Goal: Communication & Community: Answer question/provide support

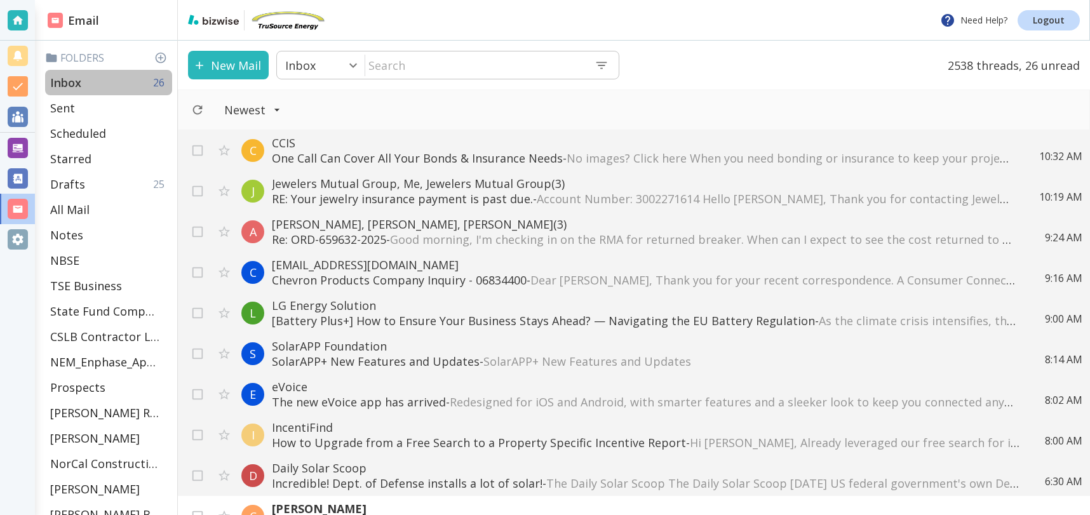
click at [110, 81] on div "Inbox 26" at bounding box center [108, 82] width 127 height 25
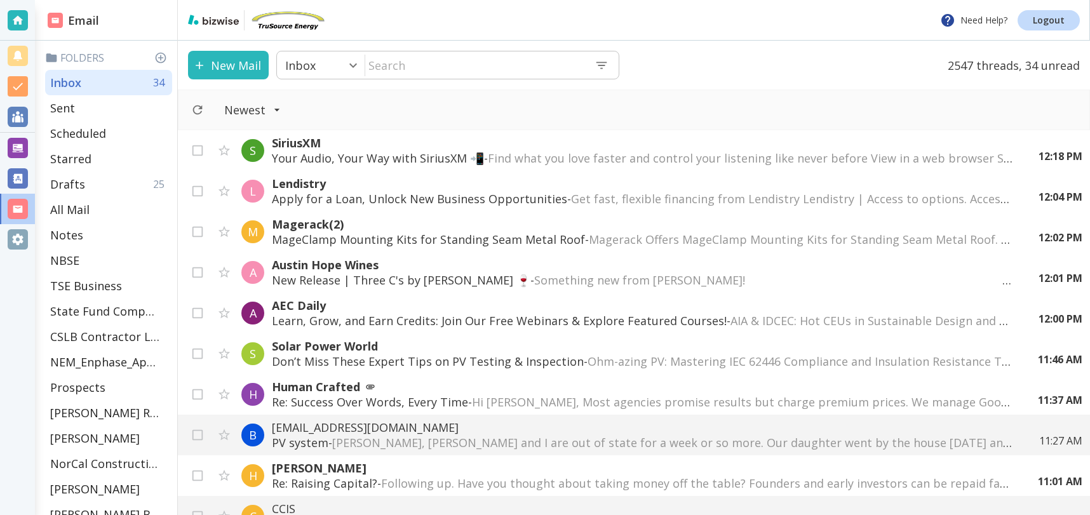
click at [577, 436] on span "[PERSON_NAME], [PERSON_NAME] and I are out of state for a week or so more. Our …" at bounding box center [929, 442] width 1194 height 15
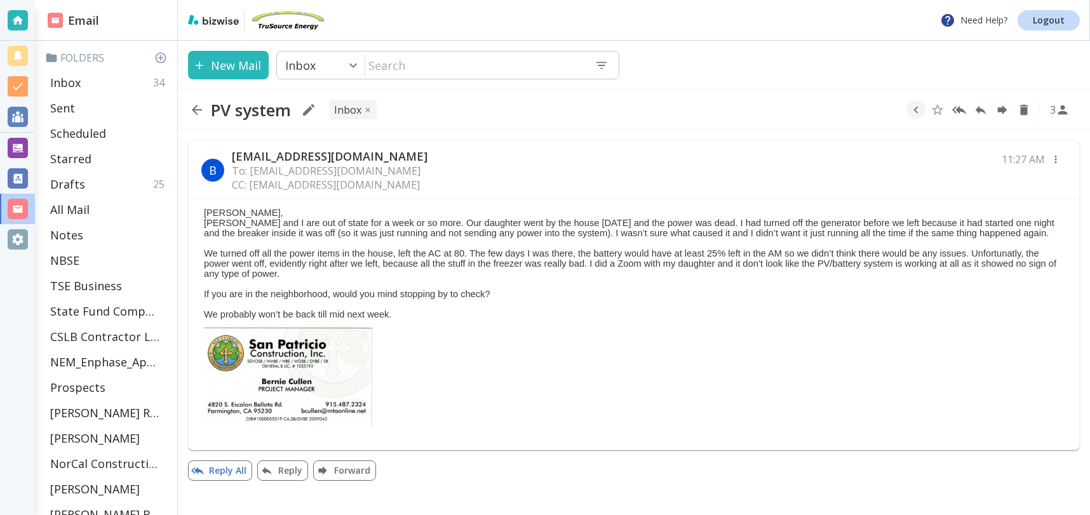
click at [210, 469] on button "Reply All" at bounding box center [220, 471] width 64 height 20
type textarea "<div class="bizwise_content"></div><div class="gmail_signature"><br>--<br><p>Th…"
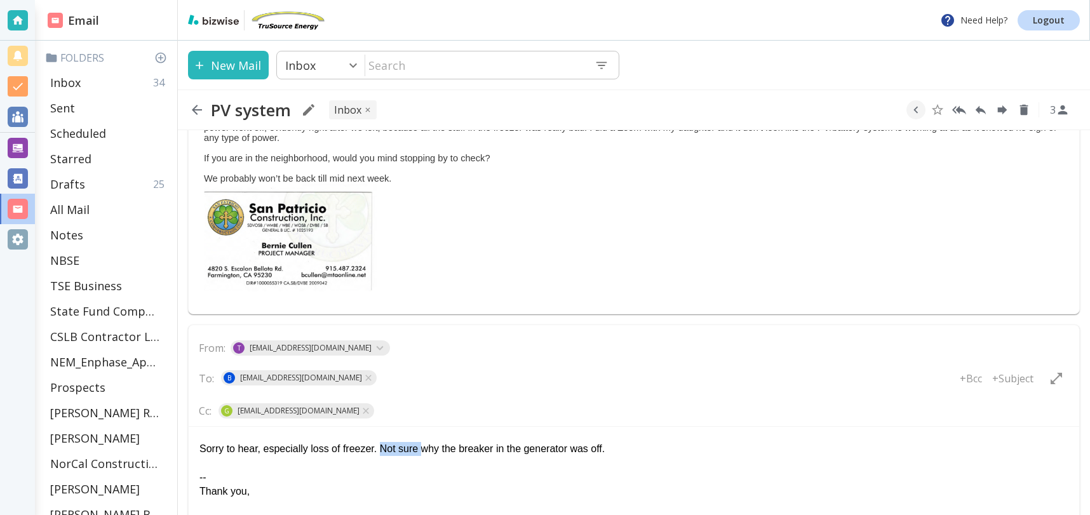
drag, startPoint x: 426, startPoint y: 450, endPoint x: 418, endPoint y: 460, distance: 12.7
click at [386, 450] on div "Sorry to hear, especially loss of freezer. Not sure why the breaker in the gene…" at bounding box center [633, 448] width 869 height 14
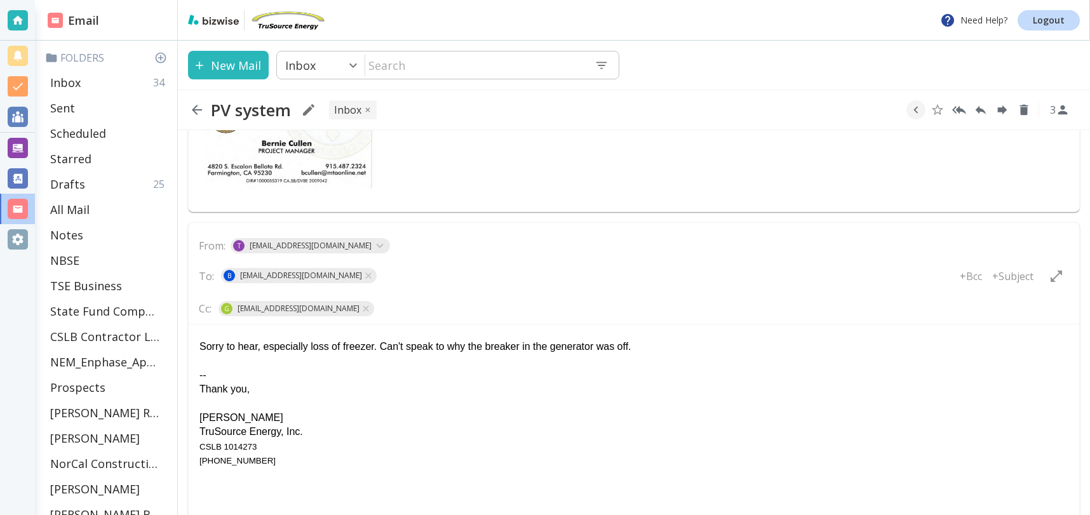
scroll to position [239, 0]
click at [680, 344] on div "Sorry to hear, especially loss of freezer. Can't speak to why the breaker in th…" at bounding box center [633, 345] width 869 height 14
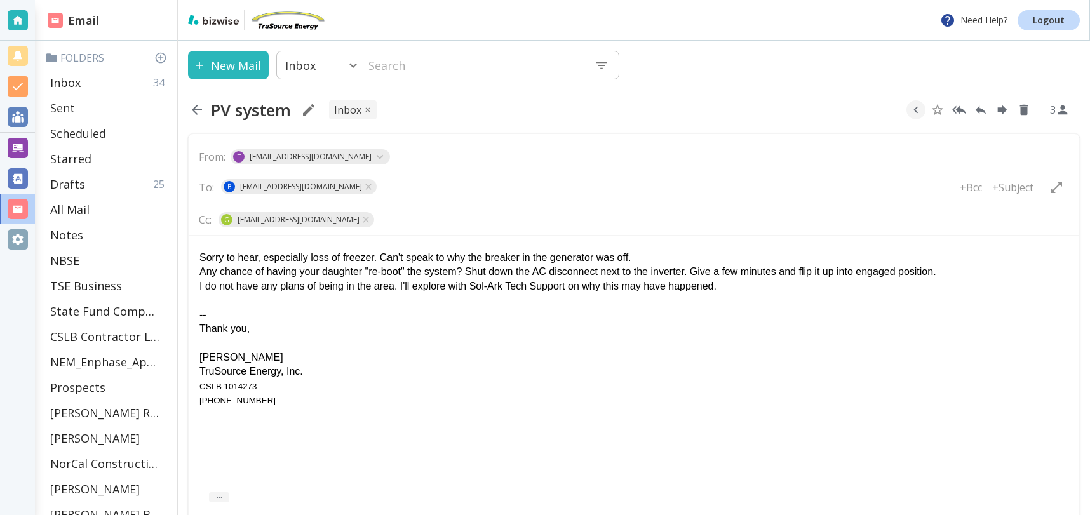
scroll to position [328, 0]
drag, startPoint x: 401, startPoint y: 286, endPoint x: 177, endPoint y: 283, distance: 224.3
click at [189, 283] on html "Sorry to hear, especially loss of freezer. Can't speak to why the breaker in th…" at bounding box center [634, 325] width 891 height 182
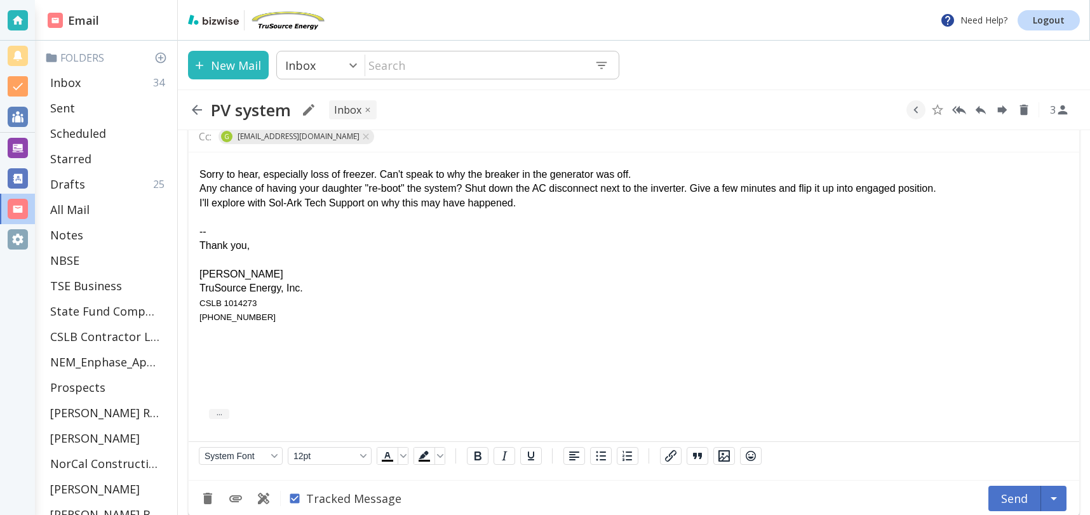
scroll to position [425, 0]
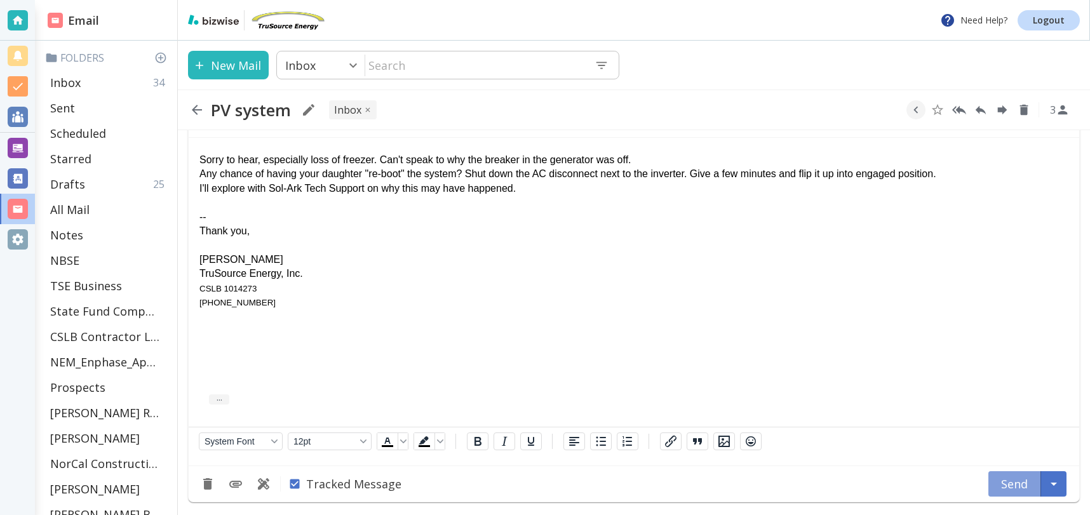
click at [1025, 486] on button "Send" at bounding box center [1014, 483] width 53 height 25
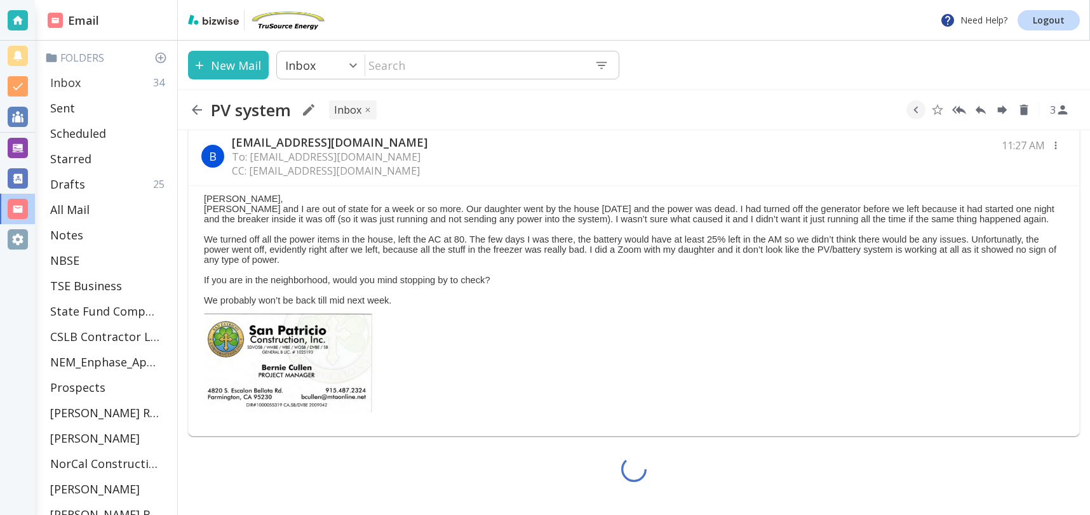
scroll to position [0, 0]
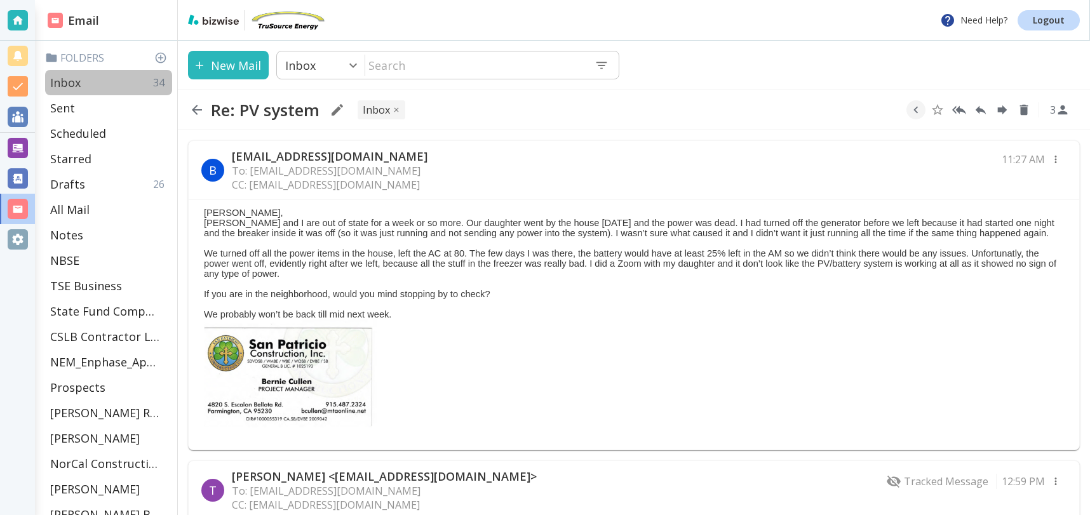
click at [74, 84] on p "Inbox" at bounding box center [65, 82] width 30 height 15
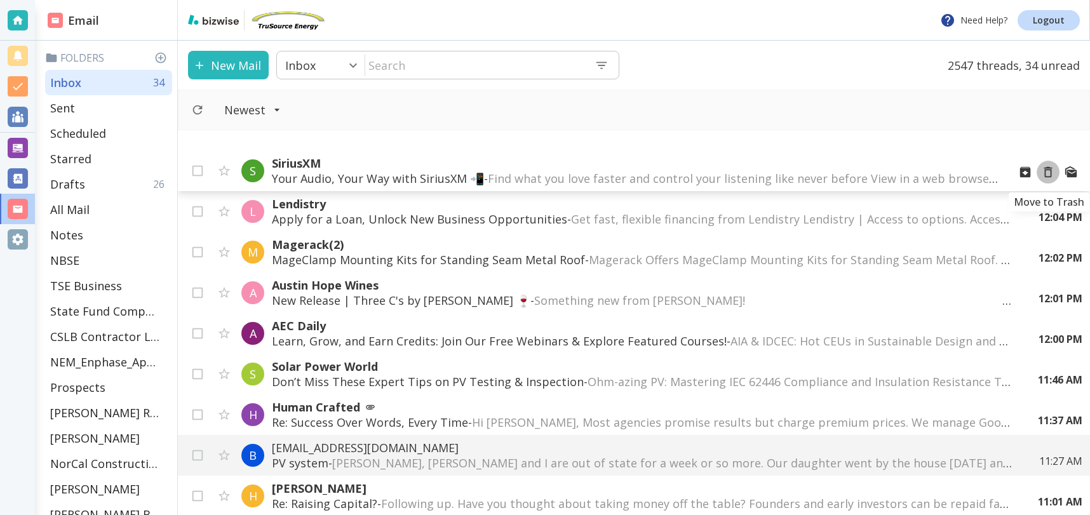
click at [1048, 172] on icon "Move to Trash" at bounding box center [1048, 172] width 14 height 14
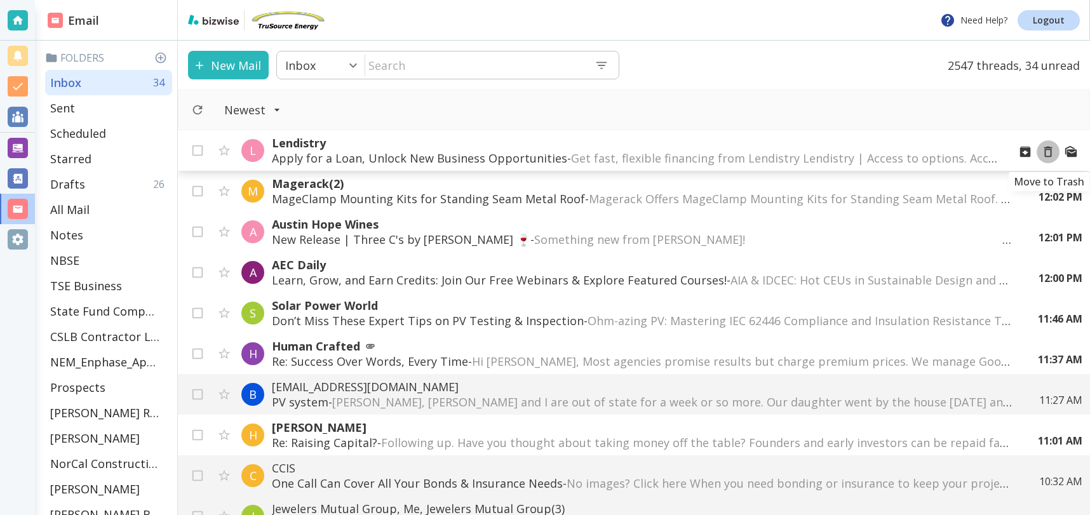
click at [1048, 152] on icon "Move to Trash" at bounding box center [1048, 152] width 14 height 14
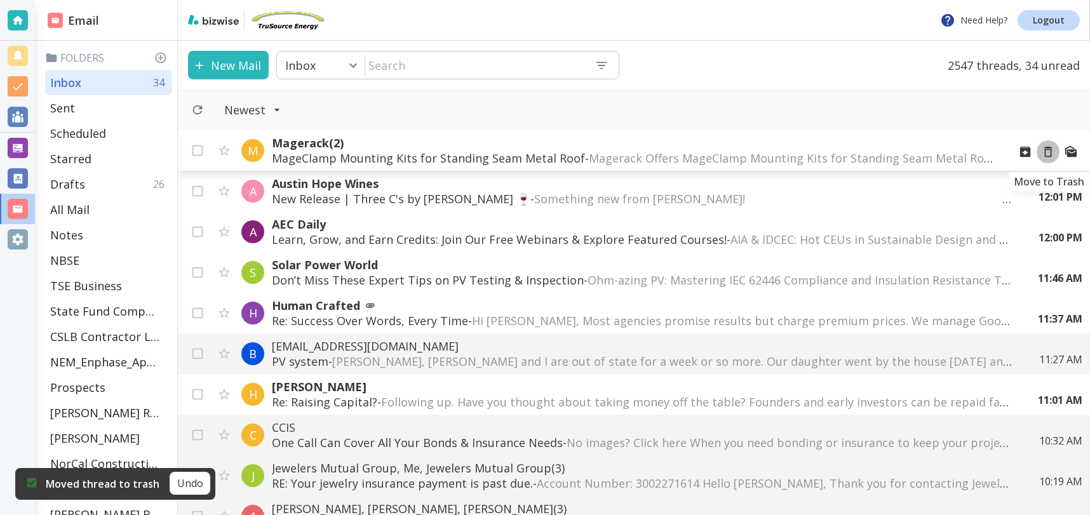
click at [1048, 152] on icon "Move to Trash" at bounding box center [1048, 152] width 14 height 14
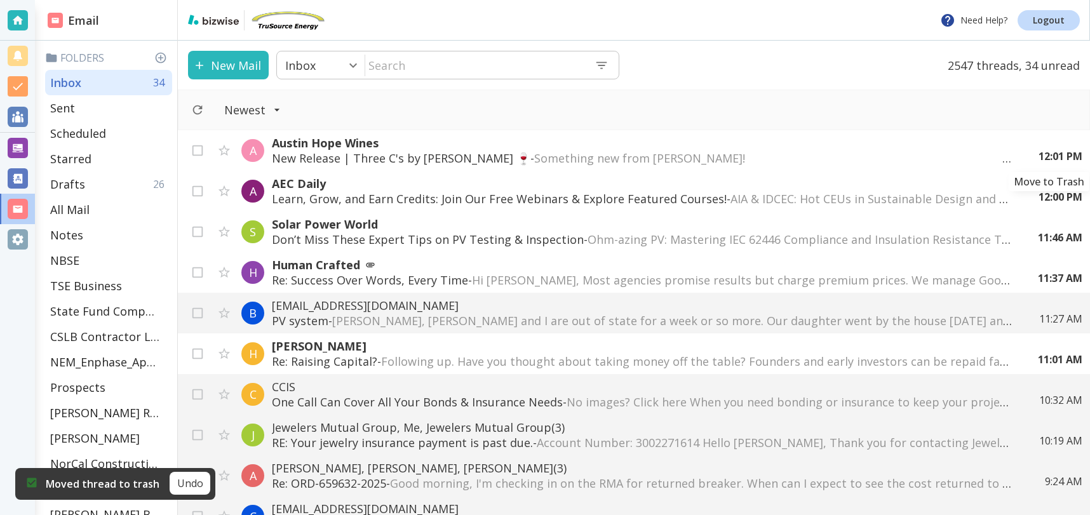
click at [0, 0] on icon "Move to Trash" at bounding box center [0, 0] width 0 height 0
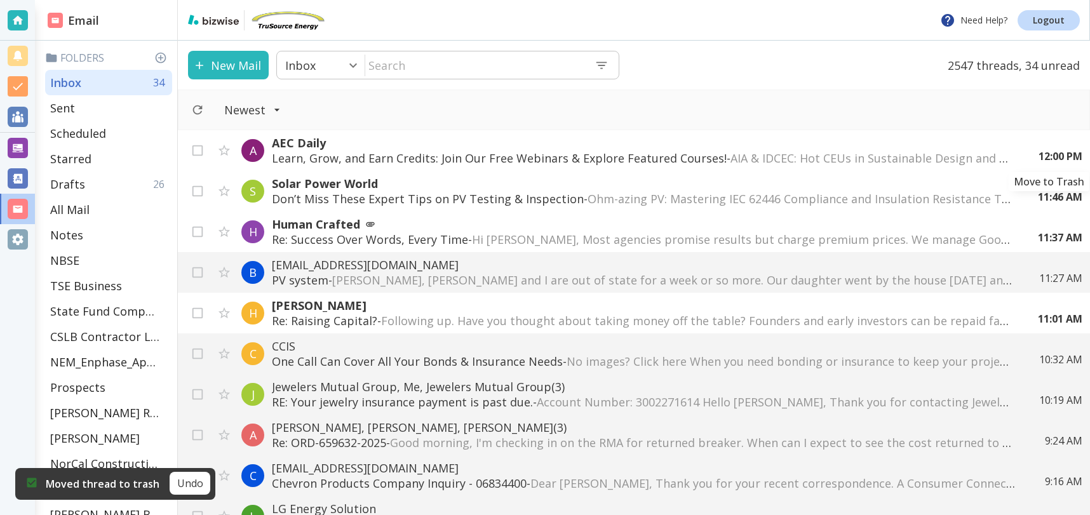
click at [0, 0] on icon "Move to Trash" at bounding box center [0, 0] width 0 height 0
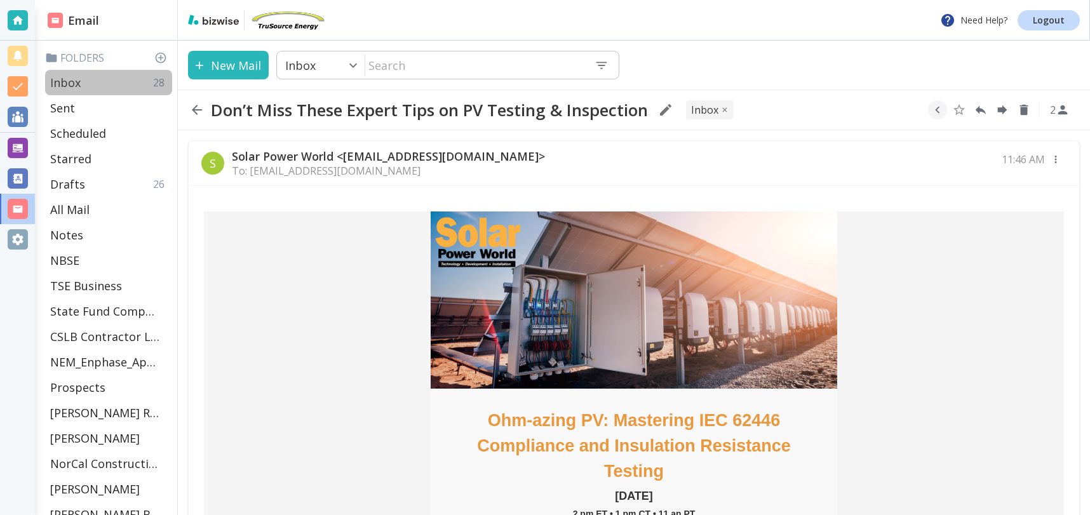
click at [74, 83] on p "Inbox" at bounding box center [65, 82] width 30 height 15
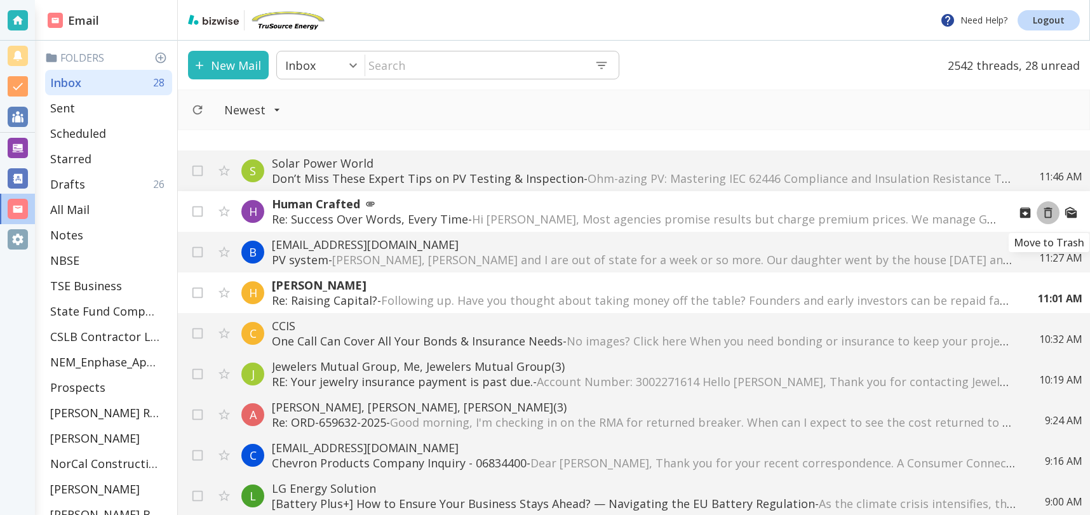
click at [1050, 214] on icon "Move to Trash" at bounding box center [1048, 213] width 14 height 14
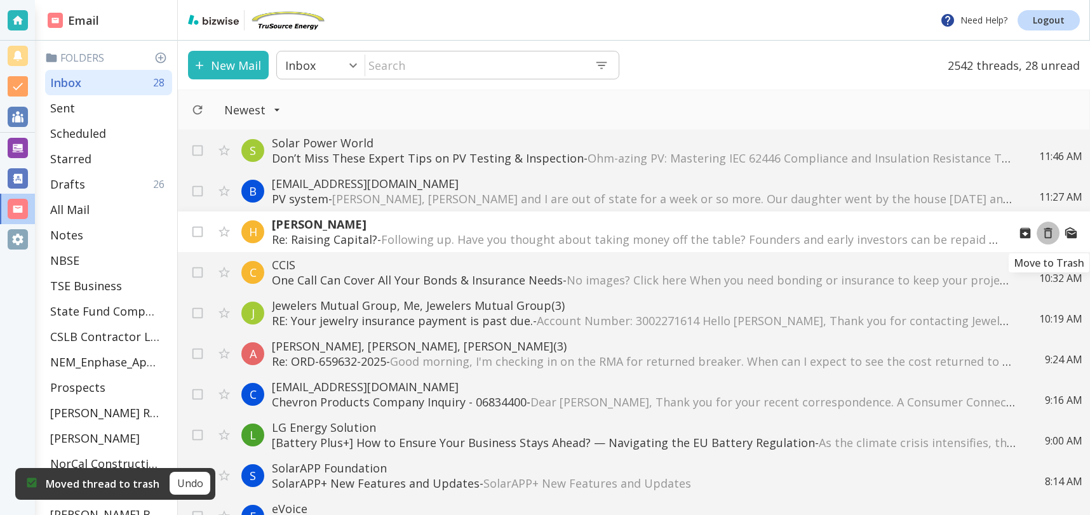
click at [1052, 237] on icon "Move to Trash" at bounding box center [1048, 233] width 14 height 14
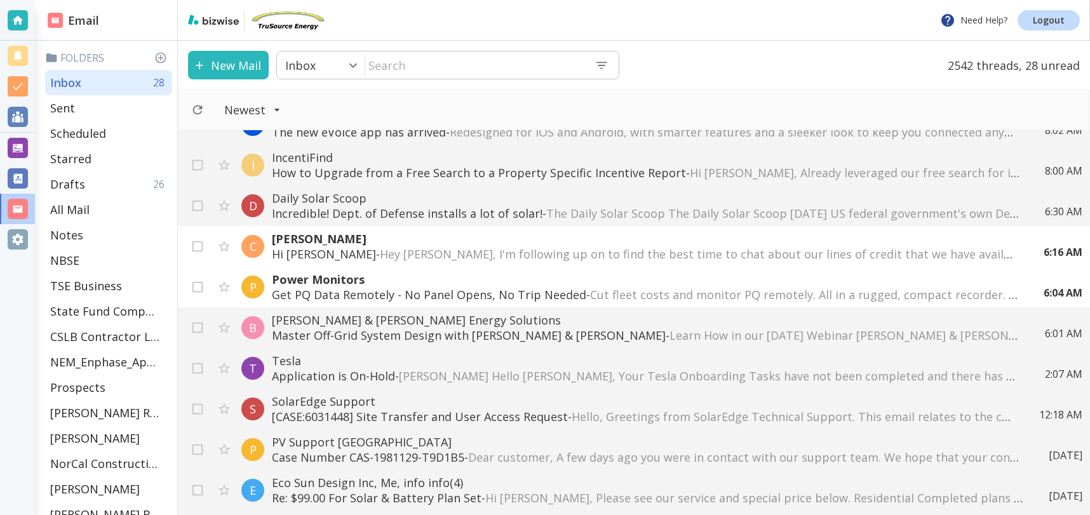
scroll to position [362, 0]
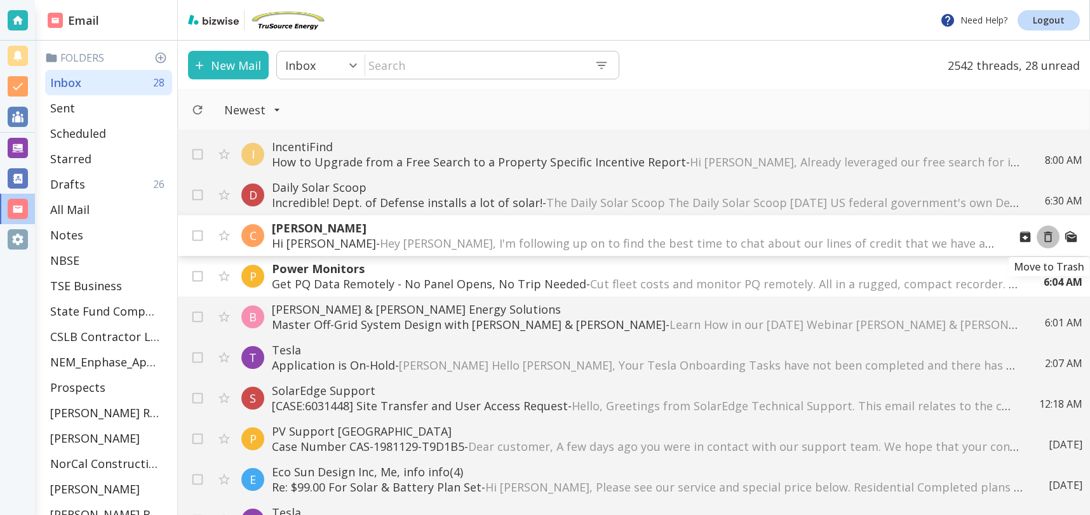
click at [1048, 237] on icon "Move to Trash" at bounding box center [1048, 237] width 14 height 14
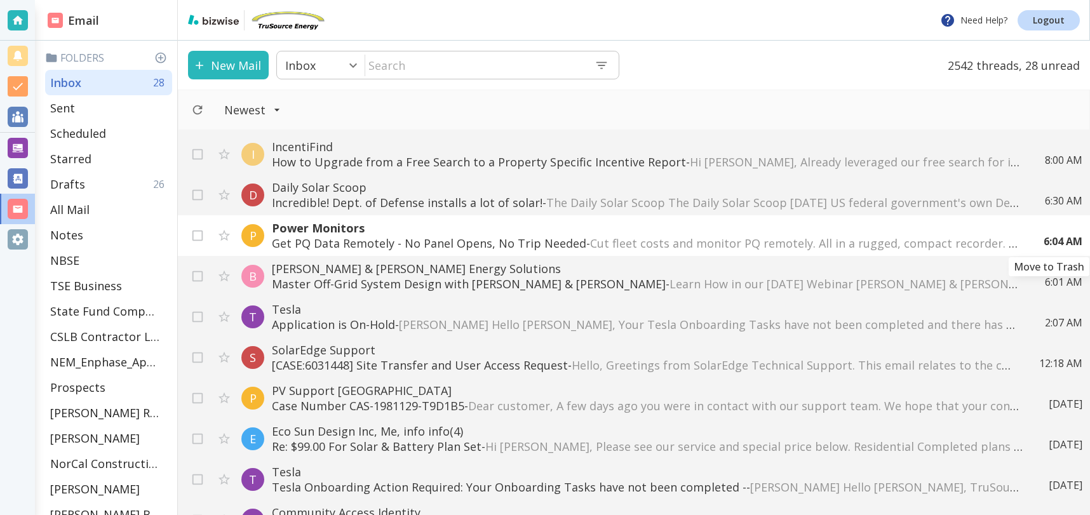
click at [0, 0] on icon "Move to Trash" at bounding box center [0, 0] width 0 height 0
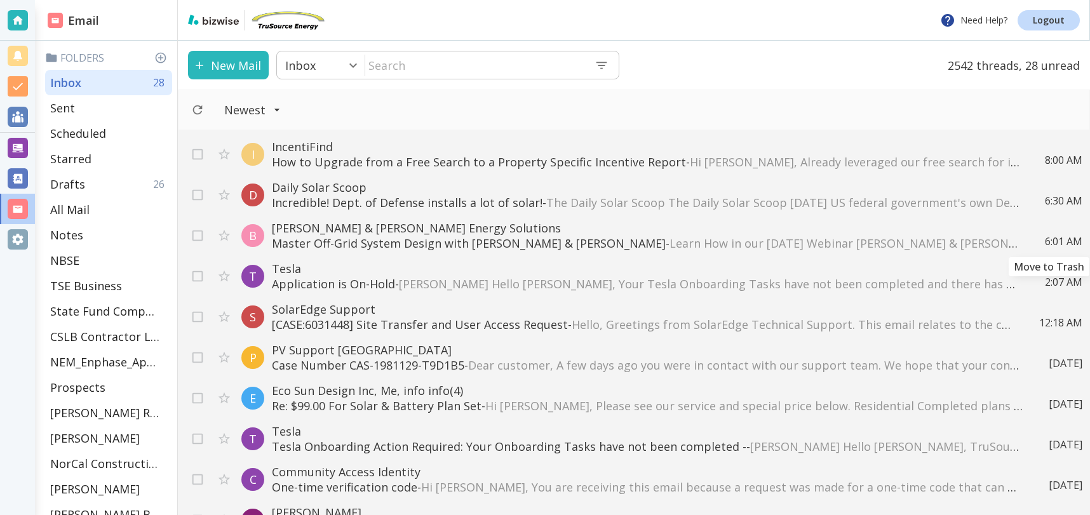
click at [0, 0] on icon "Move to Trash" at bounding box center [0, 0] width 0 height 0
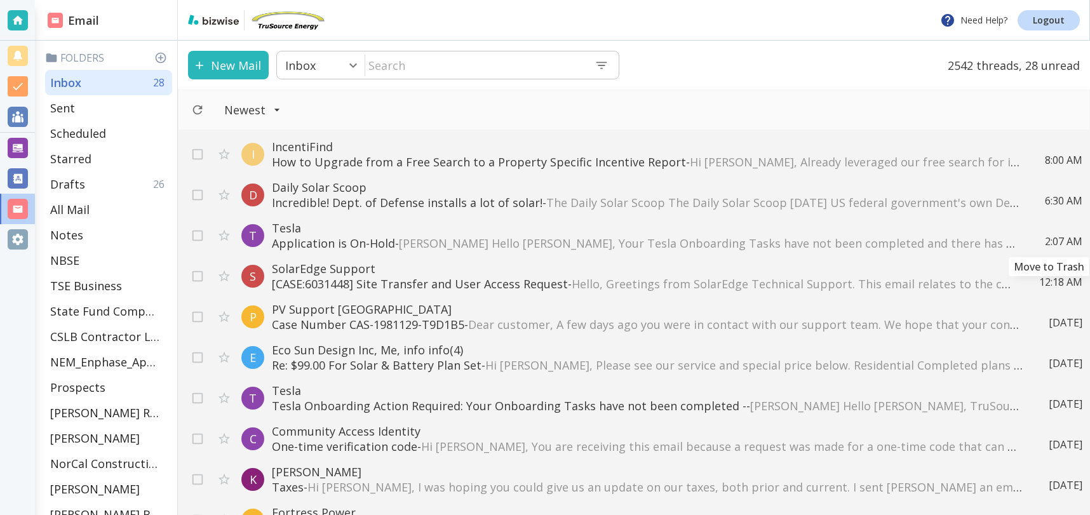
click at [0, 0] on icon "Move to Trash" at bounding box center [0, 0] width 0 height 0
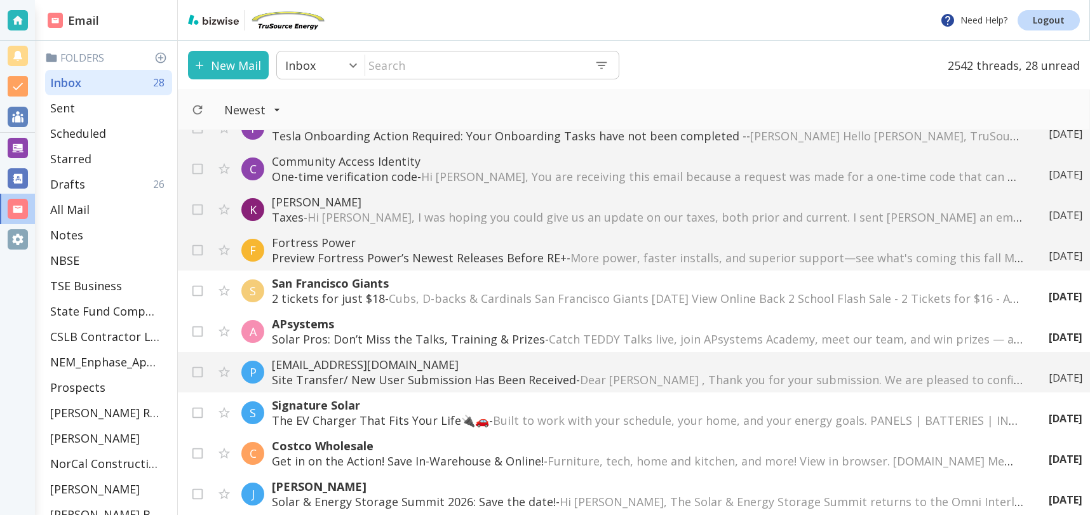
scroll to position [614, 0]
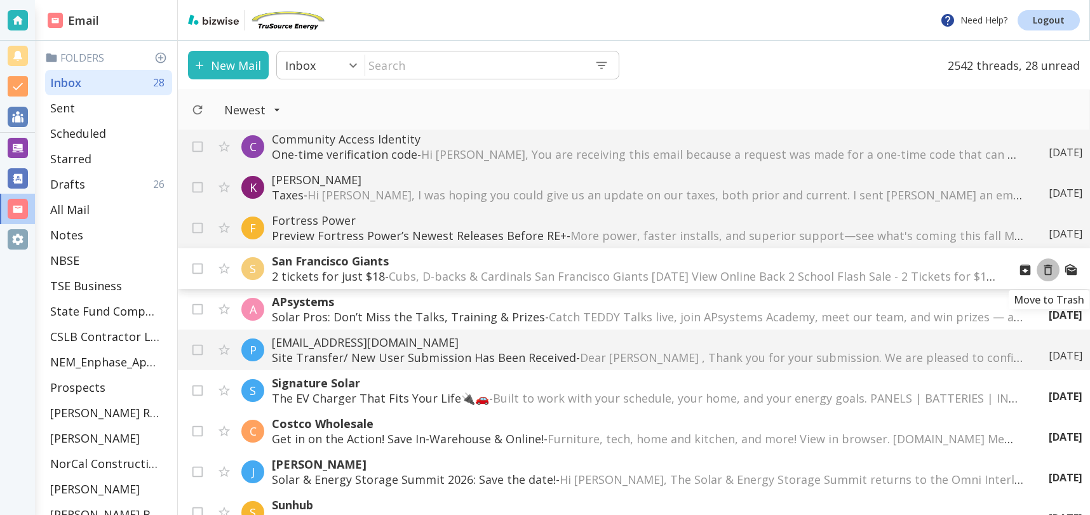
click at [1044, 270] on icon "Move to Trash" at bounding box center [1048, 270] width 8 height 11
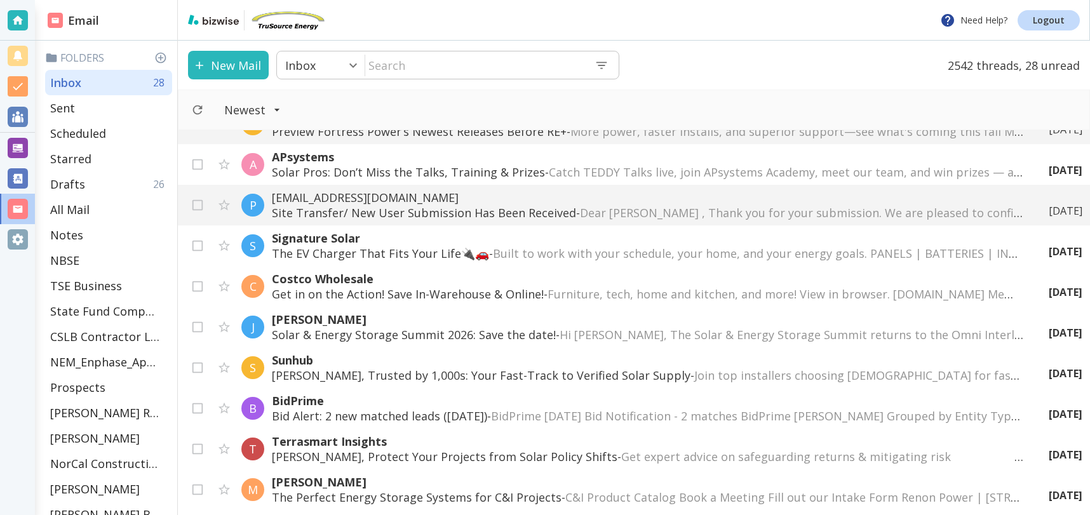
scroll to position [729, 0]
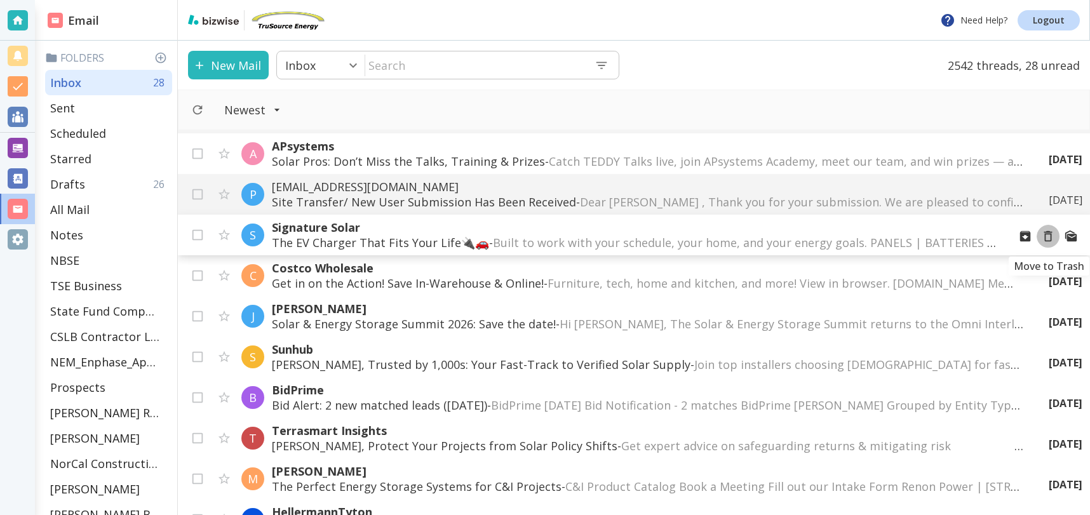
click at [1051, 238] on icon "Move to Trash" at bounding box center [1048, 236] width 8 height 11
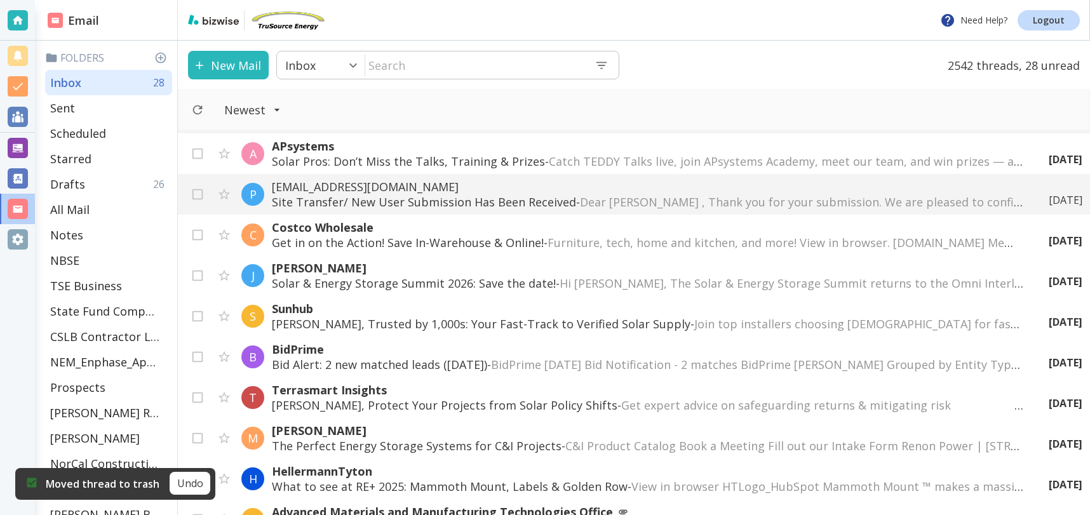
scroll to position [729, 0]
click at [1050, 235] on div "S SolarAPP Foundation SolarAPP+ New Features and Updates - SolarAPP+ New Featur…" at bounding box center [634, 322] width 912 height 385
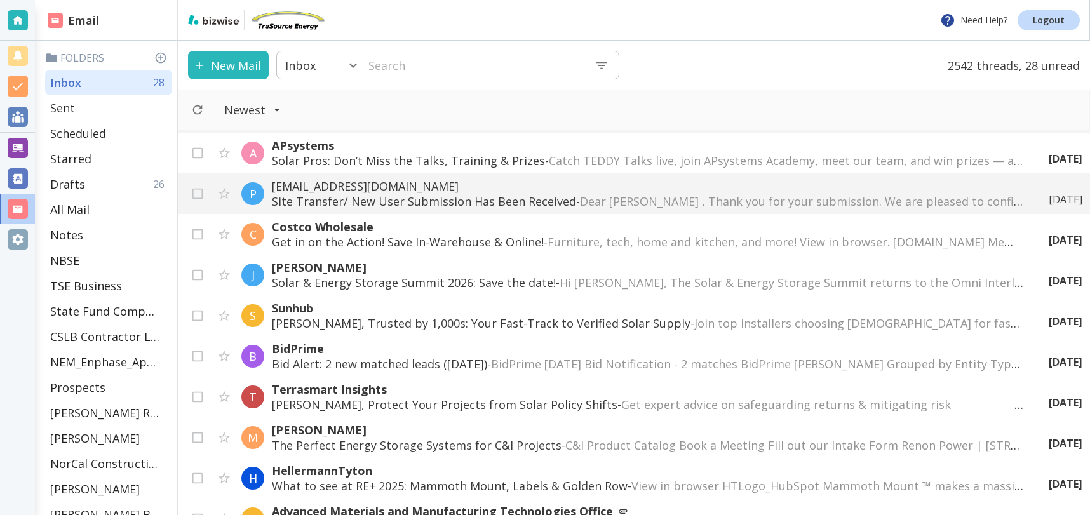
scroll to position [732, 0]
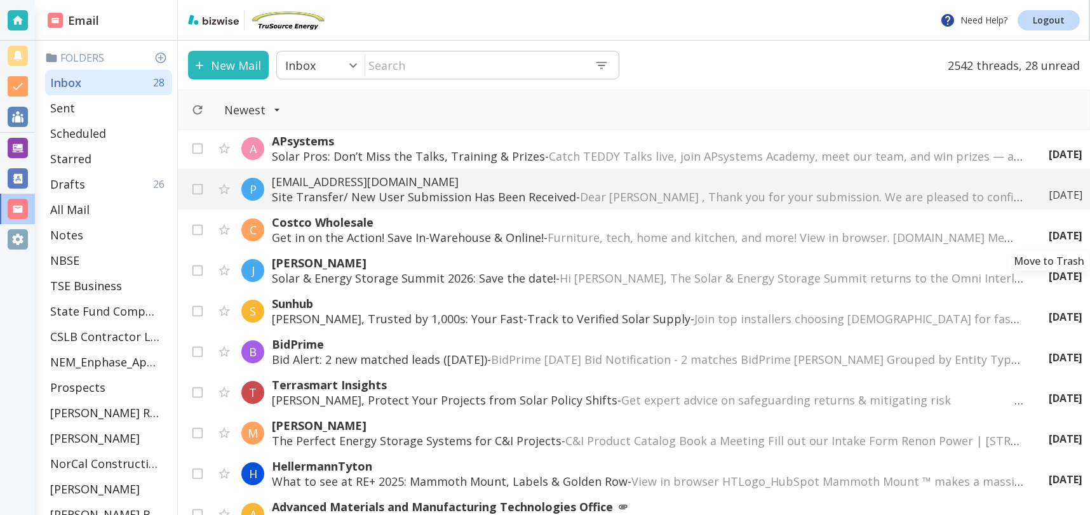
click at [1048, 234] on div "E eVoice The new eVoice app has arrived - Redesigned for iOS and Android, with …" at bounding box center [634, 322] width 912 height 385
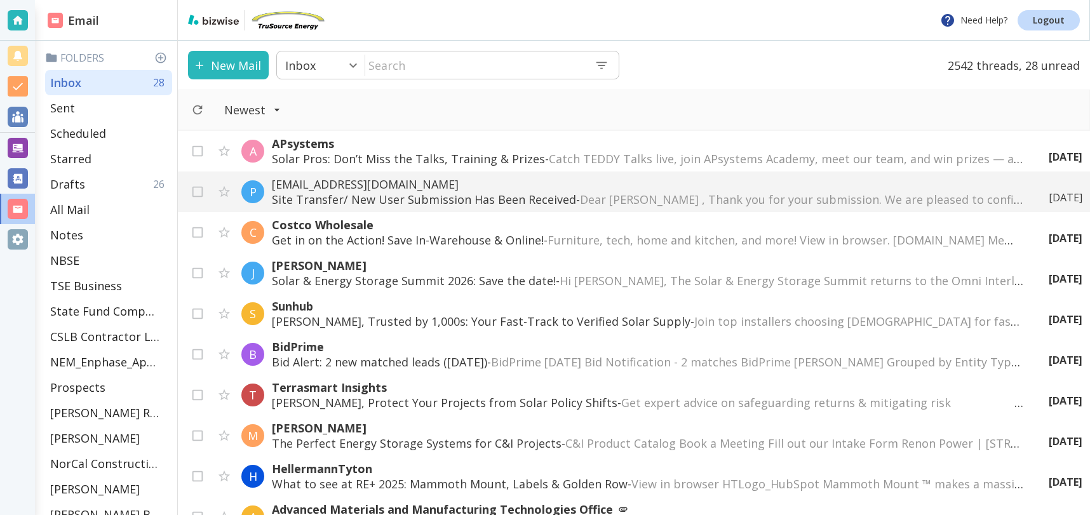
click at [1048, 232] on div "F Fortress Power Preview Fortress Power’s Newest Releases Before RE+ - More pow…" at bounding box center [634, 322] width 912 height 385
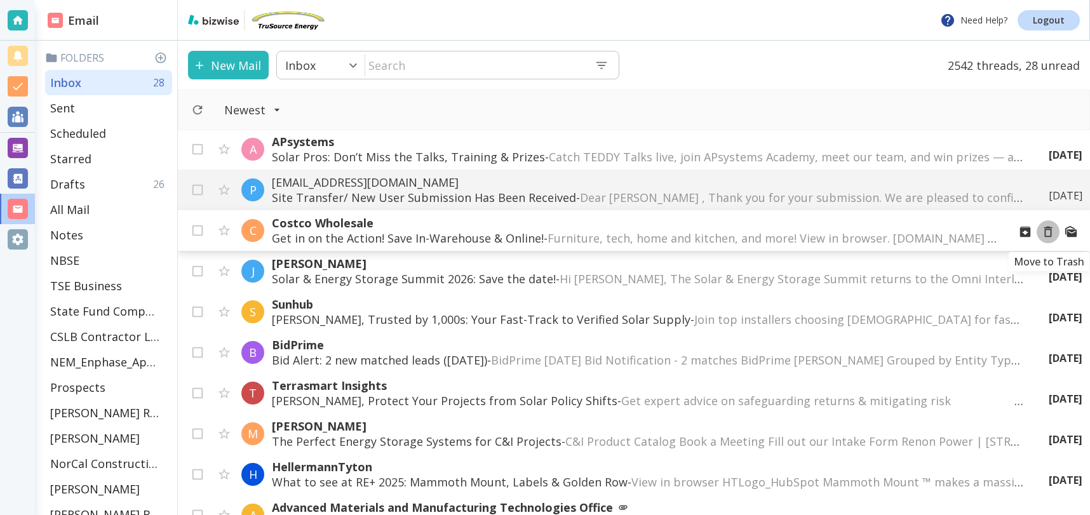
click at [1048, 232] on icon "Move to Trash" at bounding box center [1048, 232] width 14 height 14
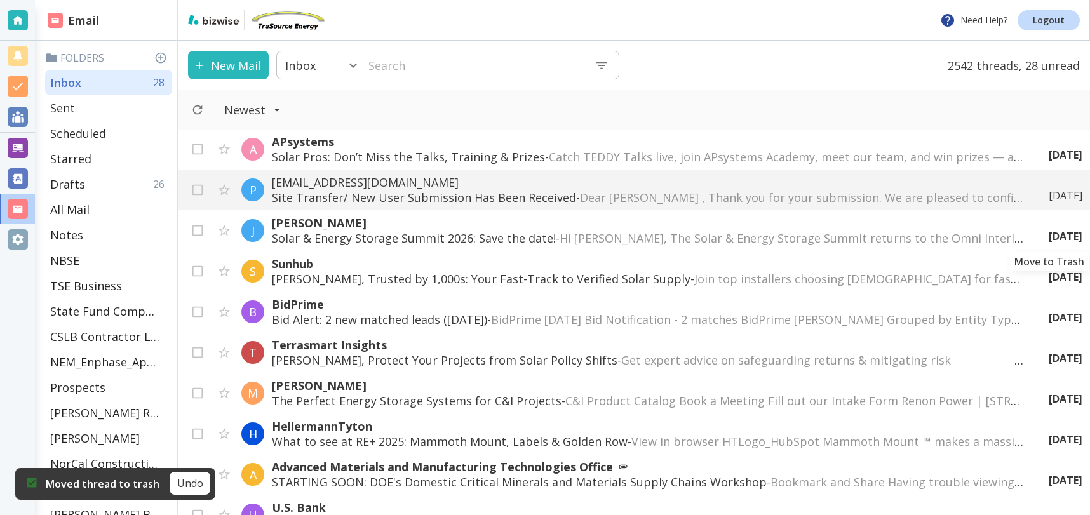
click at [0, 0] on icon "Move to Trash" at bounding box center [0, 0] width 0 height 0
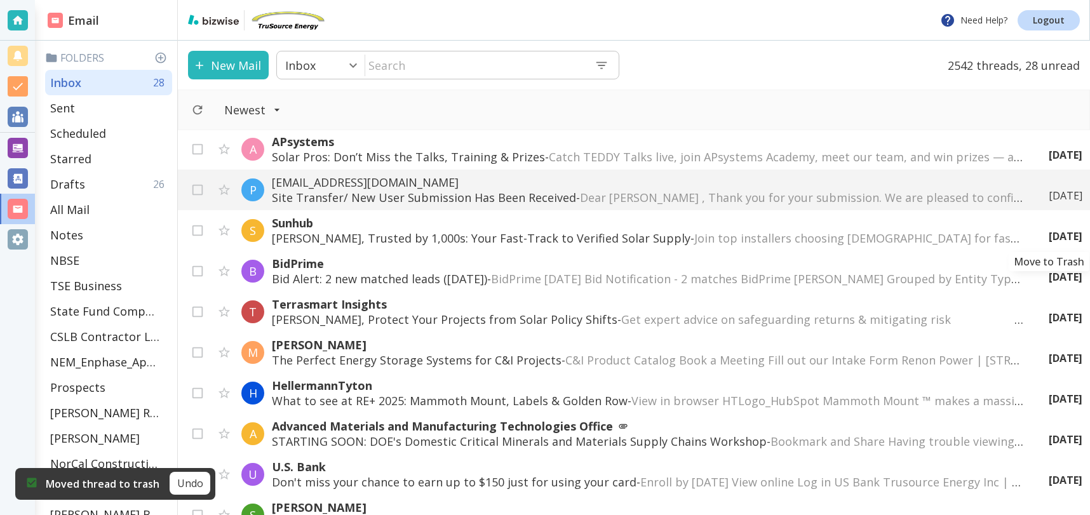
click at [0, 0] on icon "Move to Trash" at bounding box center [0, 0] width 0 height 0
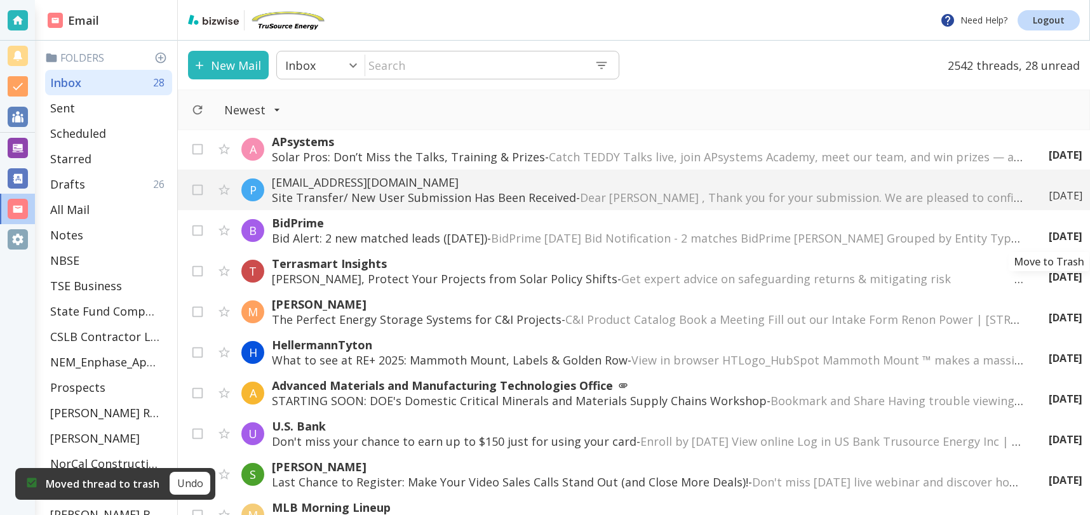
click at [0, 0] on icon "Move to Trash" at bounding box center [0, 0] width 0 height 0
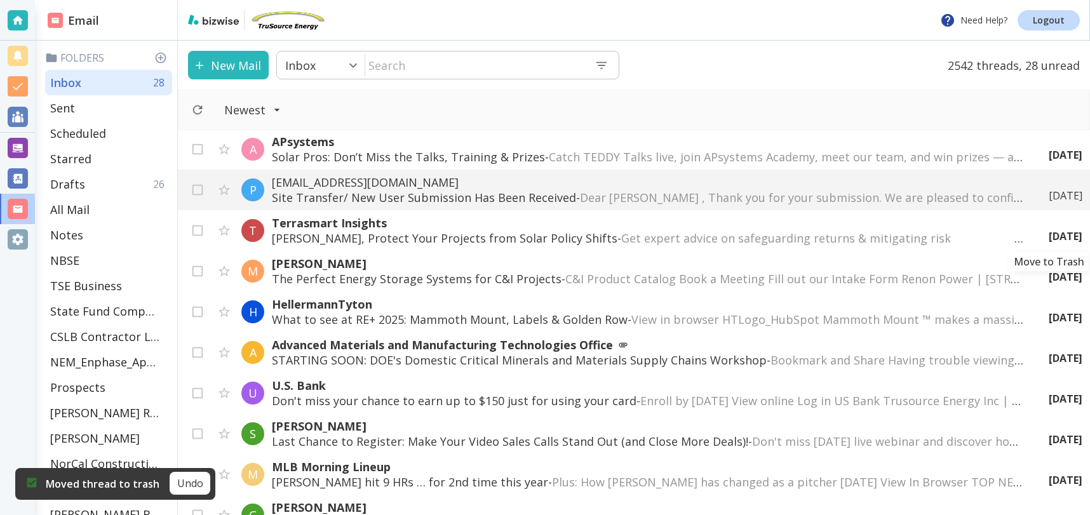
click at [0, 0] on icon "Move to Trash" at bounding box center [0, 0] width 0 height 0
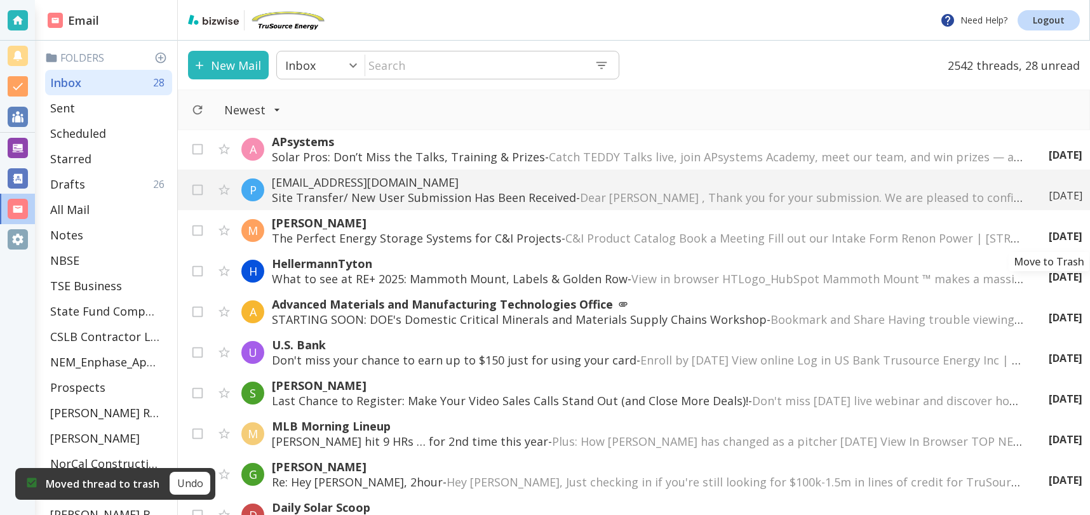
click at [0, 0] on icon "Move to Trash" at bounding box center [0, 0] width 0 height 0
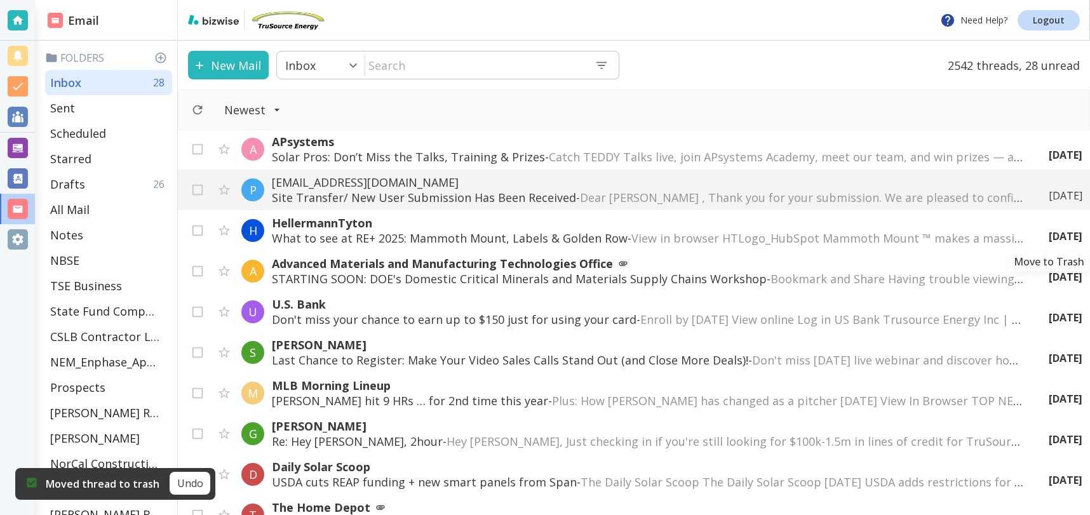
click at [0, 0] on icon "Move to Trash" at bounding box center [0, 0] width 0 height 0
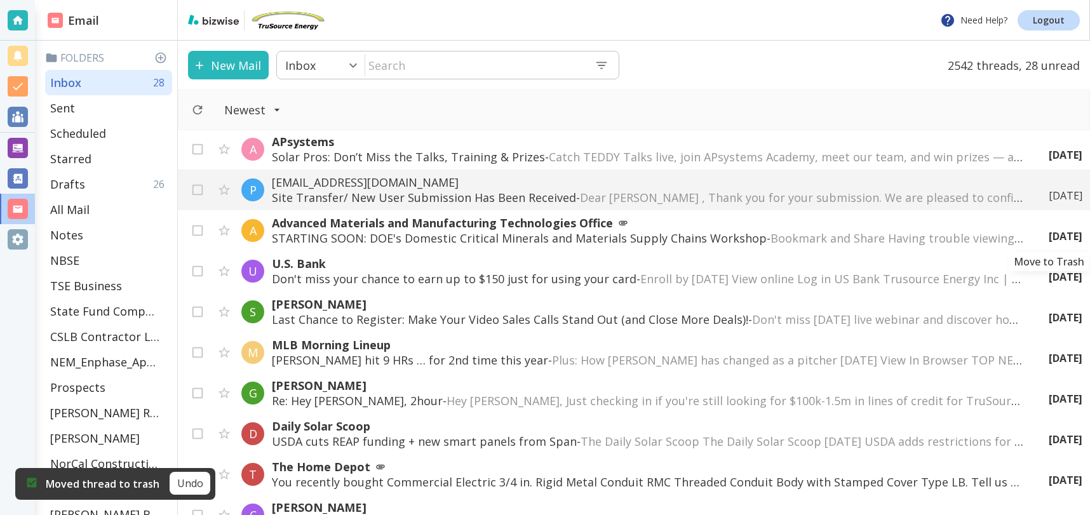
click at [0, 0] on icon "Move to Trash" at bounding box center [0, 0] width 0 height 0
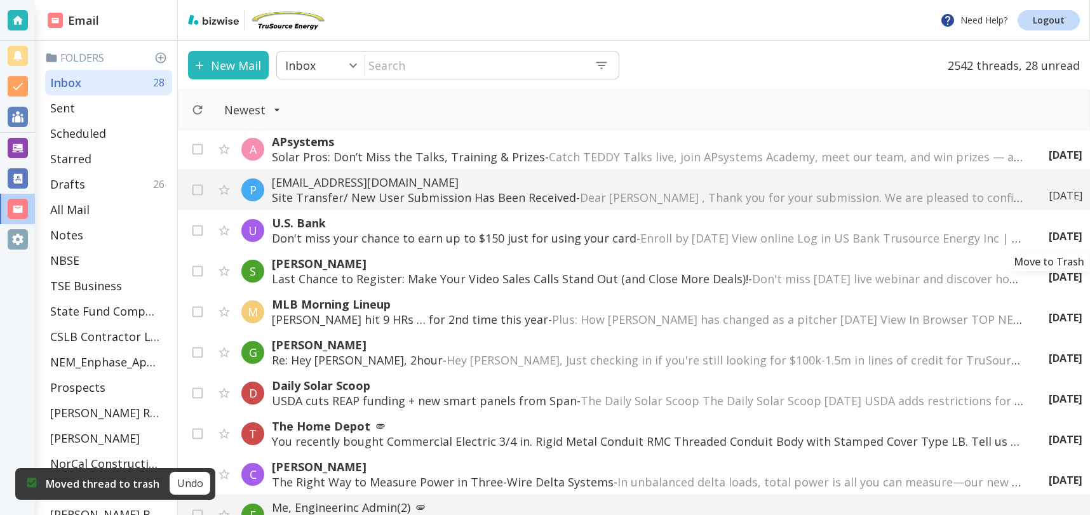
click at [0, 0] on icon "Move to Trash" at bounding box center [0, 0] width 0 height 0
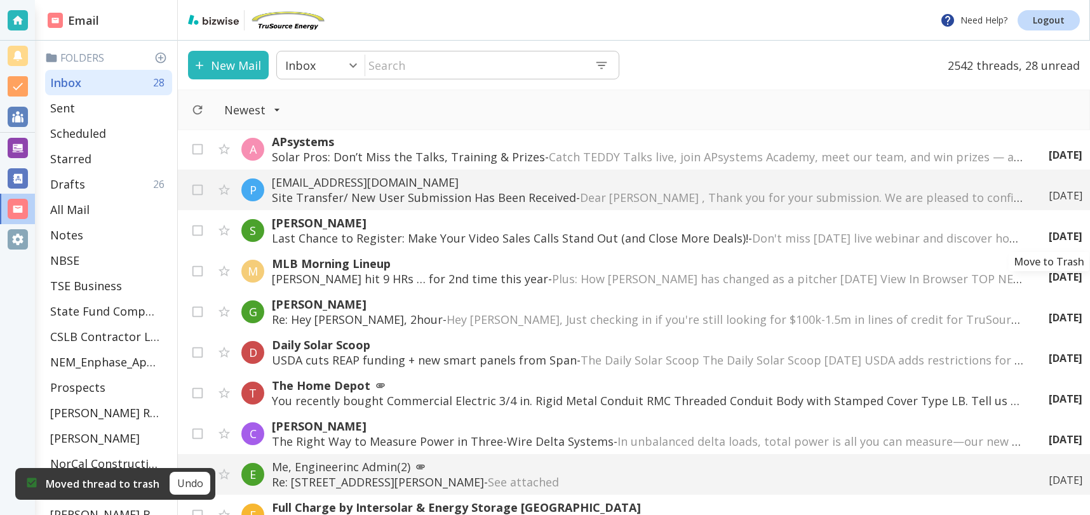
click at [0, 0] on icon "Move to Trash" at bounding box center [0, 0] width 0 height 0
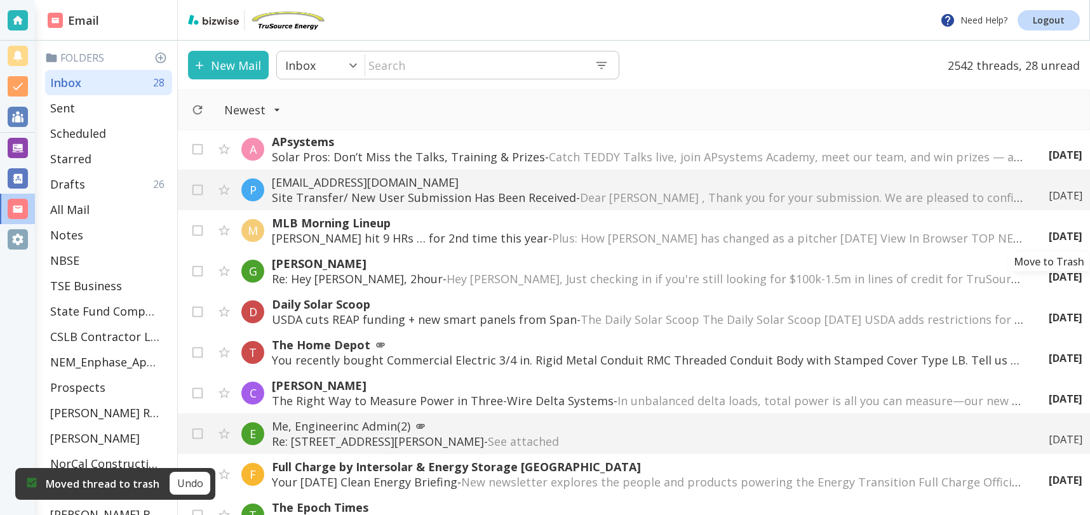
click at [0, 0] on icon "Move to Trash" at bounding box center [0, 0] width 0 height 0
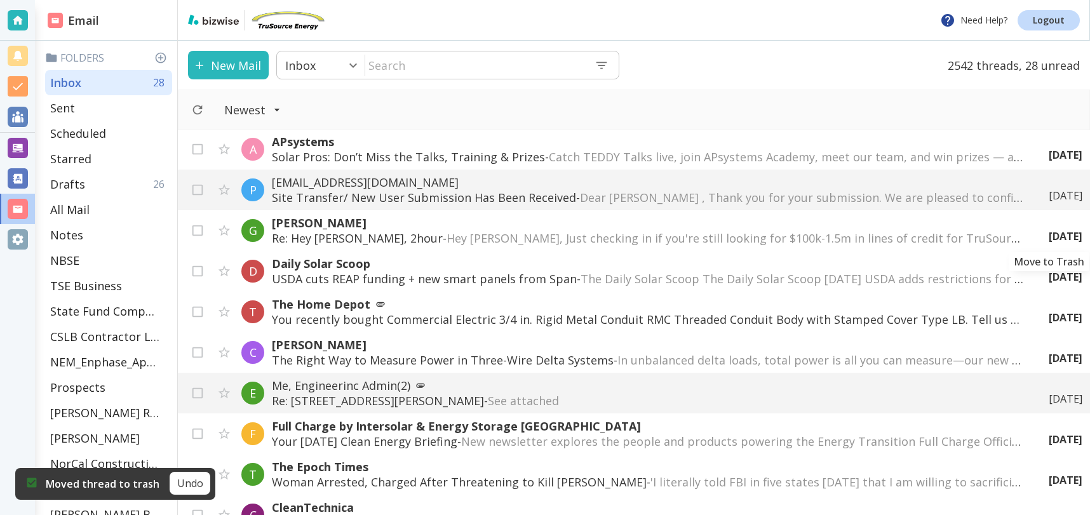
click at [0, 0] on icon "Move to Trash" at bounding box center [0, 0] width 0 height 0
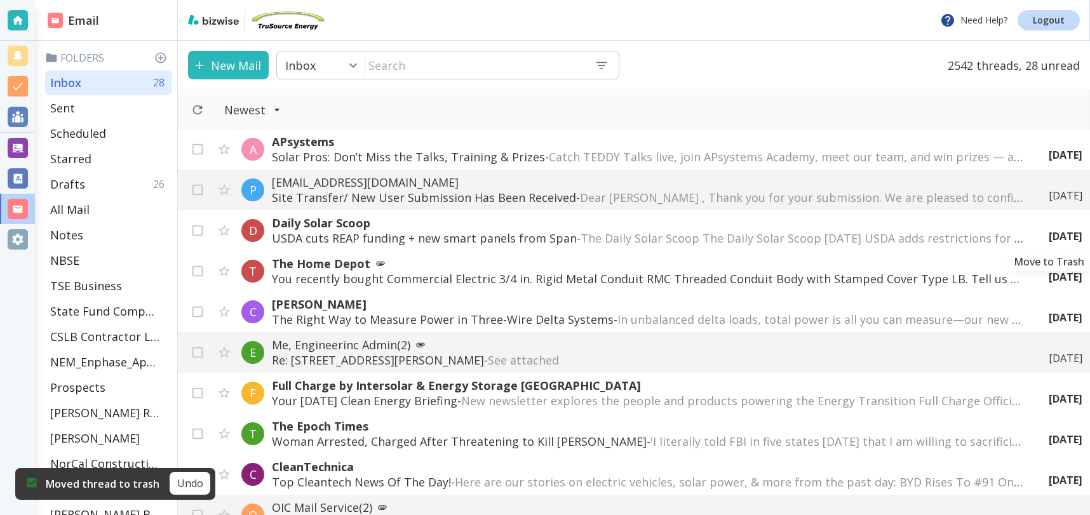
click at [0, 0] on icon "Move to Trash" at bounding box center [0, 0] width 0 height 0
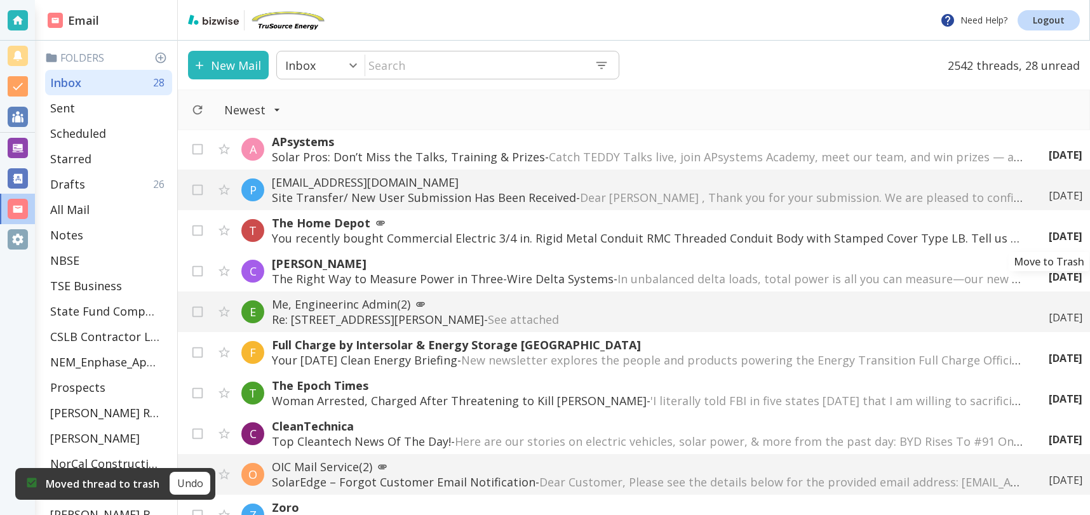
click at [0, 0] on icon "Move to Trash" at bounding box center [0, 0] width 0 height 0
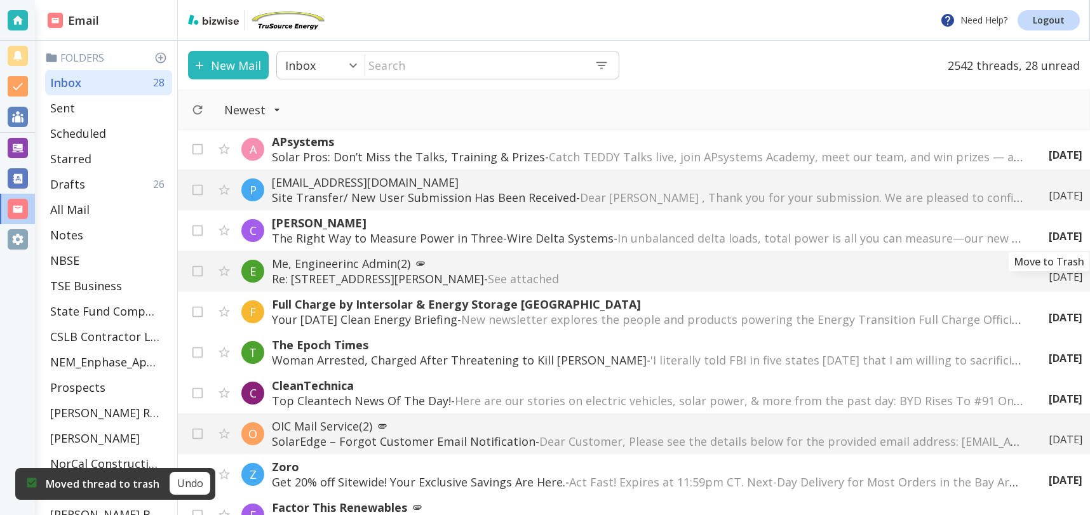
click at [0, 0] on icon "Move to Trash" at bounding box center [0, 0] width 0 height 0
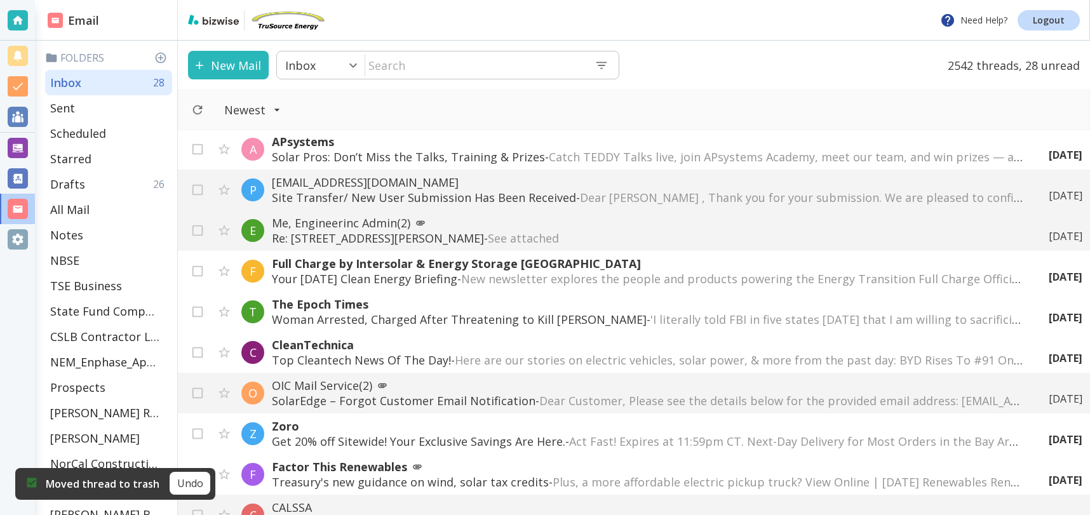
scroll to position [777, 0]
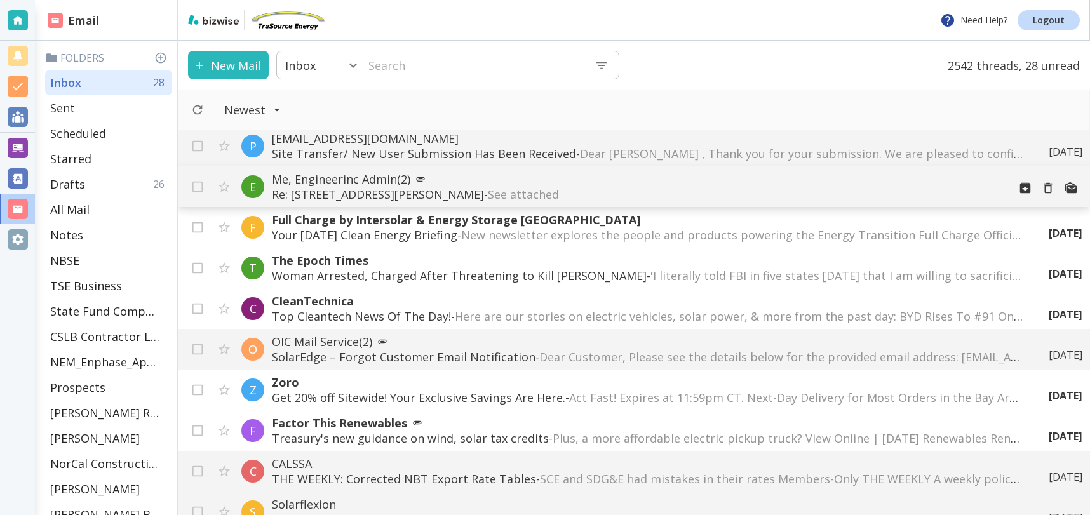
click at [691, 195] on div "I IncentiFind How to Upgrade from a Free Search to a Property Specific Incentiv…" at bounding box center [634, 322] width 912 height 385
click at [315, 180] on div "A APsystems Solar Pros: Don’t Miss the Talks, Training & Prizes - Catch TEDDY T…" at bounding box center [634, 322] width 912 height 385
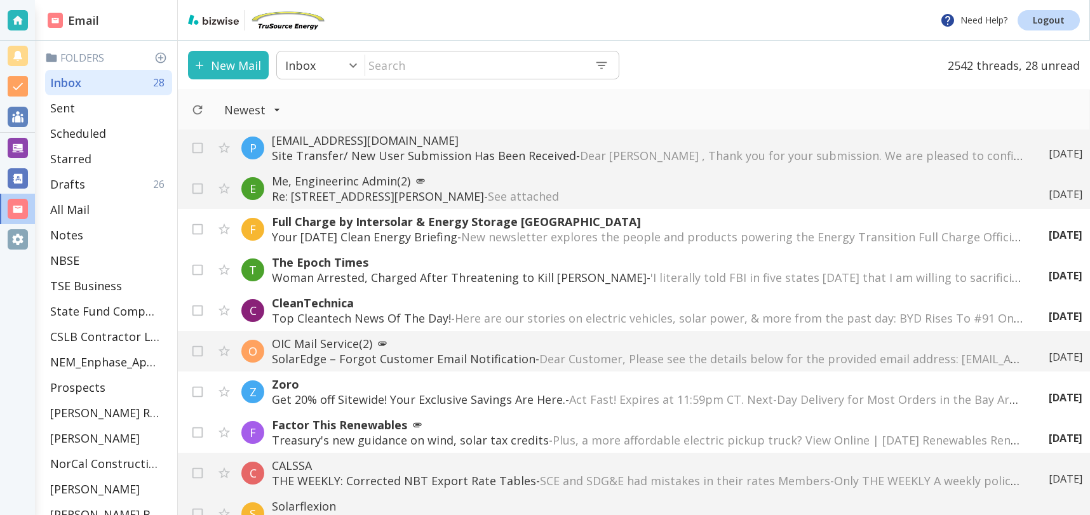
click at [329, 187] on p "Me, Engineerinc Admin (2)" at bounding box center [647, 180] width 751 height 15
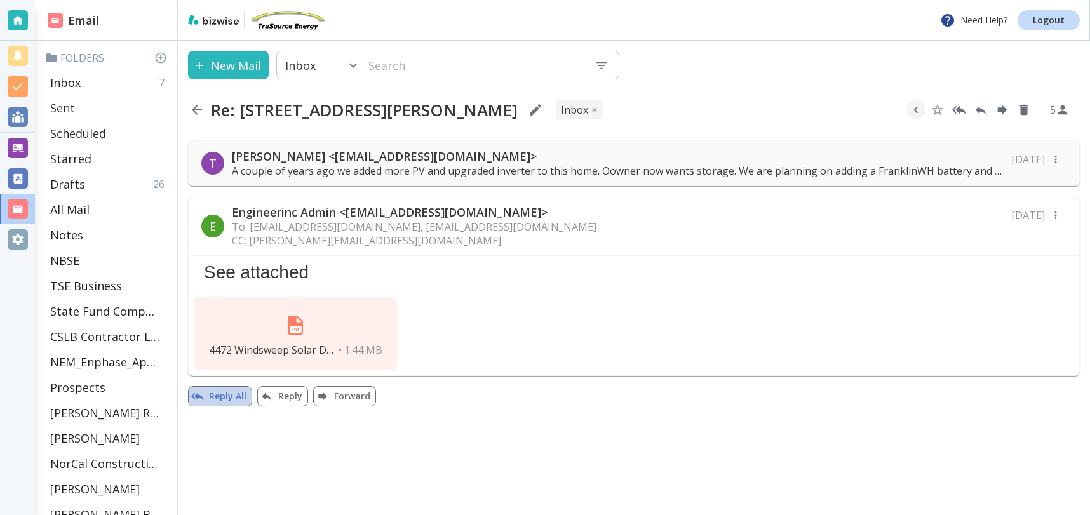
click at [238, 401] on button "Reply All" at bounding box center [220, 396] width 64 height 20
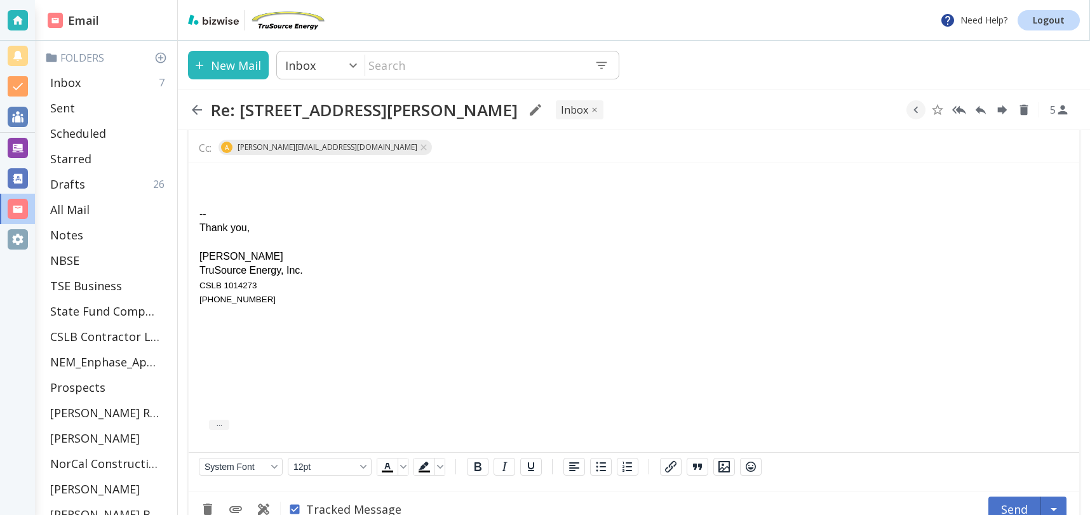
scroll to position [351, 0]
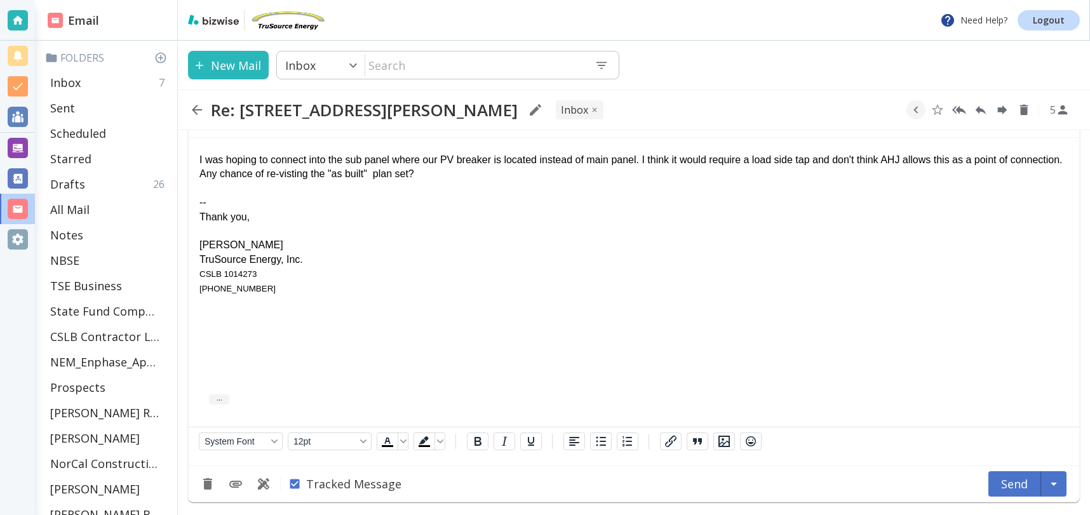
click at [220, 209] on div "-- Thank you, [PERSON_NAME] TruSource Energy, Inc. CSLB 1014273 [PHONE_NUMBER]" at bounding box center [633, 239] width 869 height 114
click at [239, 483] on icon "Add Attachment" at bounding box center [235, 483] width 15 height 15
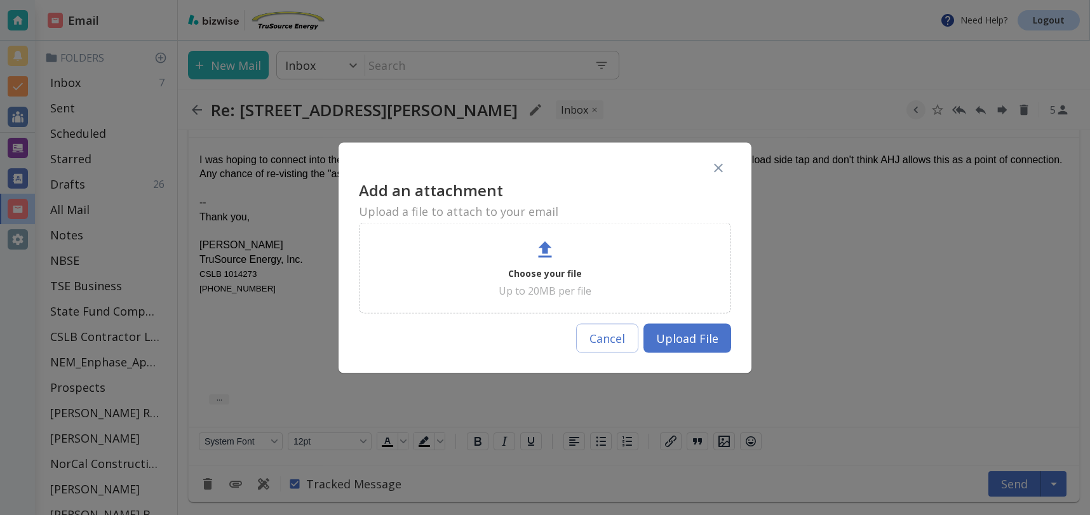
click at [554, 262] on div "Choose your file Up to 20MB per file" at bounding box center [545, 267] width 340 height 59
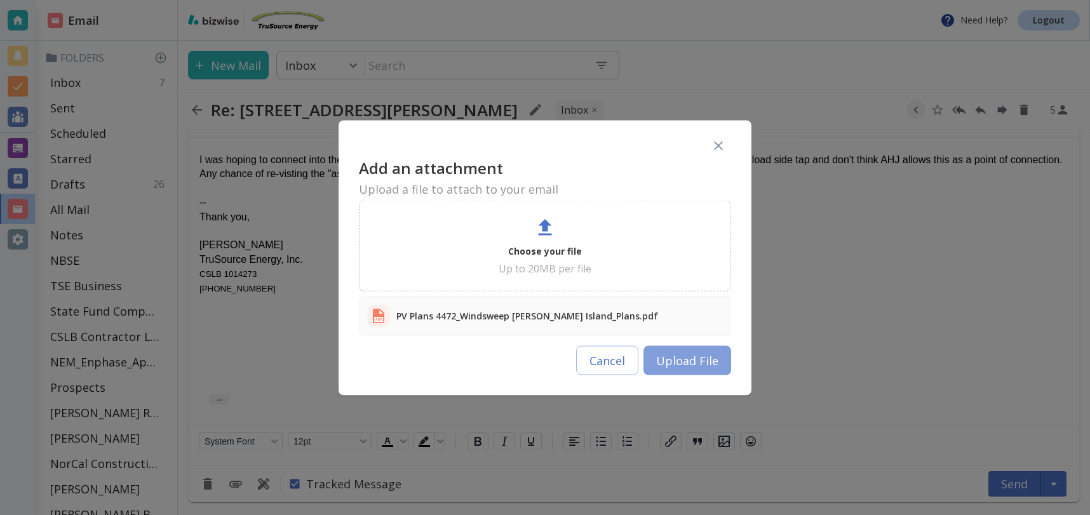
click at [678, 365] on button "Upload File" at bounding box center [687, 360] width 88 height 29
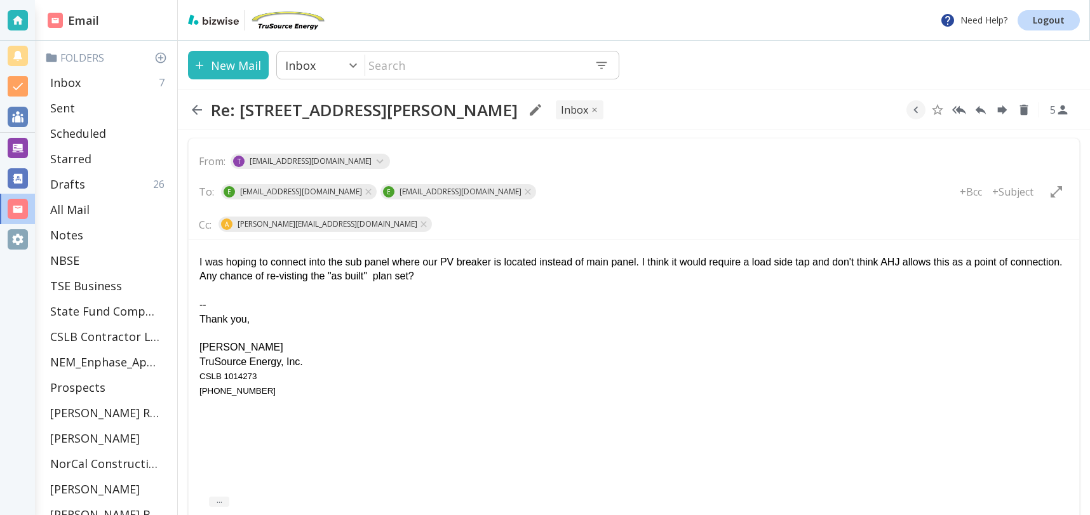
scroll to position [229, 0]
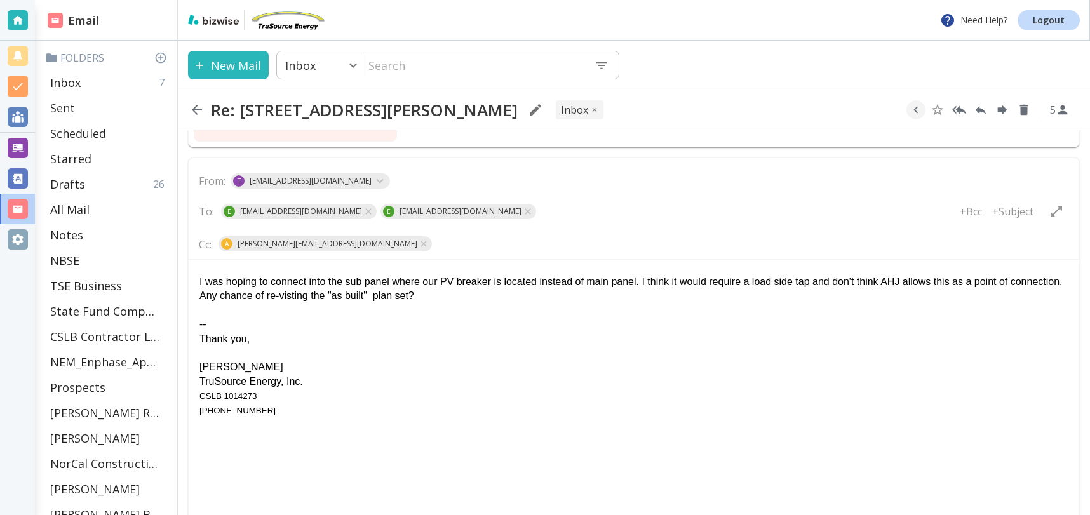
click at [266, 289] on div "I was hoping to connect into the sub panel where our PV breaker is located inst…" at bounding box center [633, 282] width 869 height 14
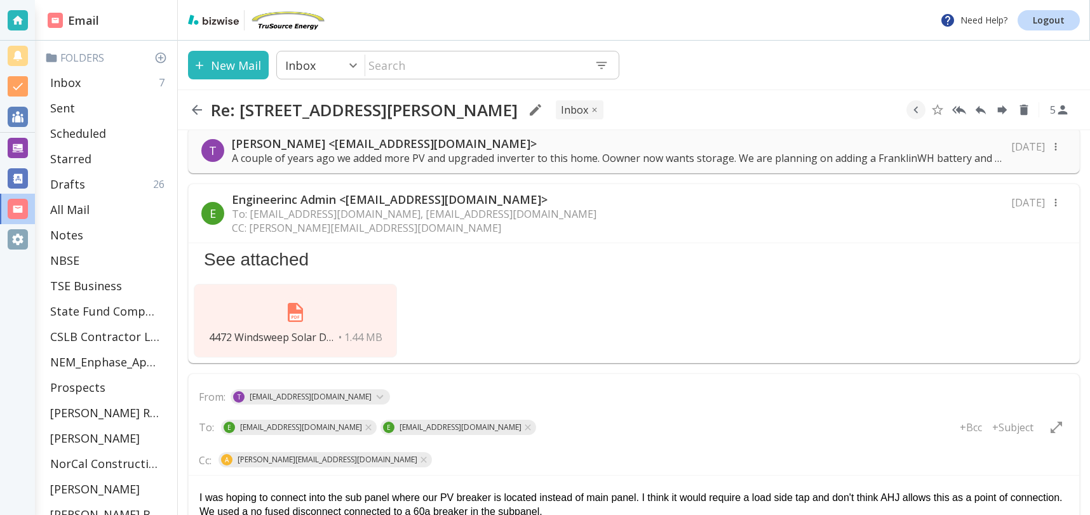
scroll to position [15, 0]
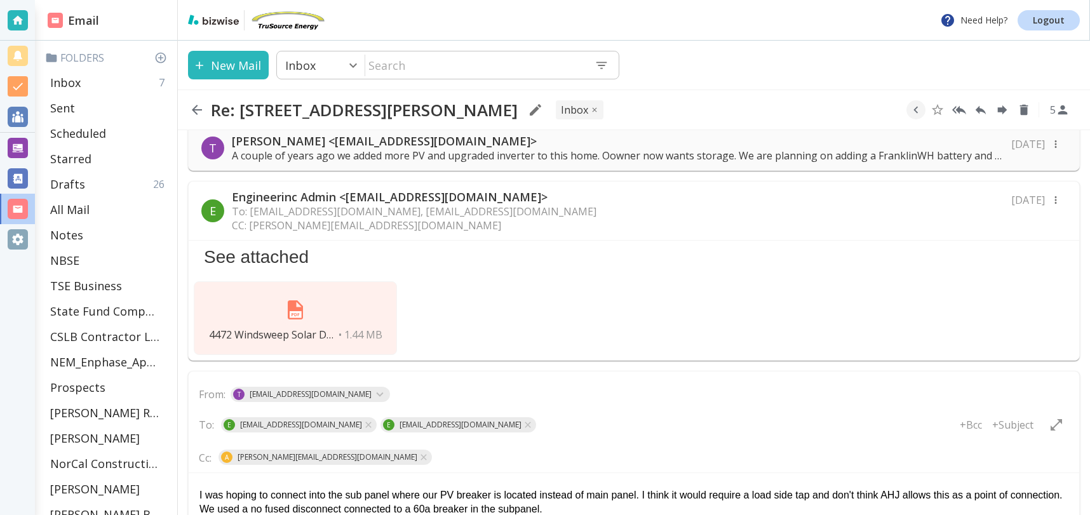
click at [296, 306] on img at bounding box center [295, 310] width 30 height 30
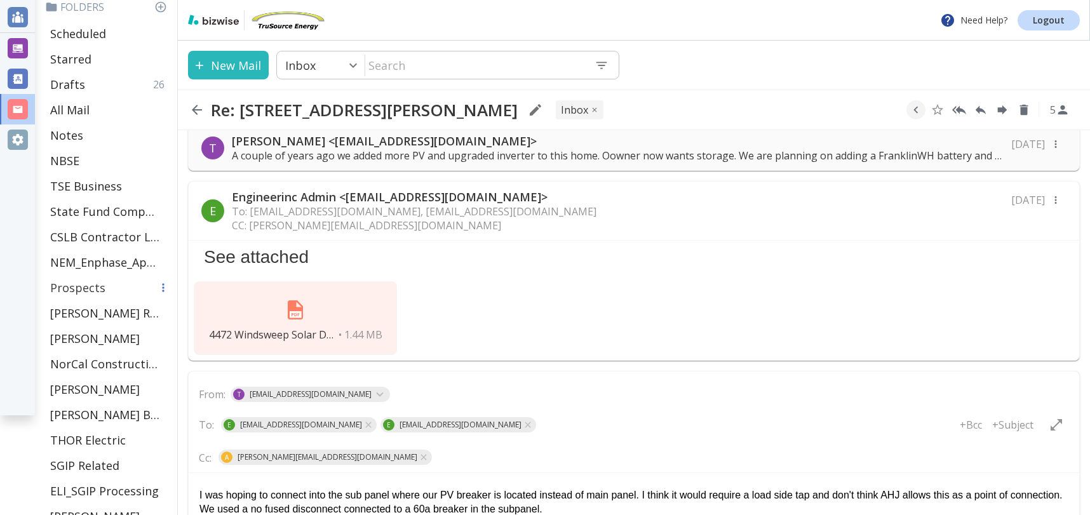
scroll to position [102, 0]
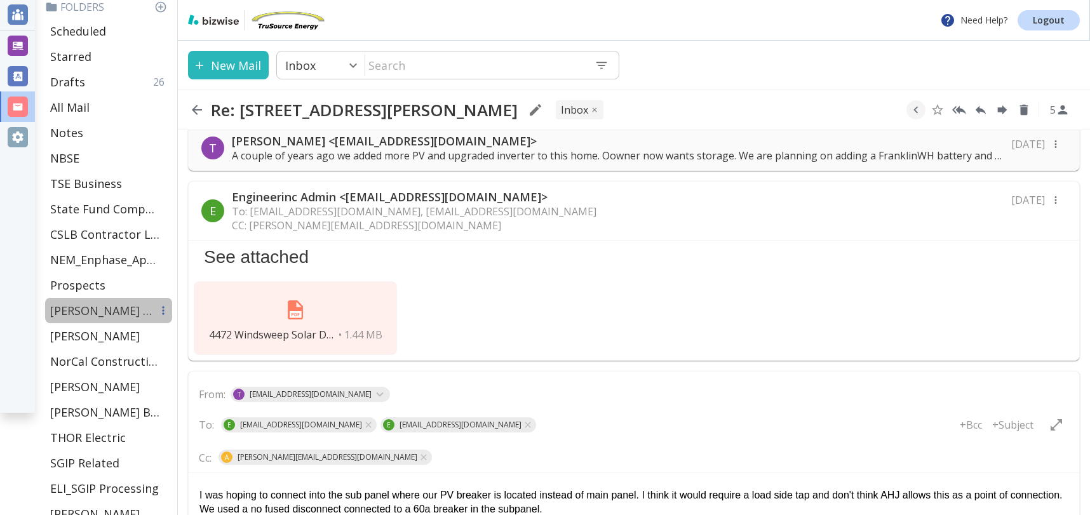
click at [72, 307] on p "[PERSON_NAME] Residence" at bounding box center [101, 310] width 102 height 15
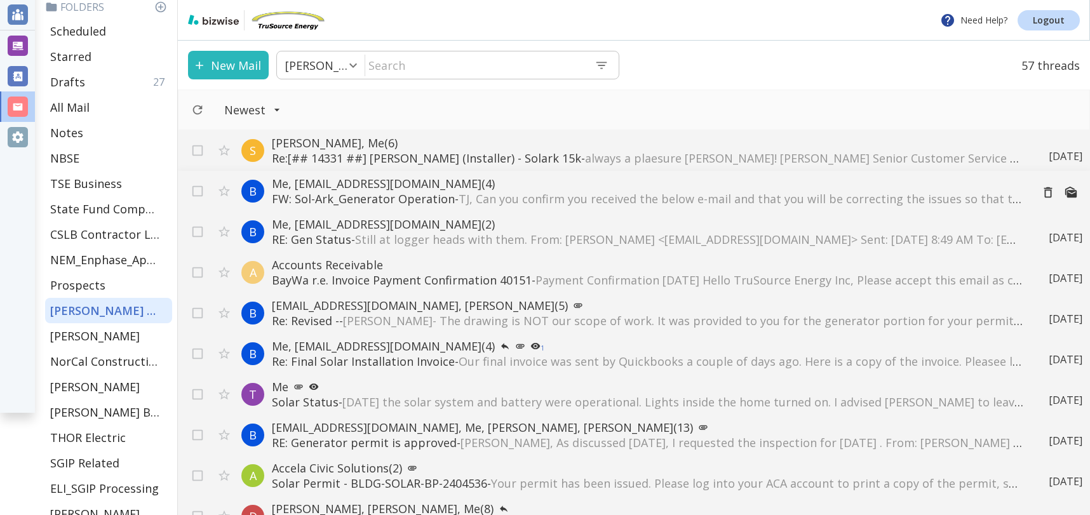
click at [574, 195] on span "TJ, Can you confirm you received the below e-mail and that you will be correcti…" at bounding box center [1016, 198] width 1114 height 15
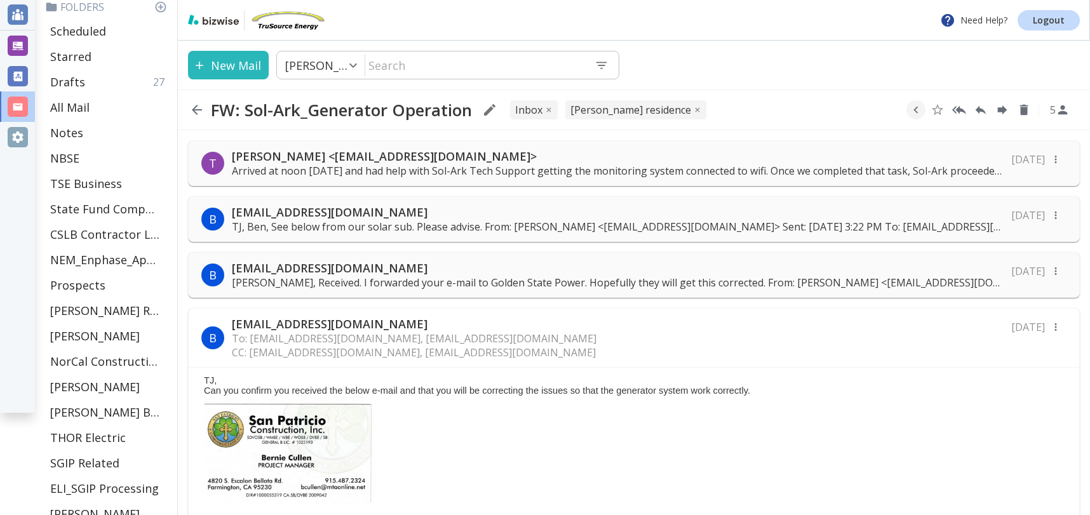
click at [789, 172] on p "Arrived at noon today and had help with Sol-Ark Tech Support getting the monito…" at bounding box center [618, 171] width 772 height 14
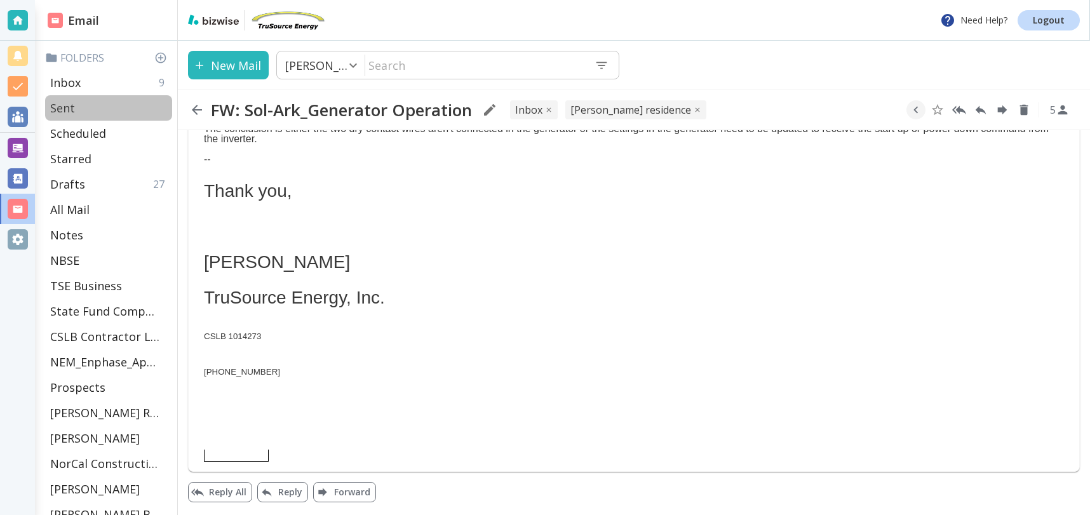
click at [76, 109] on div "Sent" at bounding box center [108, 107] width 127 height 25
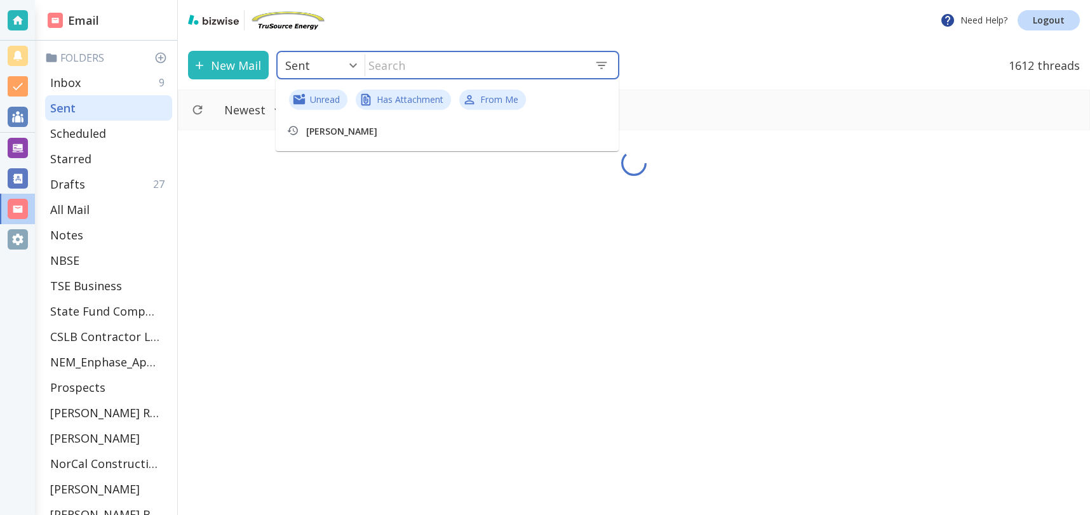
click at [478, 63] on input "text" at bounding box center [474, 65] width 219 height 26
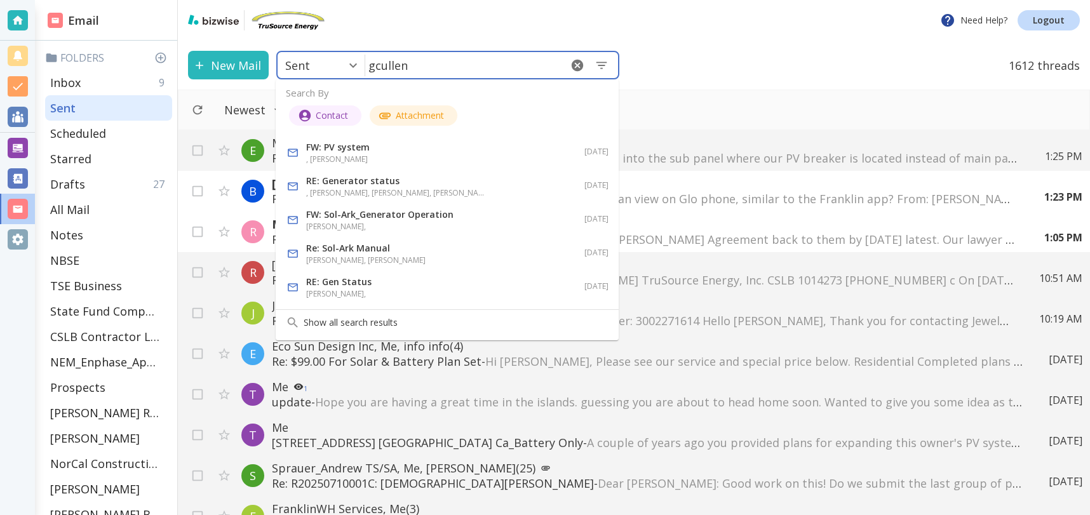
type input "gcullen"
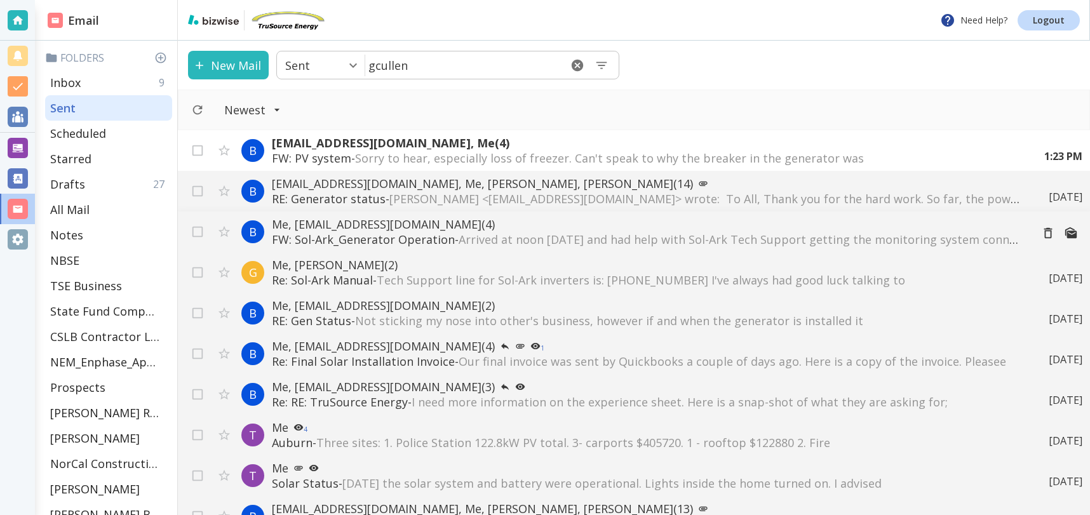
click at [769, 239] on span "Arrived at noon today and had help with Sol-Ark Tech Support getting the monito…" at bounding box center [749, 239] width 581 height 15
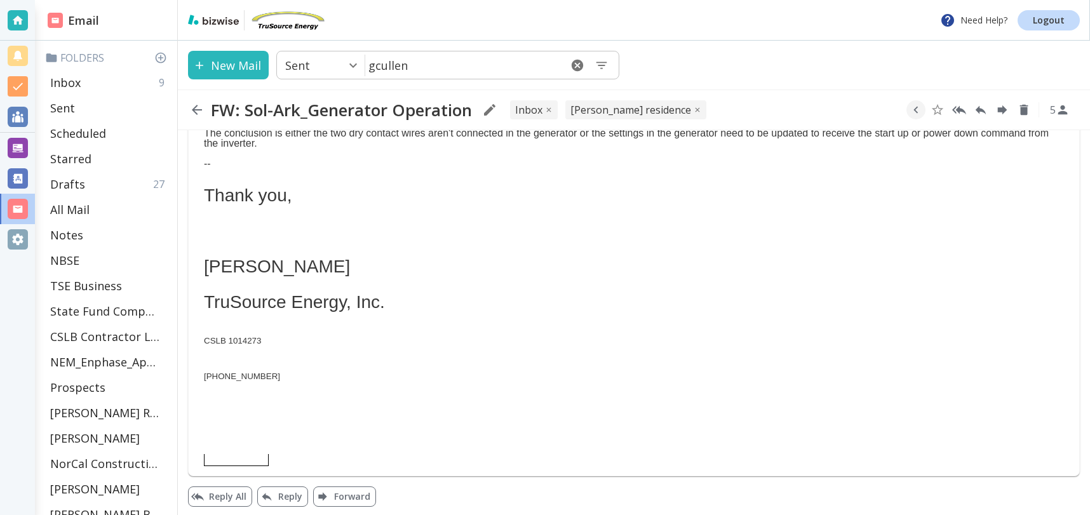
scroll to position [507, 0]
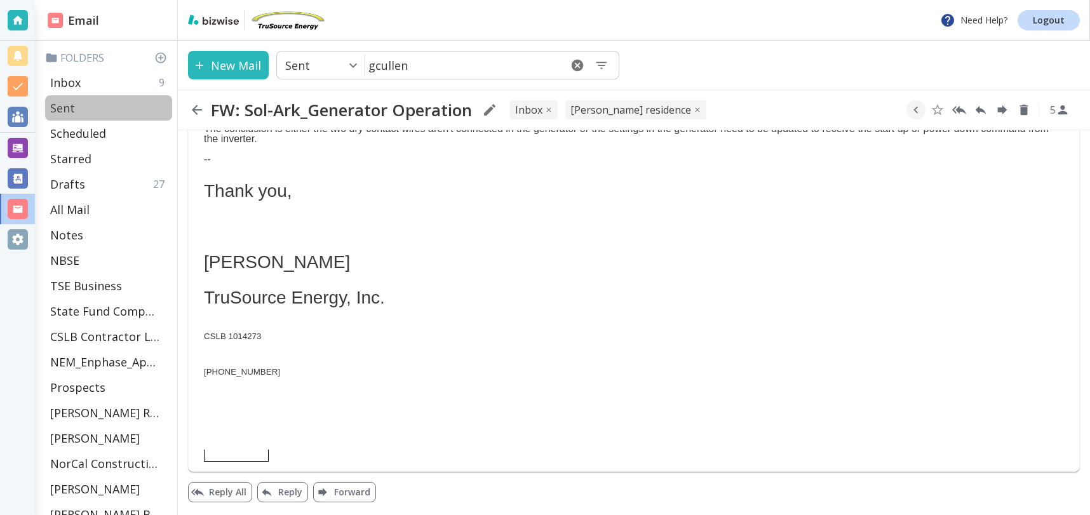
click at [83, 109] on div "Sent" at bounding box center [108, 107] width 127 height 25
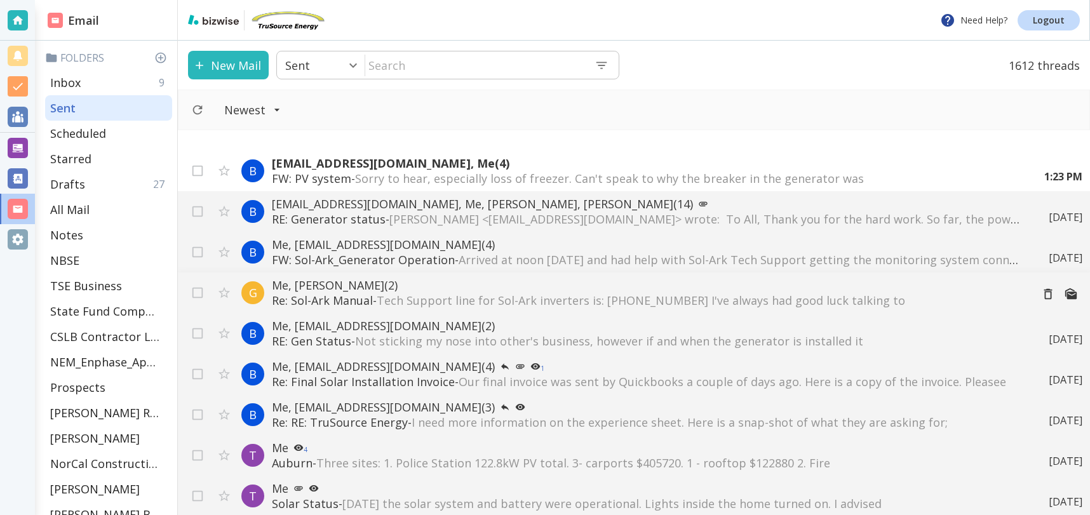
click at [415, 307] on span "Tech Support line for Sol-Ark inverters is: 972 575 8875 I've always had good l…" at bounding box center [641, 300] width 529 height 15
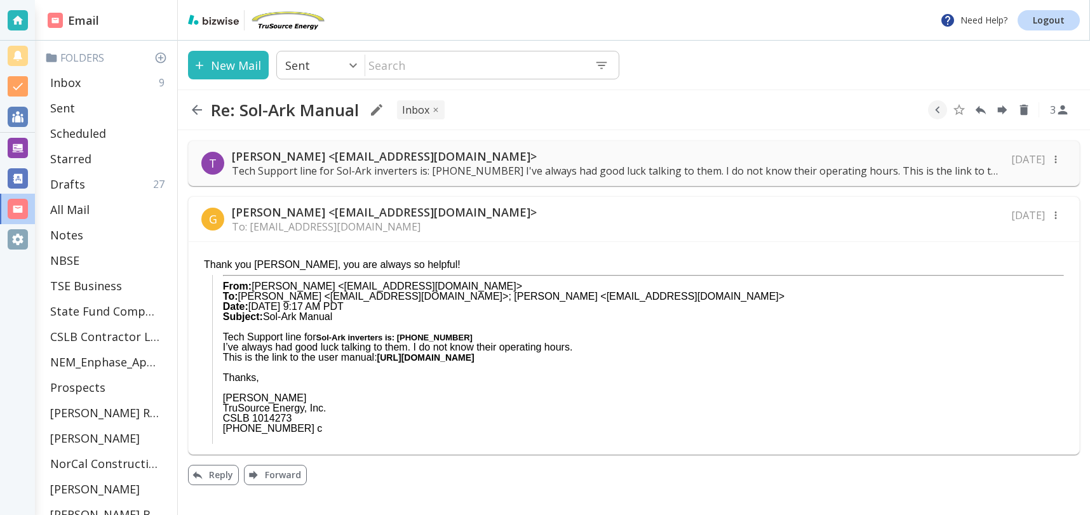
click at [765, 168] on p "Tech Support line for Sol-Ark inverters is: 972 575 8875 I've always had good l…" at bounding box center [618, 171] width 772 height 14
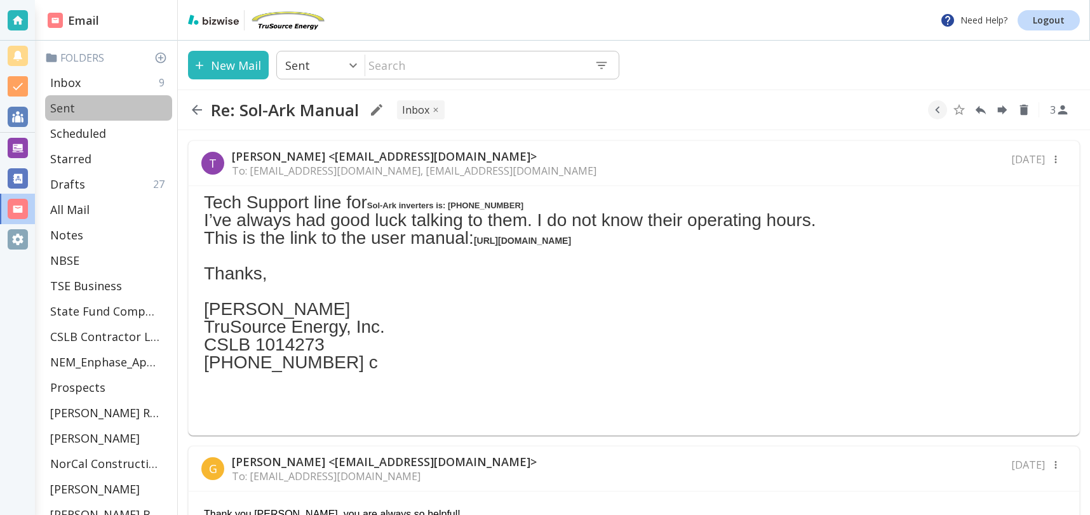
click at [65, 109] on p "Sent" at bounding box center [62, 107] width 25 height 15
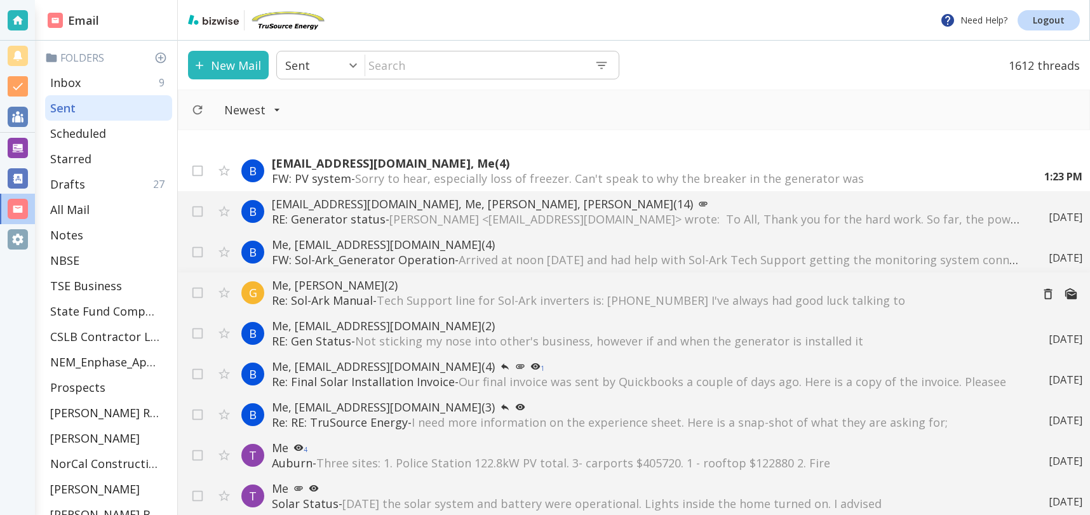
click at [344, 287] on p "Me, Gloria Cullen (2)" at bounding box center [647, 285] width 750 height 15
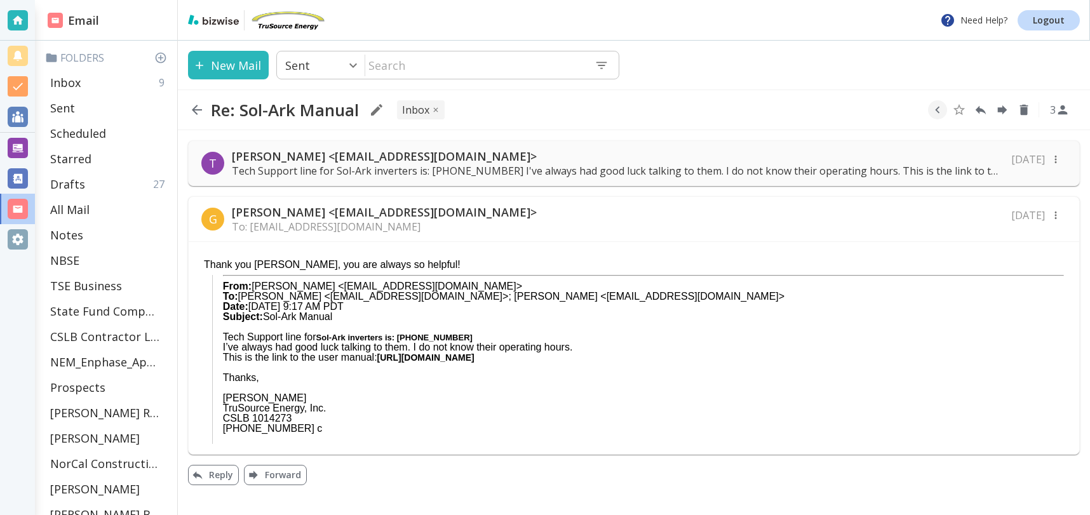
click at [505, 219] on div "G Gloria Cullen <gcullen@mtaonline.net> To: tcilenti@trusourceenergy.com Jul 12" at bounding box center [634, 219] width 891 height 45
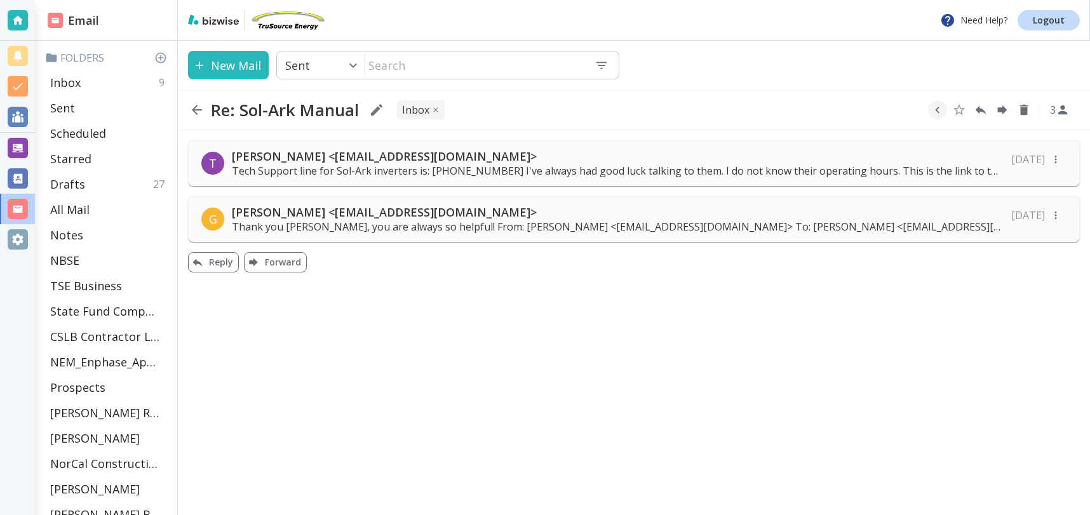
click at [581, 182] on div "T Tony Cilenti <tcilenti@trusourceenergy.com> Tech Support line for Sol-Ark inv…" at bounding box center [634, 163] width 892 height 46
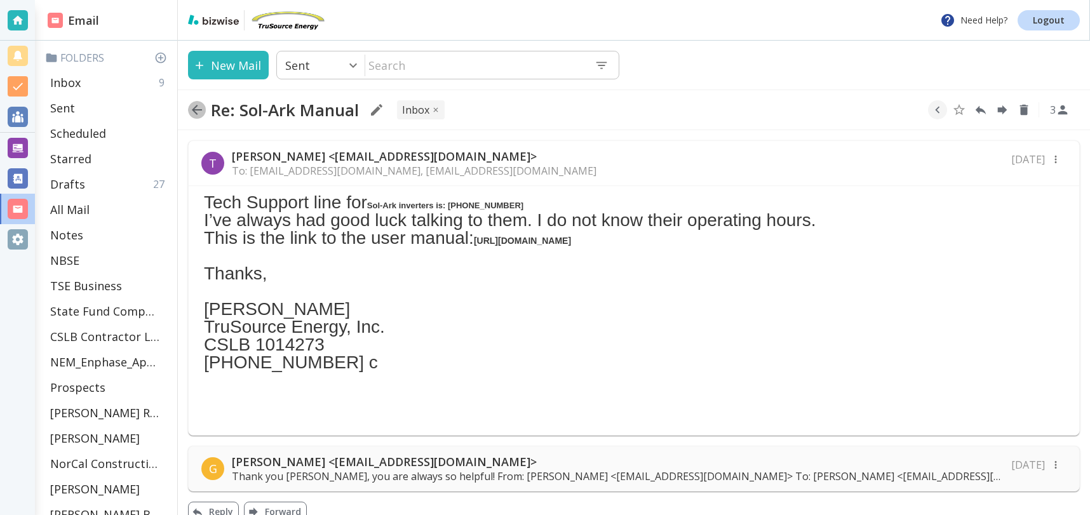
click at [197, 106] on icon "button" at bounding box center [197, 110] width 10 height 10
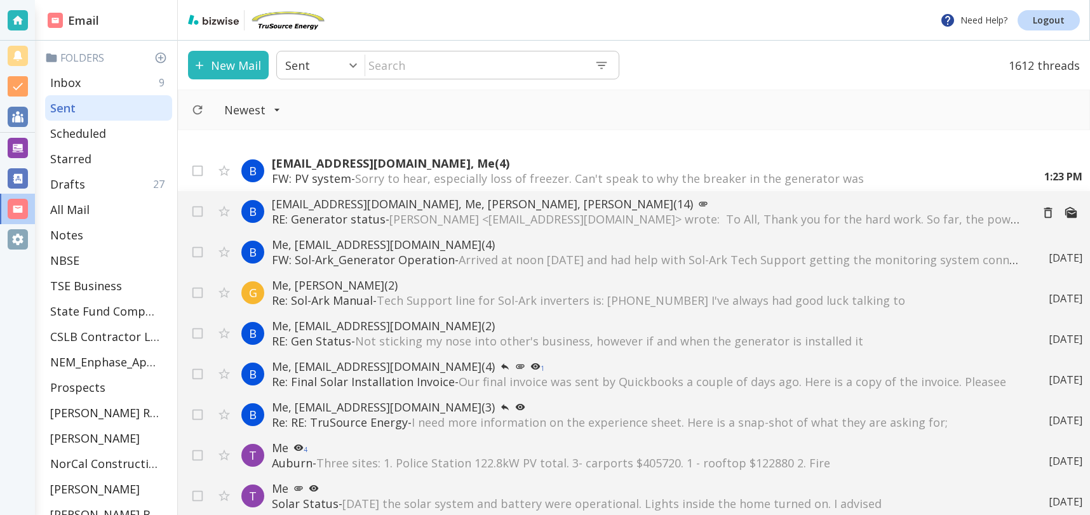
click at [354, 203] on p "bcullen@mtaonline.net, Me, djamel benkaid, Gloria Cullen (14)" at bounding box center [647, 203] width 750 height 15
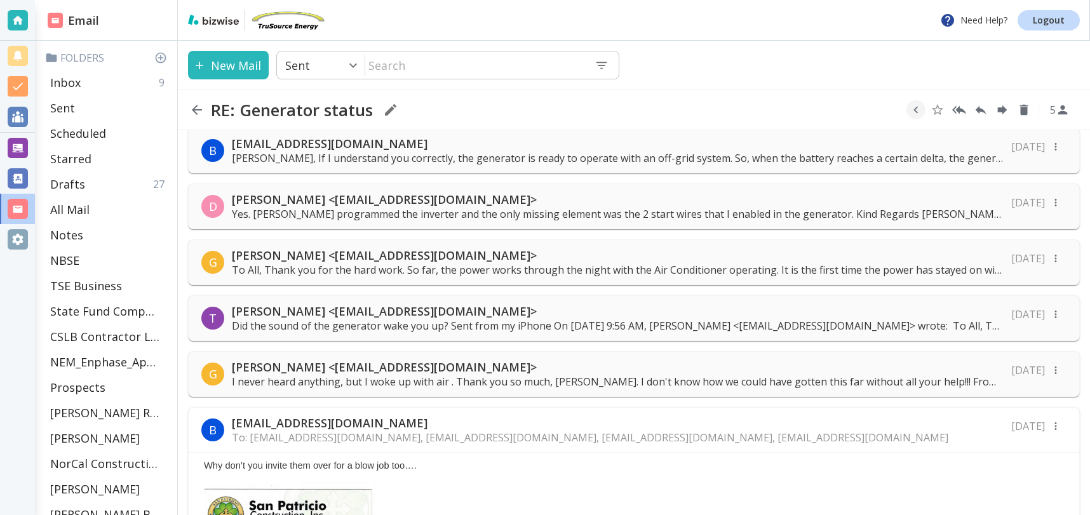
scroll to position [454, 0]
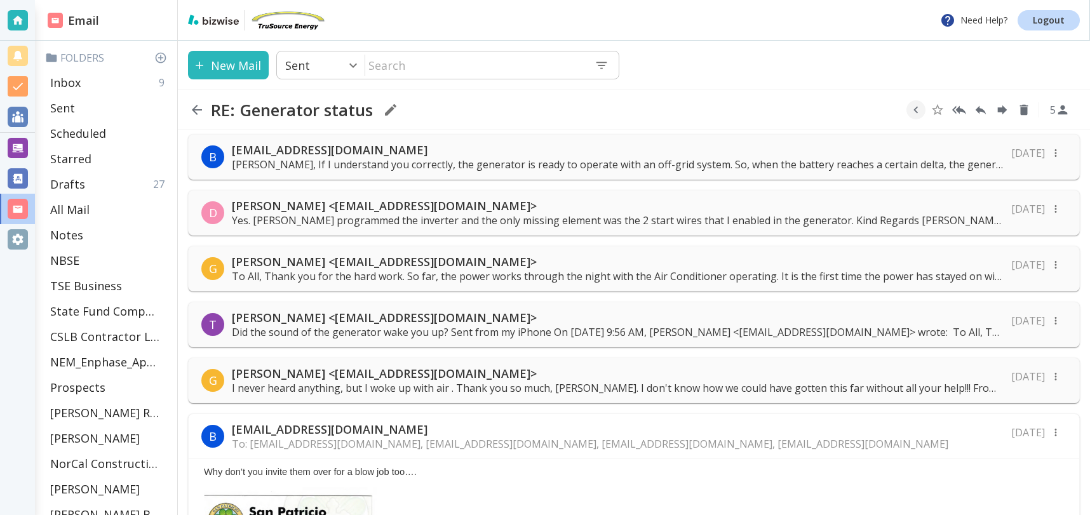
click at [382, 265] on p "Gloria Cullen <gcullen@mtaonline.net>" at bounding box center [618, 261] width 772 height 15
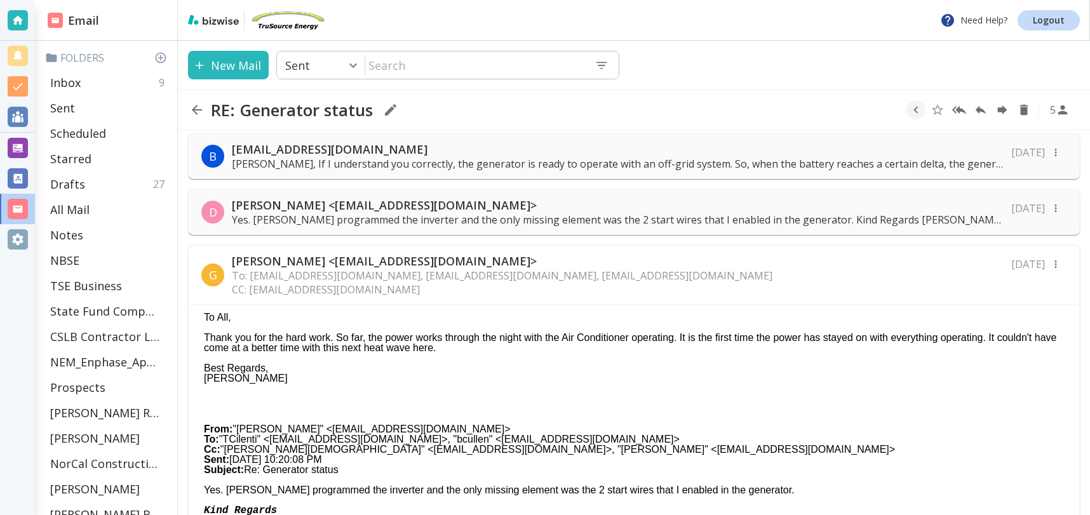
scroll to position [446, 0]
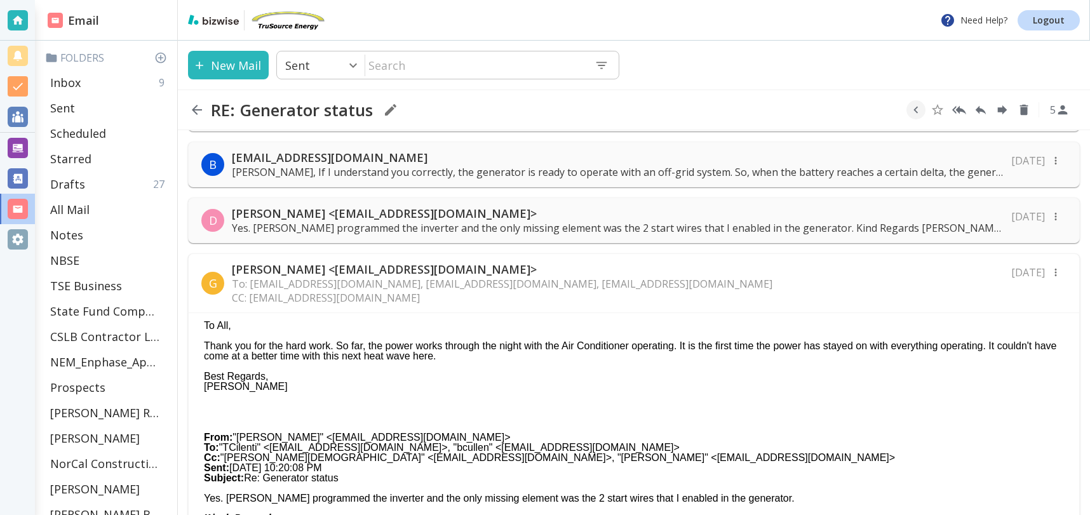
click at [367, 232] on p "Yes. Tony programmed the inverter and the only missing element was the 2 start …" at bounding box center [618, 228] width 772 height 14
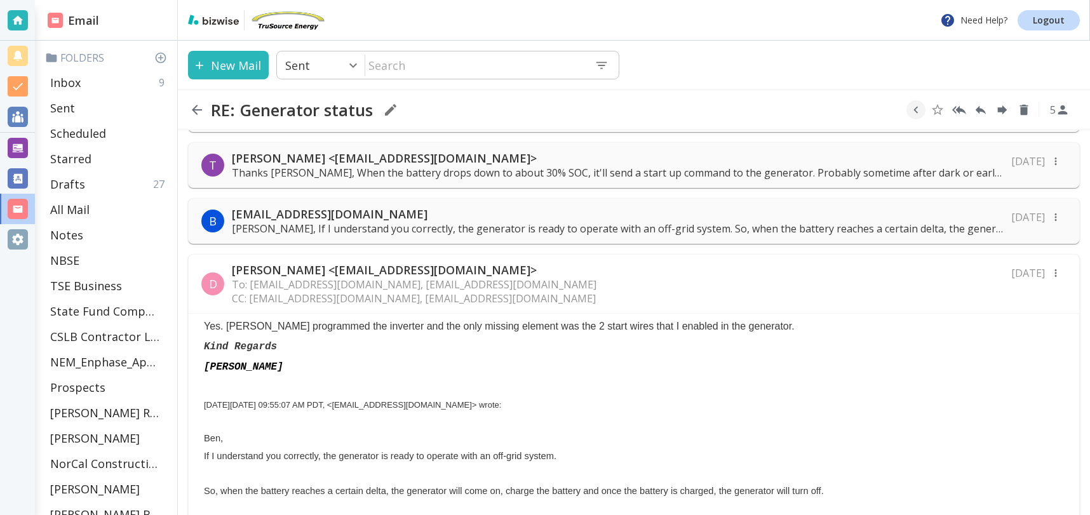
scroll to position [383, 0]
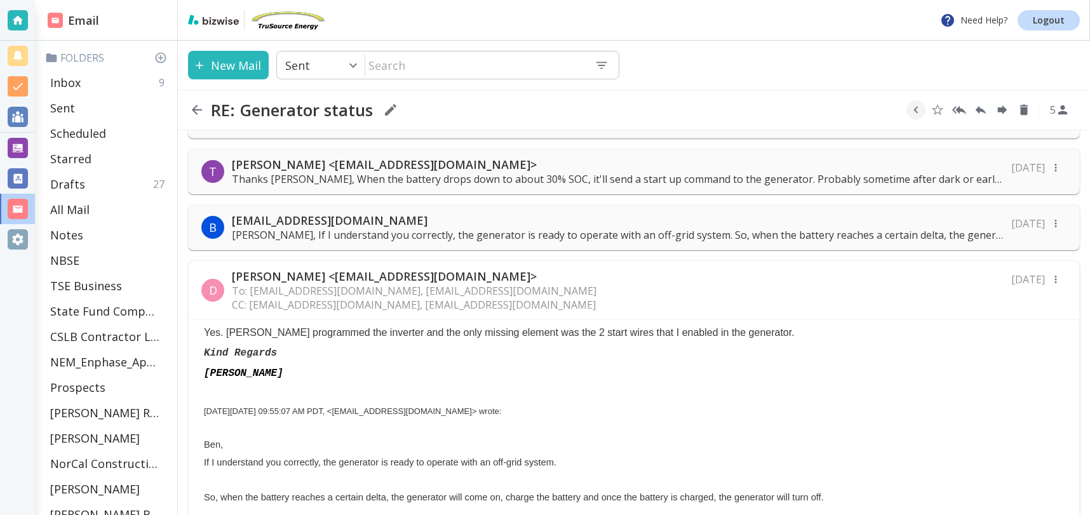
click at [497, 230] on p "Ben, If I understand you correctly, the generator is ready to operate with an o…" at bounding box center [618, 235] width 772 height 14
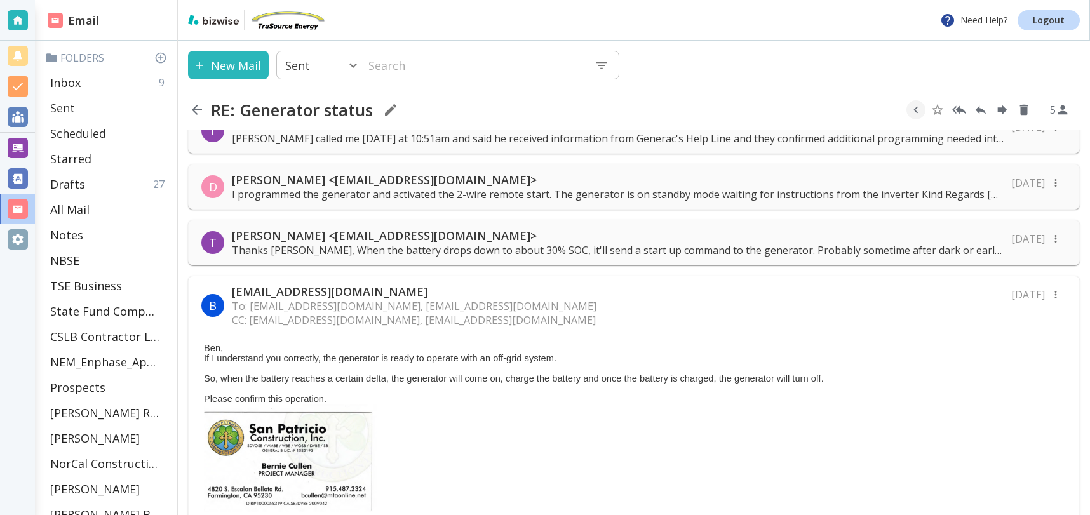
scroll to position [311, 0]
click at [474, 229] on p "[PERSON_NAME] <[EMAIL_ADDRESS][DOMAIN_NAME]>" at bounding box center [618, 236] width 772 height 15
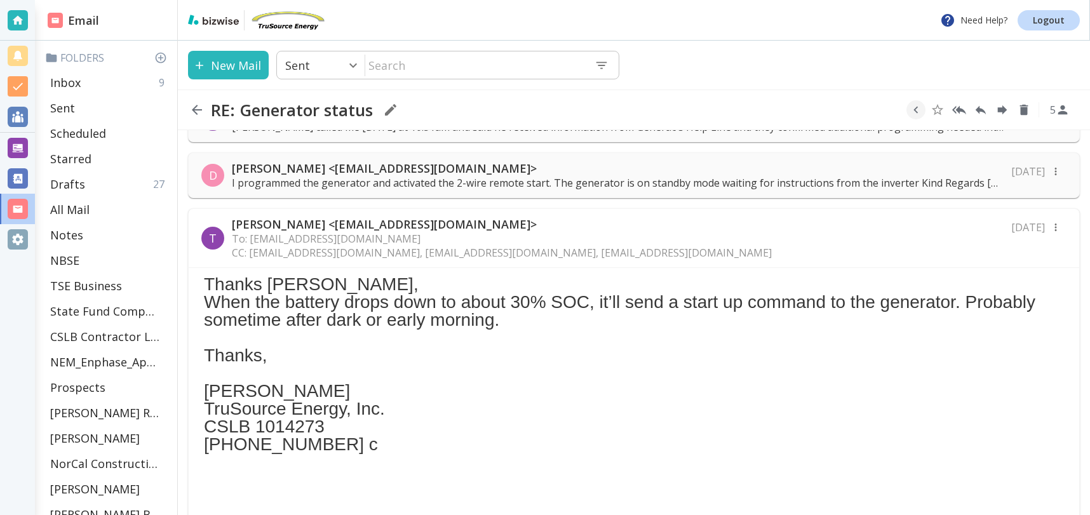
scroll to position [323, 0]
click at [466, 191] on div "D djamel benkaid <benjam1964@yahoo.com> I programmed the generator and activate…" at bounding box center [634, 176] width 892 height 46
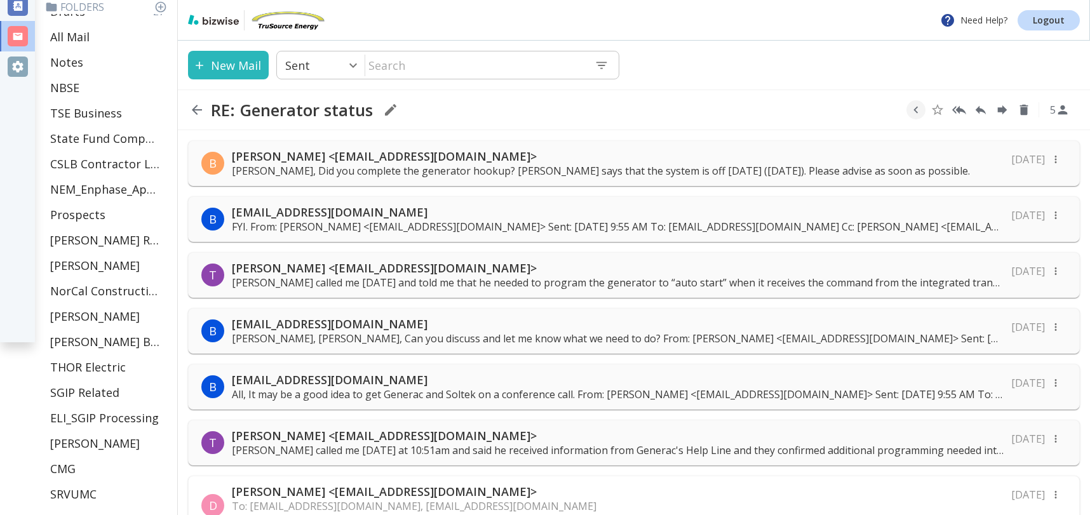
scroll to position [0, 0]
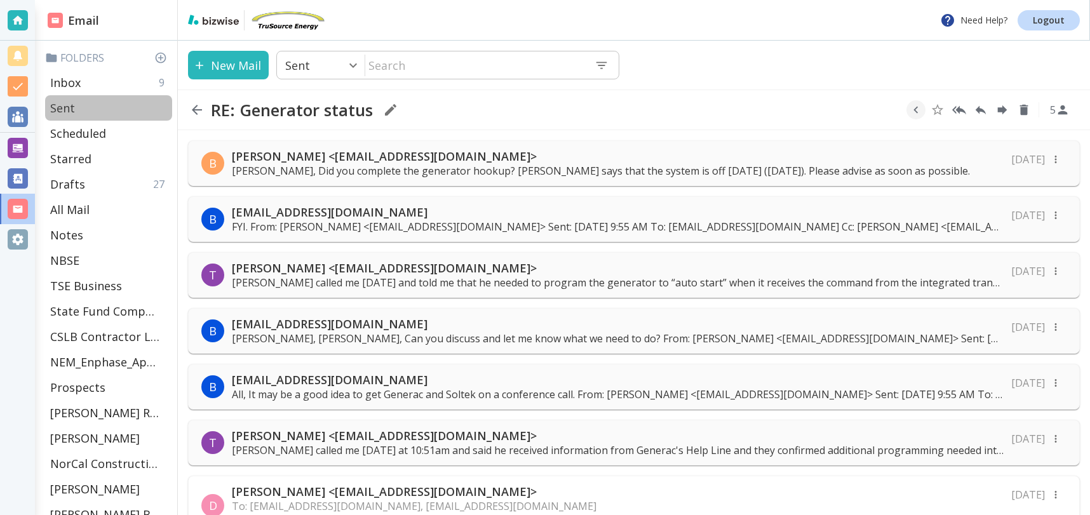
click at [65, 105] on p "Sent" at bounding box center [62, 107] width 25 height 15
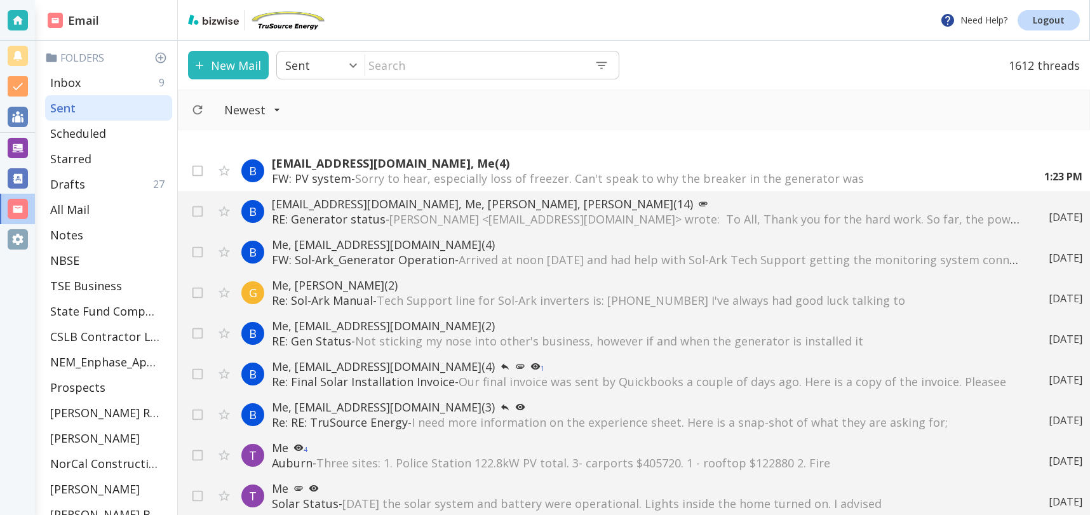
click at [333, 260] on p "FW: Sol-Ark_Generator Operation - Arrived at noon today and had help with Sol-A…" at bounding box center [647, 259] width 751 height 15
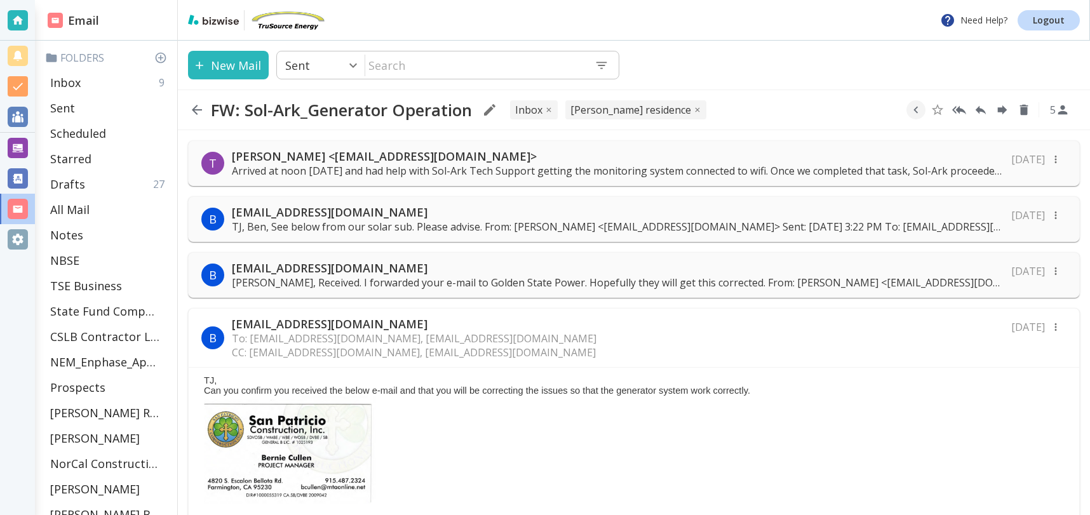
click at [554, 167] on p "Arrived at noon today and had help with Sol-Ark Tech Support getting the monito…" at bounding box center [618, 171] width 772 height 14
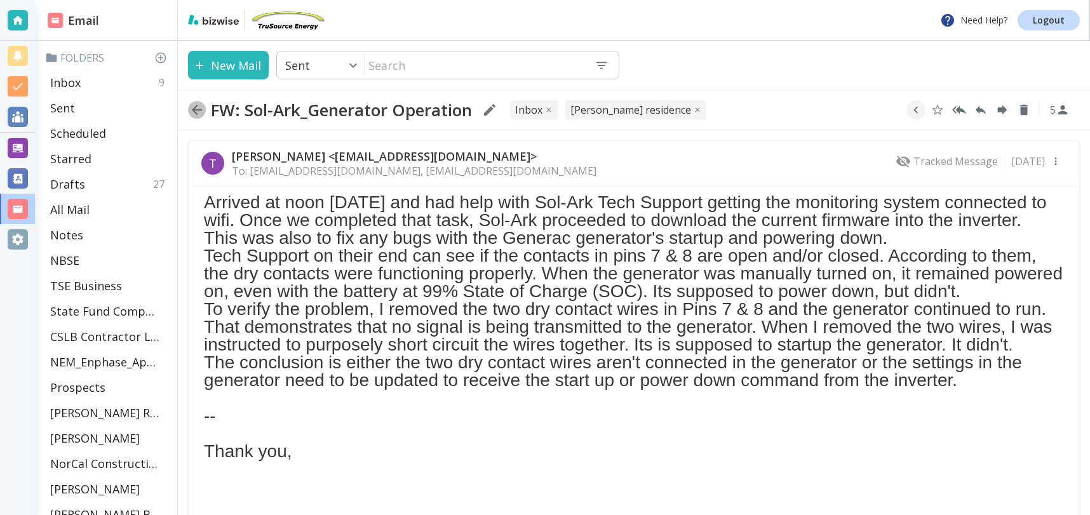
click at [197, 111] on icon "button" at bounding box center [196, 109] width 15 height 15
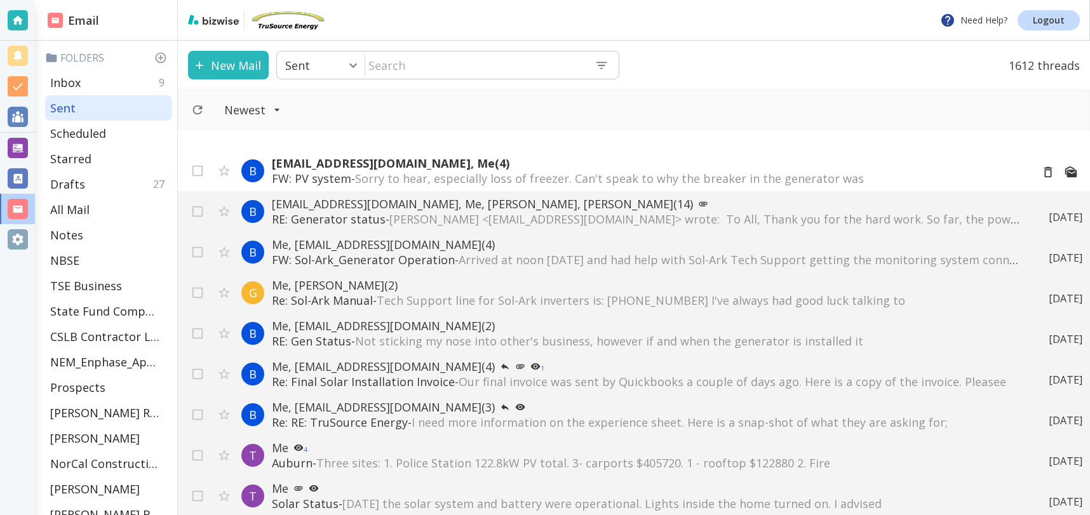
click at [380, 177] on span "Sorry to hear, especially loss of freezer. Can't speak to why the breaker in th…" at bounding box center [609, 178] width 509 height 15
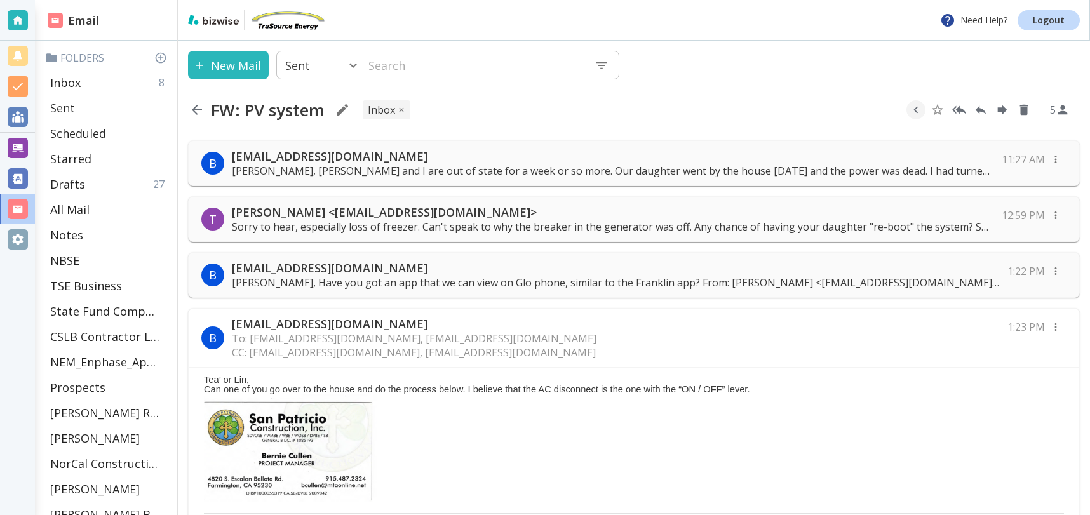
click at [509, 274] on p "bcullen@mtaonline.net" at bounding box center [616, 267] width 768 height 15
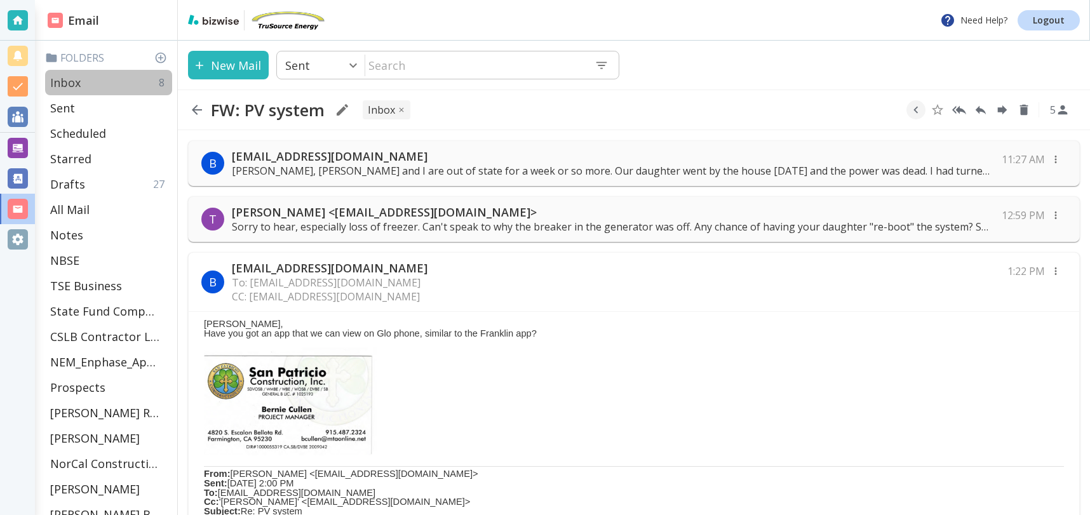
click at [70, 81] on p "Inbox" at bounding box center [65, 82] width 30 height 15
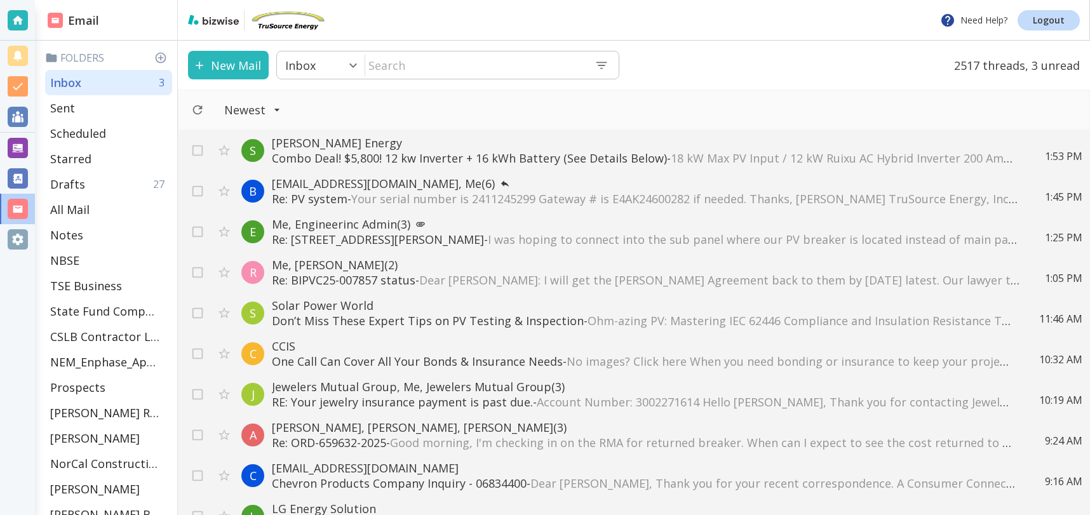
click at [553, 158] on p "Combo Deal! $5,800! 12 kw Inverter + 16 kWh Battery (See Details Below) - 18 kW…" at bounding box center [646, 158] width 748 height 15
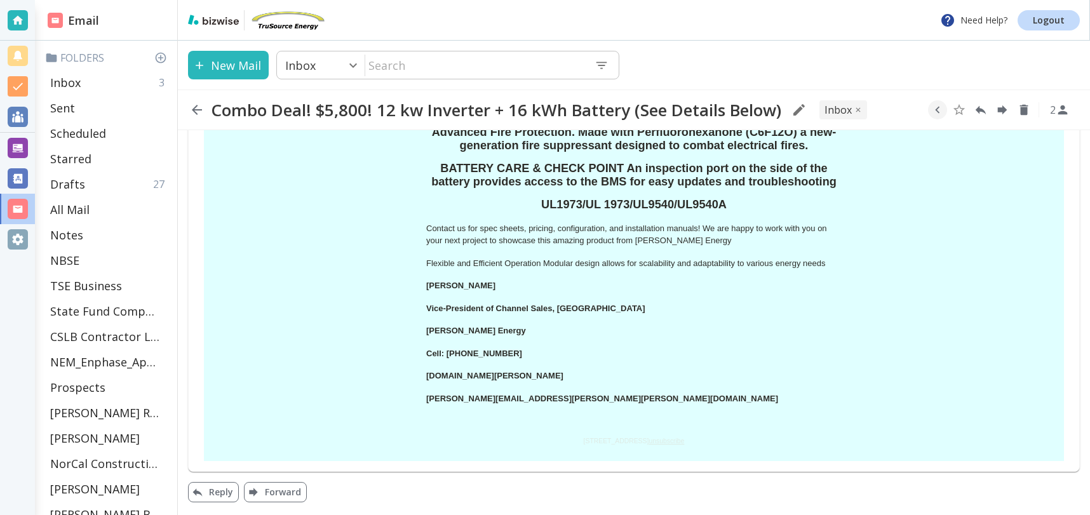
scroll to position [1503, 0]
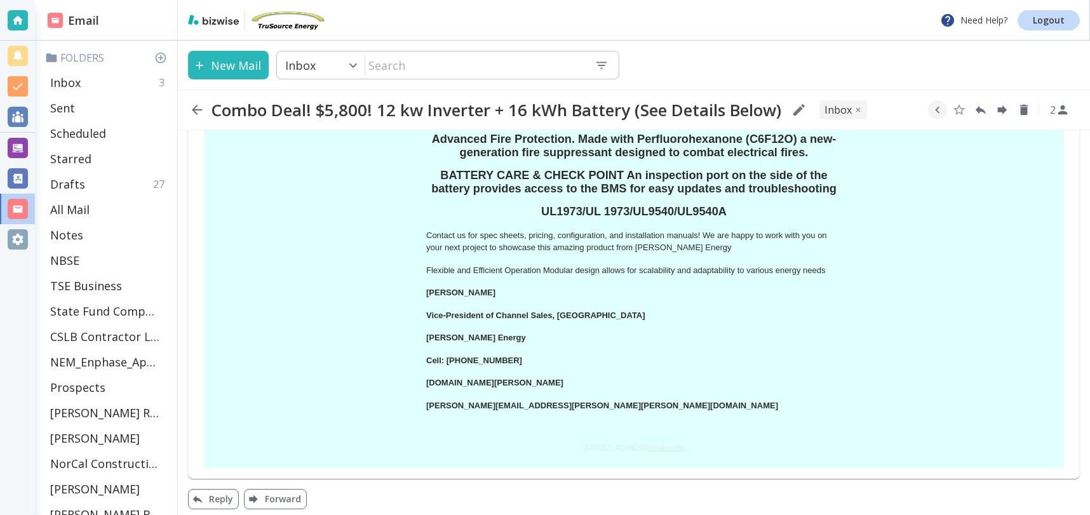
drag, startPoint x: 522, startPoint y: 386, endPoint x: 425, endPoint y: 385, distance: 97.2
click at [425, 385] on th "www.spitzer-energy.com" at bounding box center [634, 388] width 436 height 23
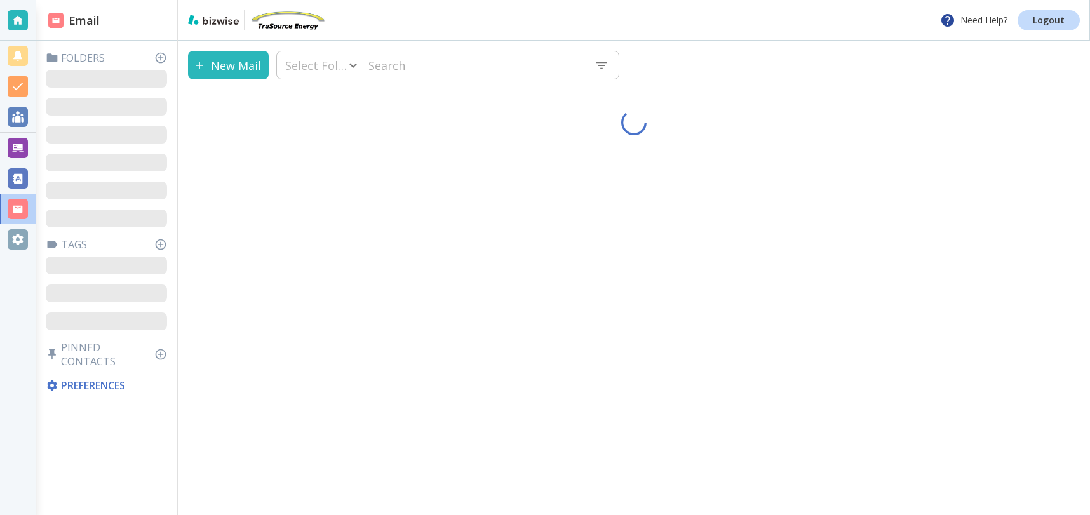
type input "0"
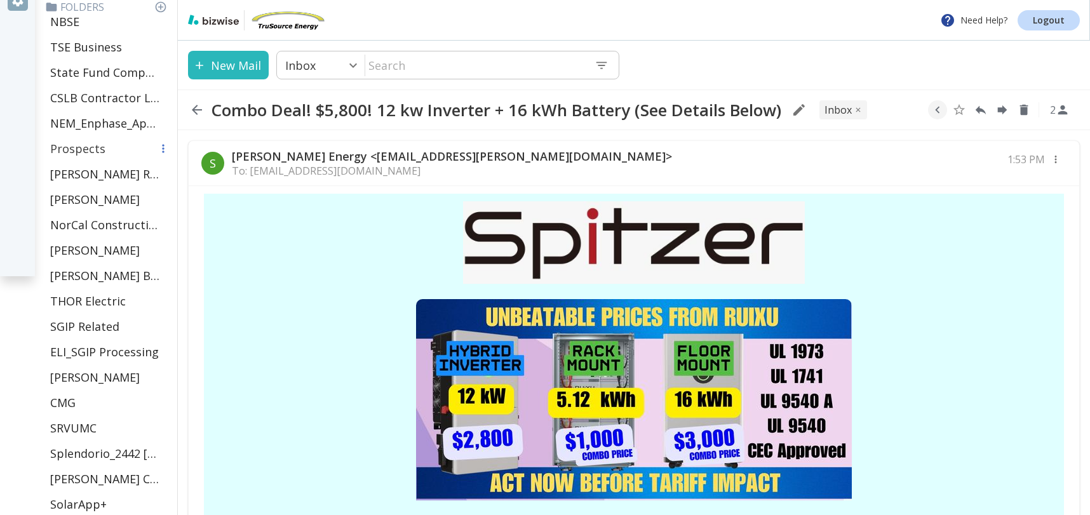
scroll to position [239, 0]
click at [395, 67] on input "text" at bounding box center [474, 65] width 219 height 26
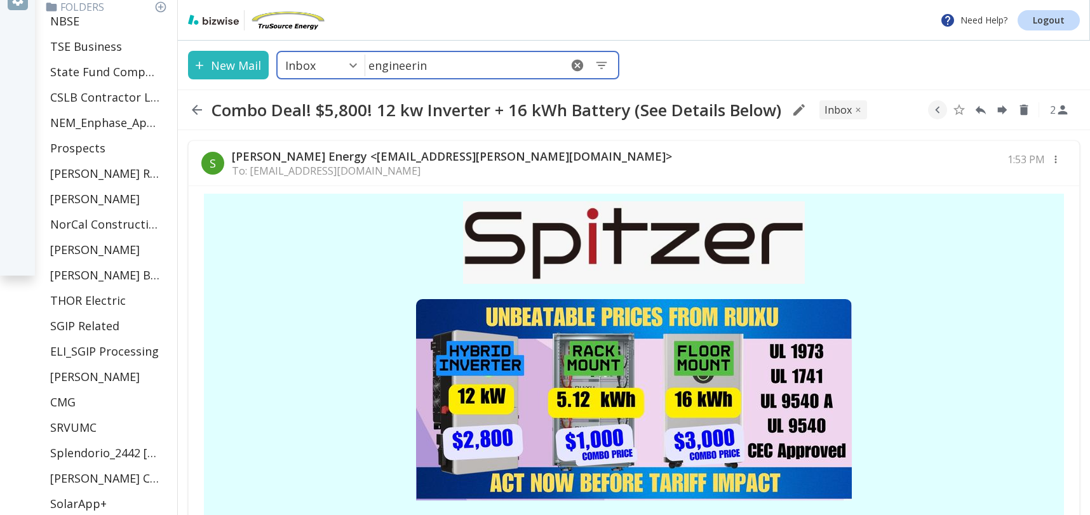
type input "engineerinc"
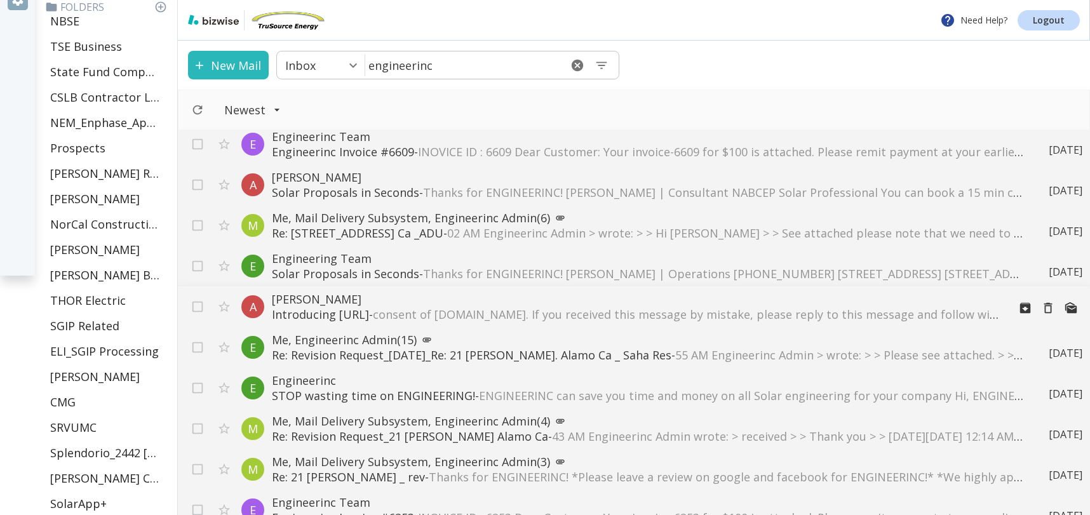
scroll to position [379, 0]
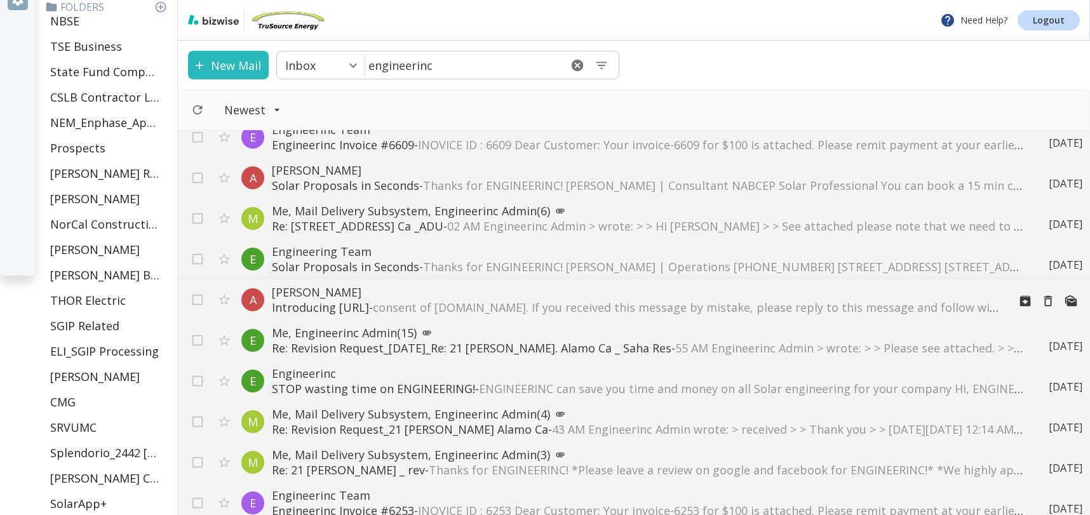
click at [373, 309] on p "Introducing [URL] - consent of [DOMAIN_NAME]. If you received this message by m…" at bounding box center [635, 307] width 727 height 15
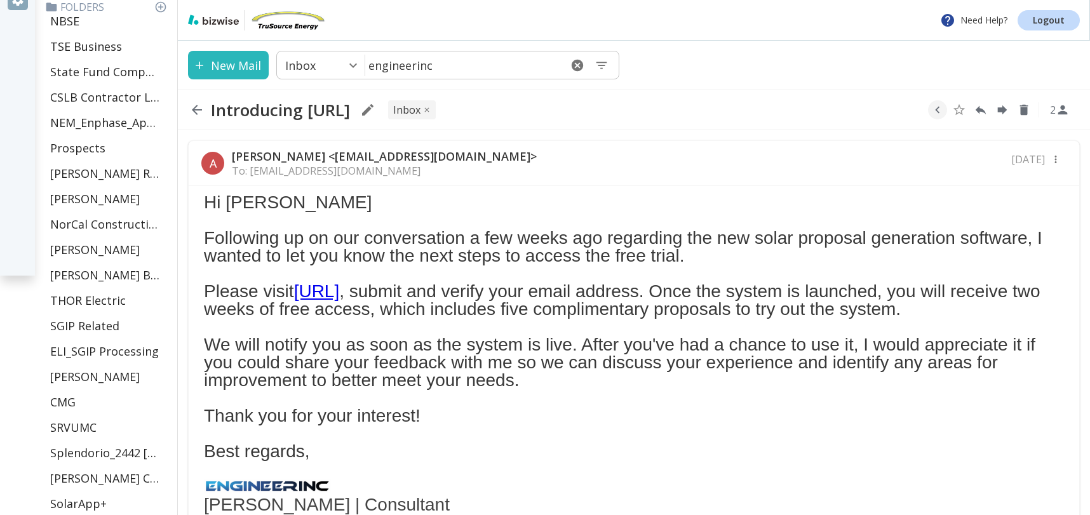
click at [340, 291] on link "[URL]" at bounding box center [317, 291] width 46 height 20
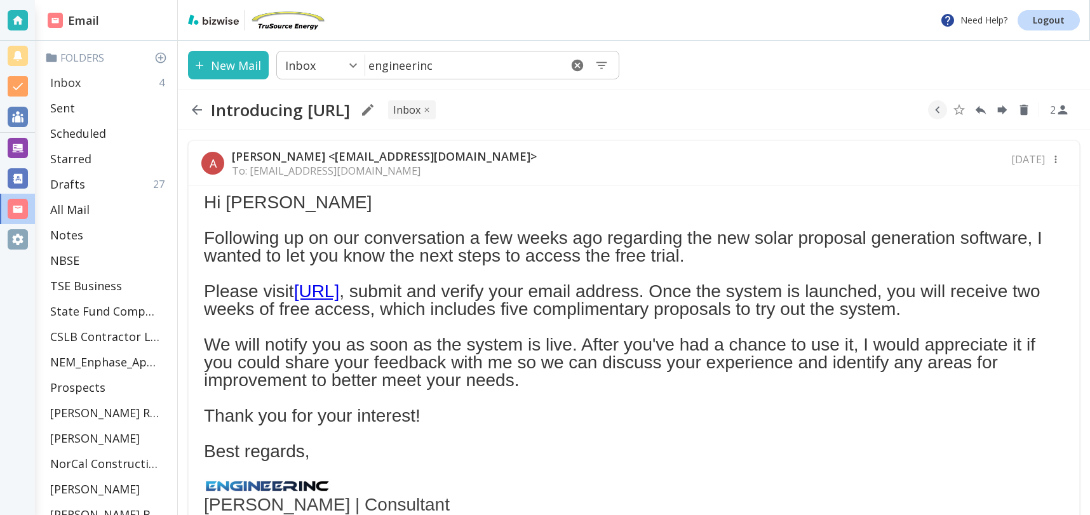
click at [81, 79] on div "Inbox 4" at bounding box center [108, 82] width 127 height 25
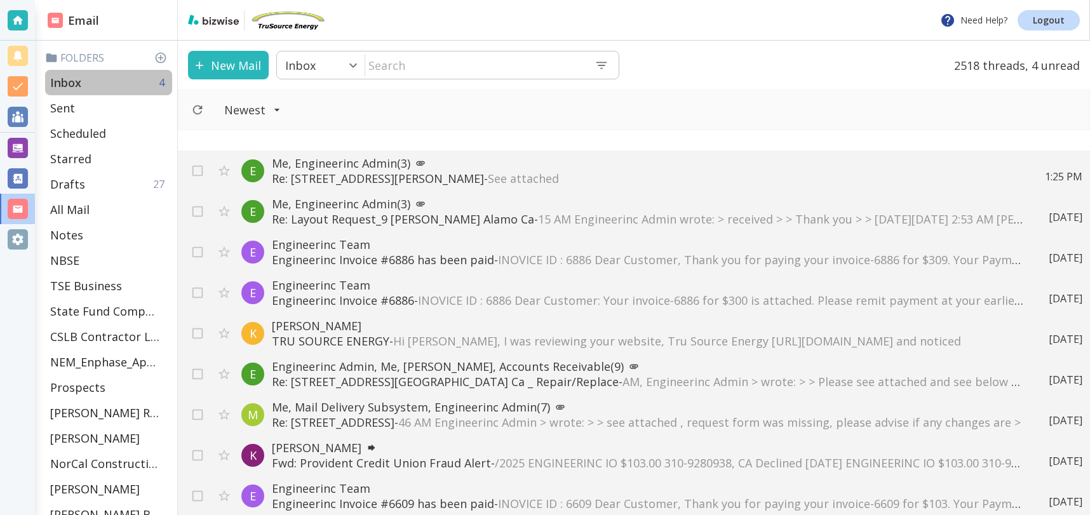
click at [86, 78] on div "Inbox 4" at bounding box center [108, 82] width 127 height 25
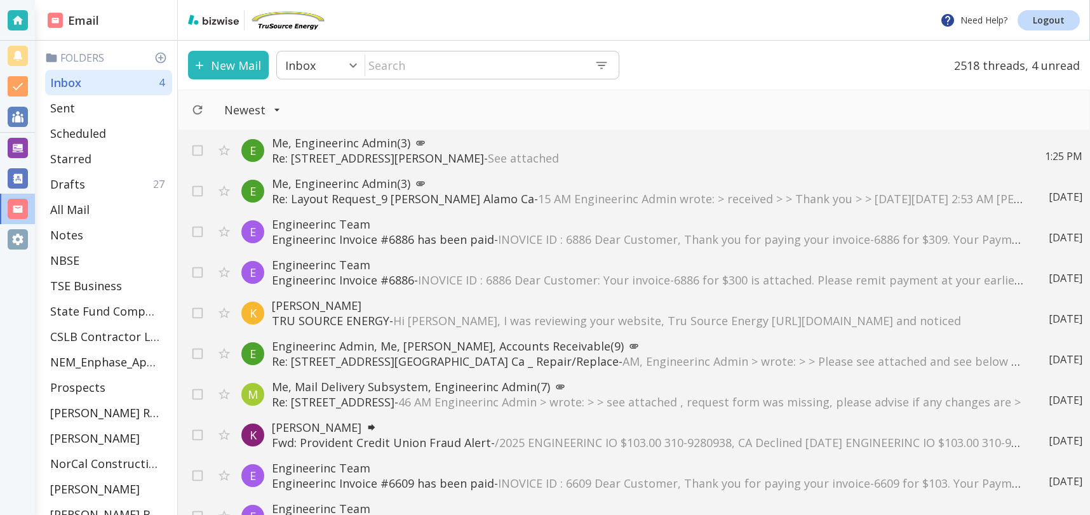
click at [232, 64] on button "New Mail" at bounding box center [228, 65] width 81 height 29
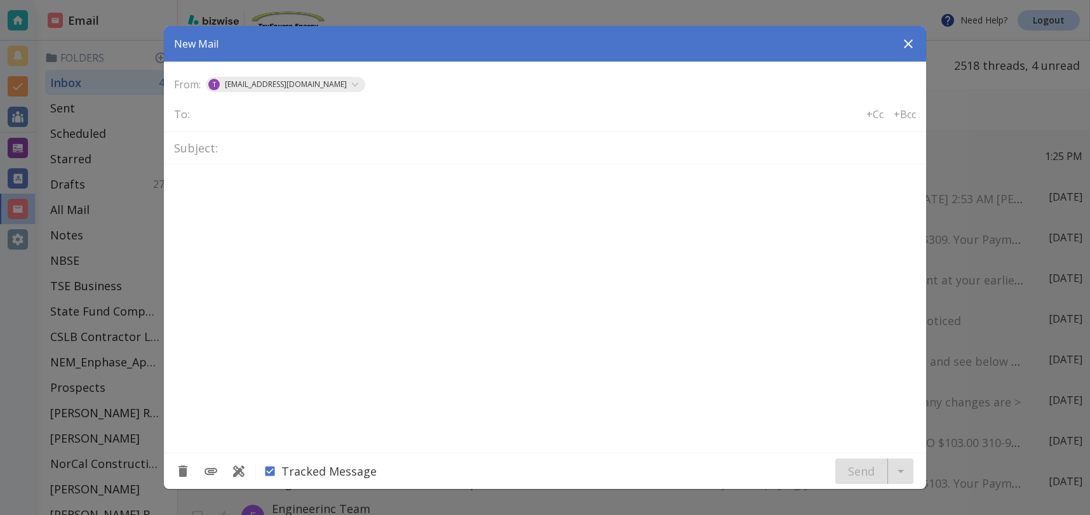
type textarea "<div class="bizwise_content"></div><div class="gmail_signature"><br>--<br><p>Th…"
click at [246, 115] on input "text" at bounding box center [245, 114] width 102 height 18
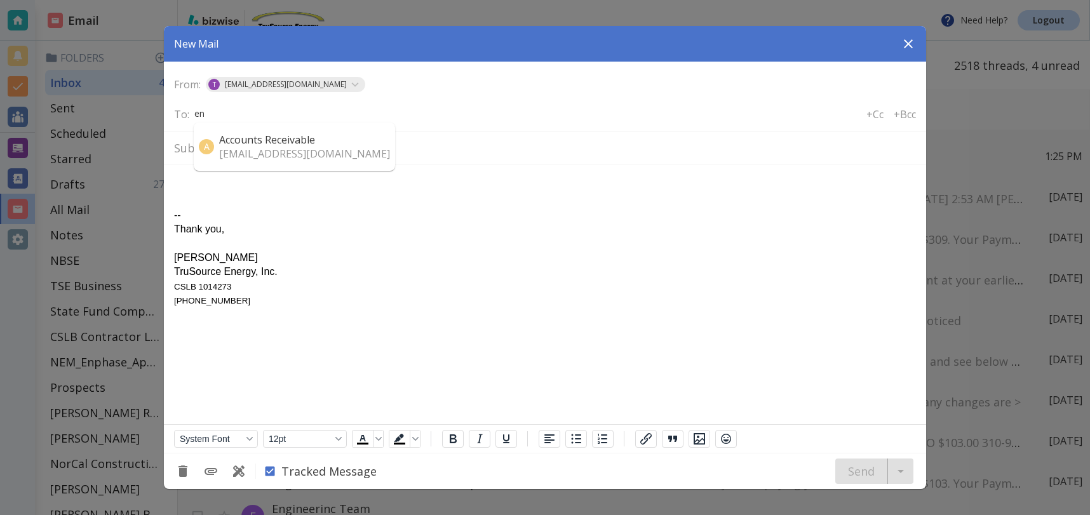
type input "e"
type input "[PERSON_NAME]"
click at [262, 140] on p "[PERSON_NAME][EMAIL_ADDRESS][DOMAIN_NAME]" at bounding box center [345, 140] width 252 height 14
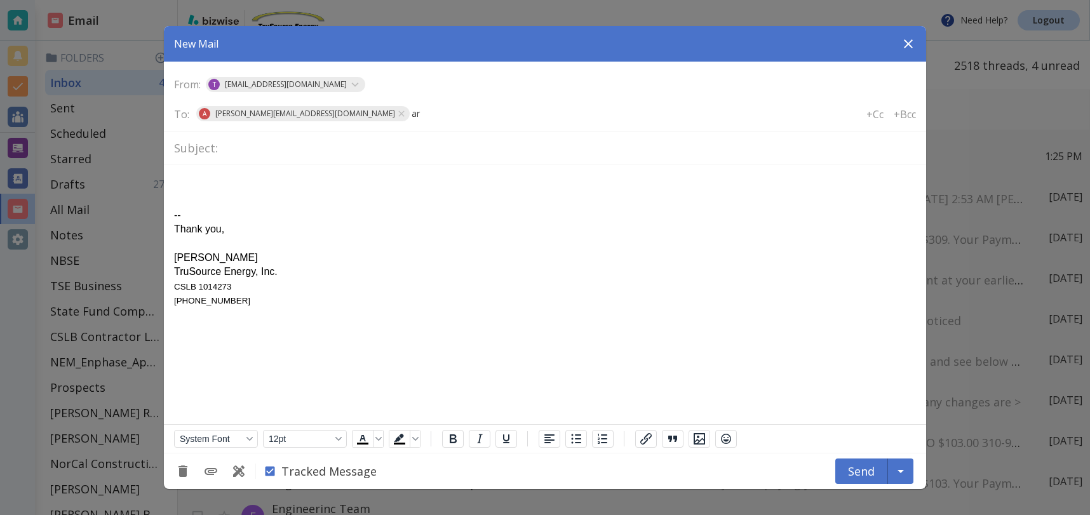
type input "a"
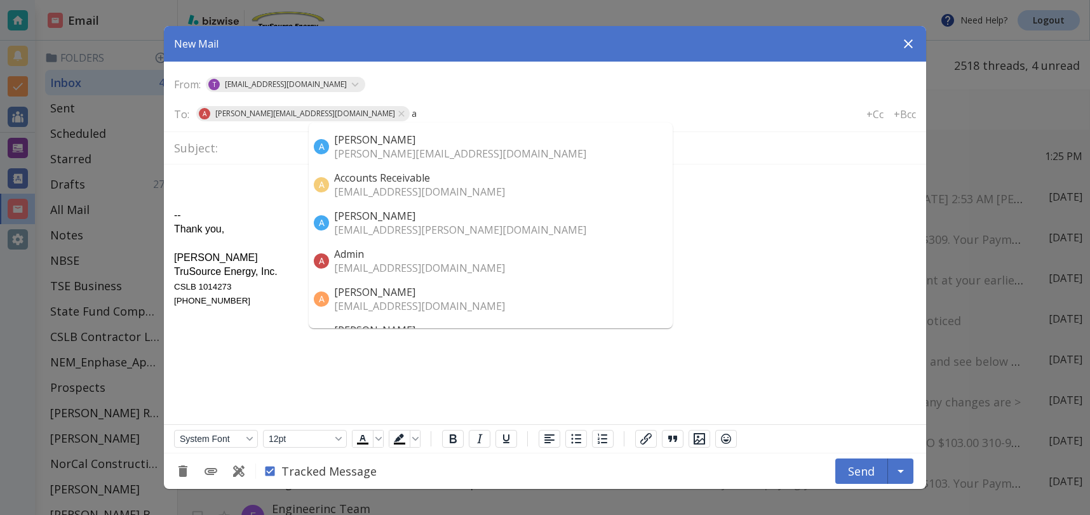
type input "a"
click at [596, 212] on div "-- Thank you, [PERSON_NAME] TruSource Energy, Inc. CSLB 1014273 [PHONE_NUMBER]" at bounding box center [545, 251] width 742 height 114
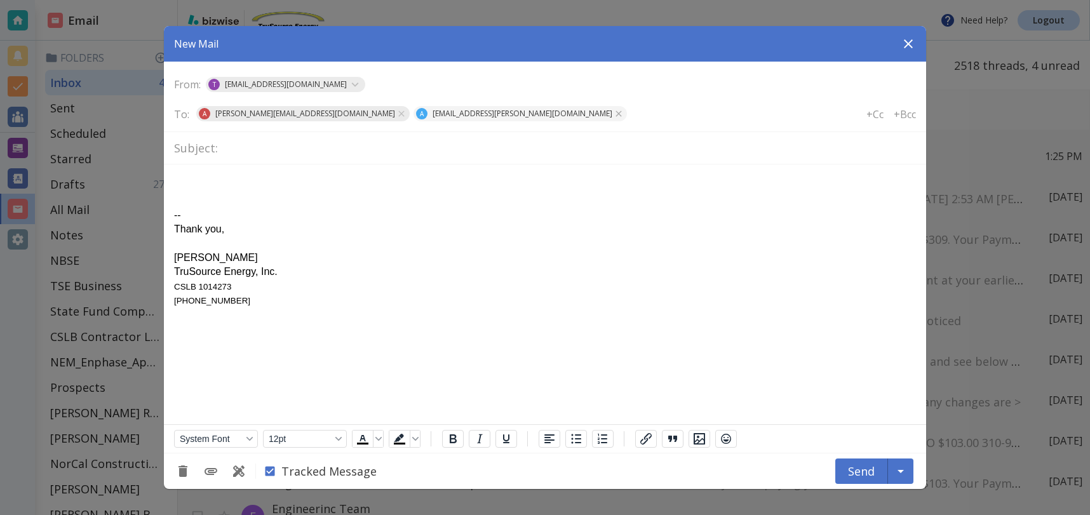
click at [614, 115] on icon at bounding box center [619, 114] width 10 height 10
click at [412, 115] on input "text" at bounding box center [463, 114] width 102 height 18
type input "n"
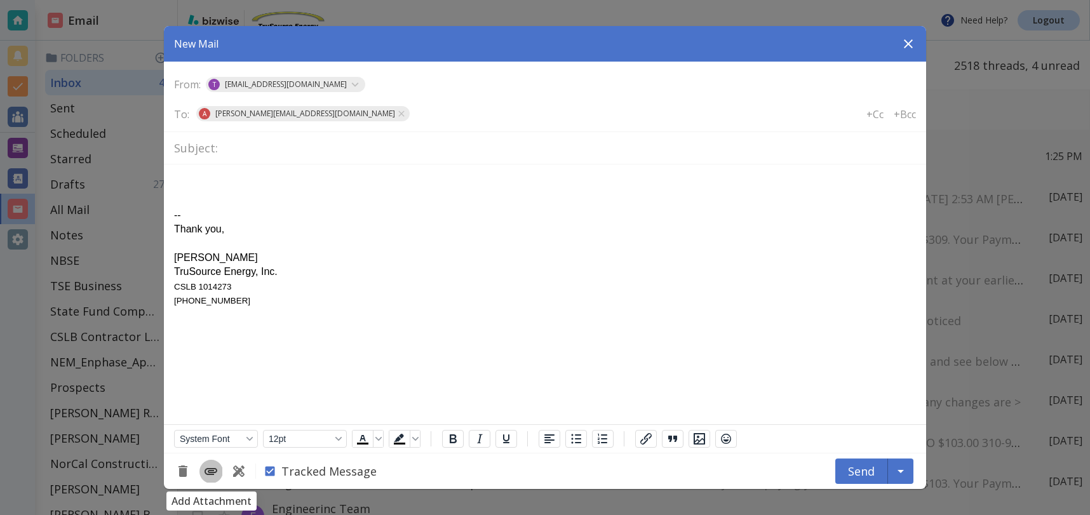
click at [210, 470] on icon "Add Attachment" at bounding box center [211, 471] width 13 height 7
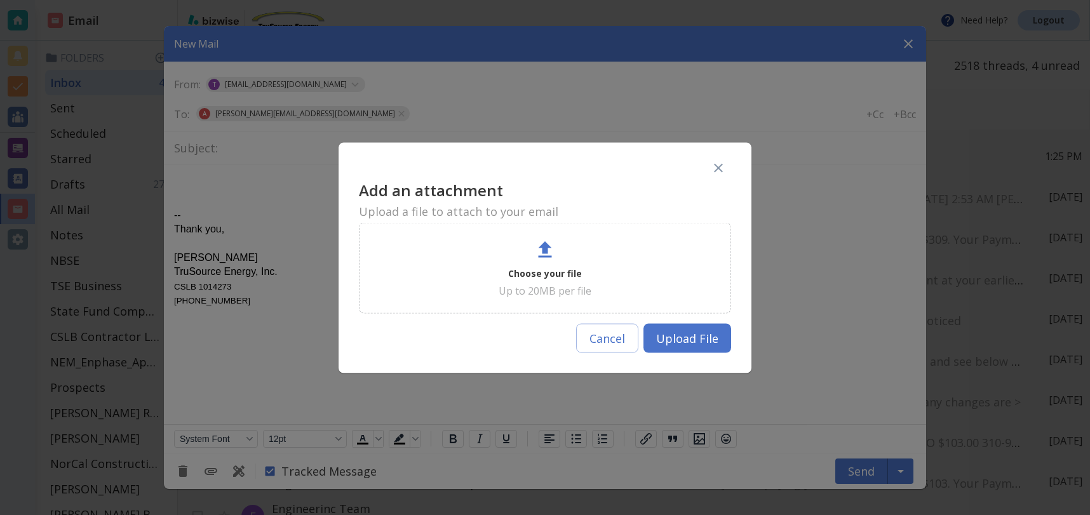
click at [538, 267] on p "Choose your file" at bounding box center [545, 273] width 74 height 15
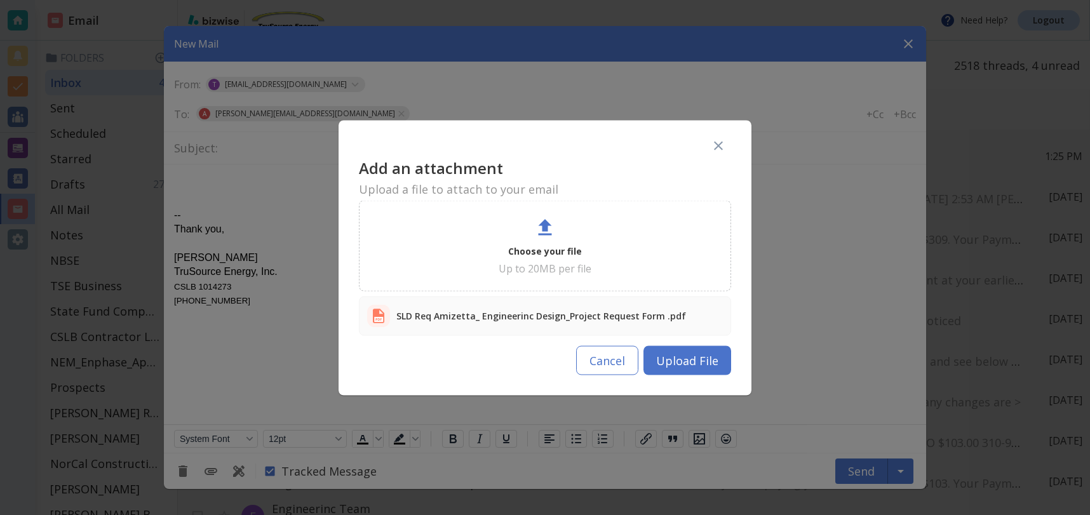
drag, startPoint x: 635, startPoint y: 367, endPoint x: 471, endPoint y: 202, distance: 232.7
click at [635, 367] on button "Cancel" at bounding box center [607, 360] width 62 height 29
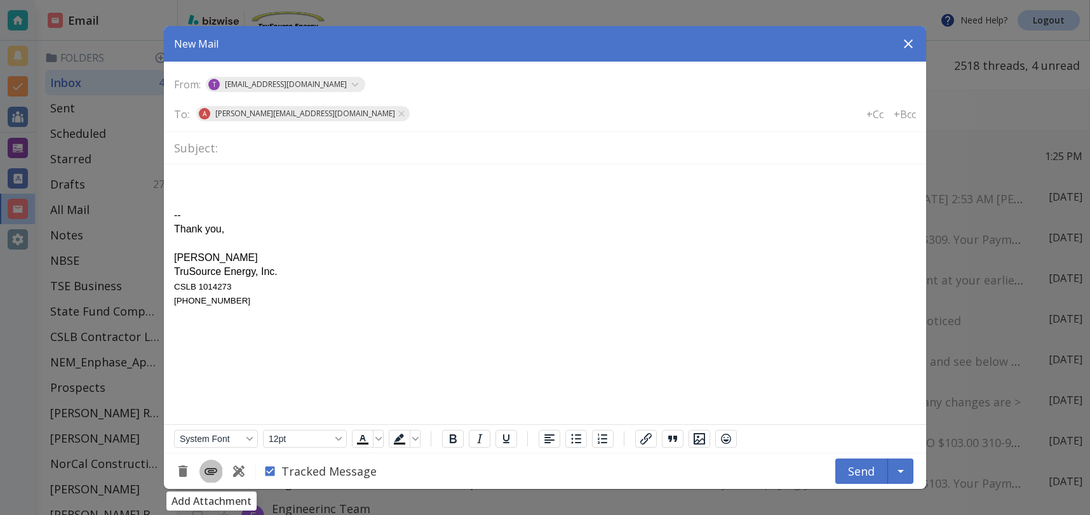
click at [205, 469] on icon "Add Attachment" at bounding box center [211, 471] width 13 height 7
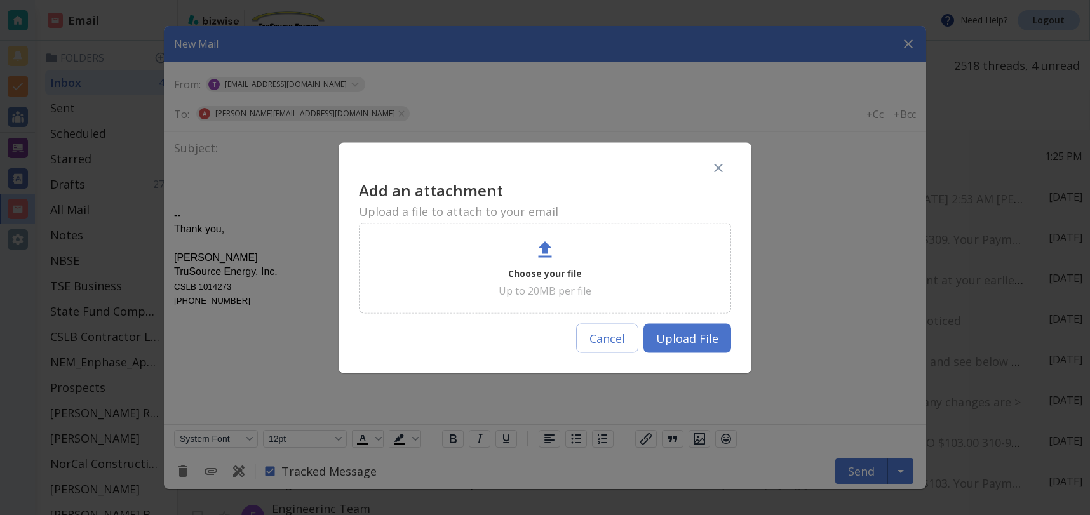
click at [534, 275] on p "Choose your file" at bounding box center [545, 273] width 74 height 15
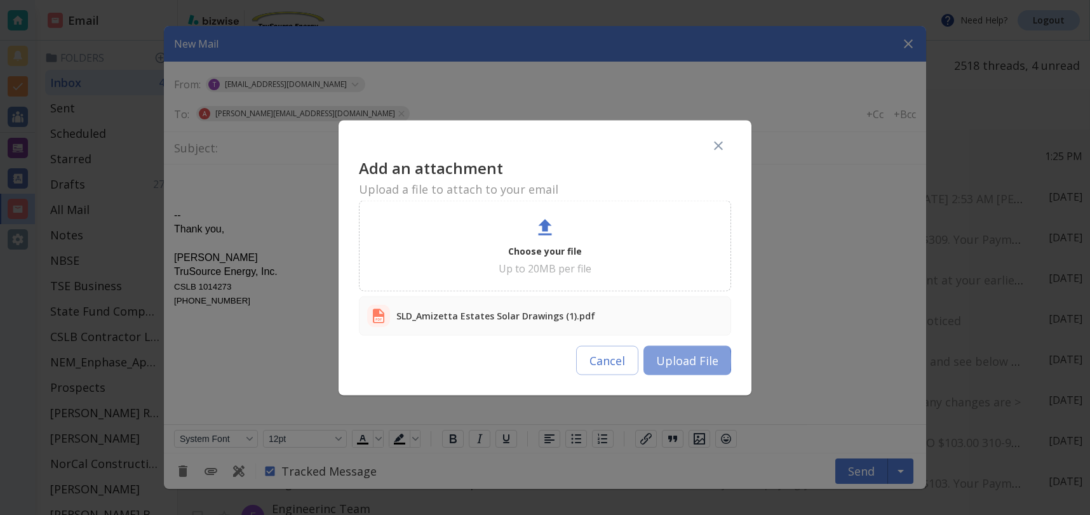
click at [658, 360] on button "Upload File" at bounding box center [687, 360] width 88 height 29
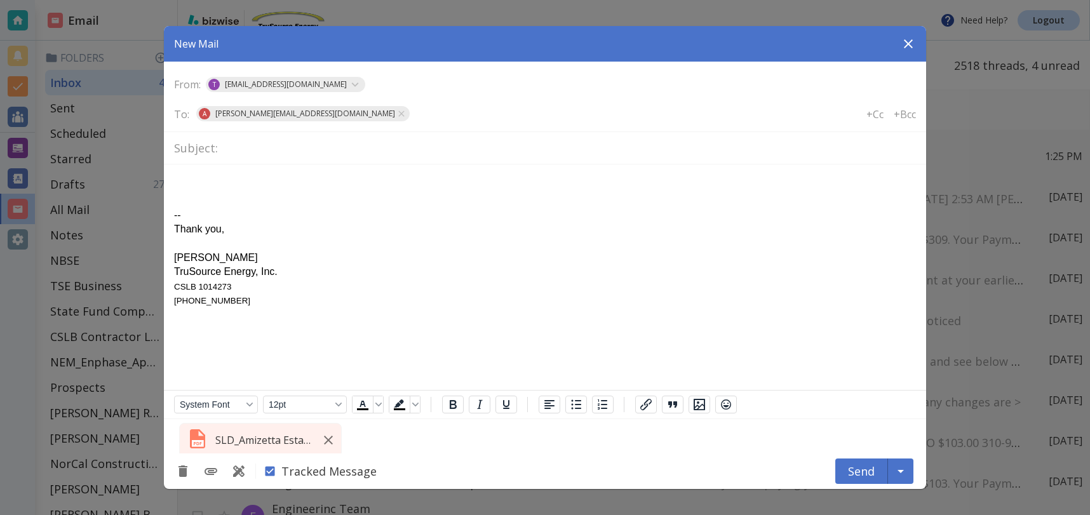
click at [274, 148] on input "text" at bounding box center [569, 148] width 693 height 22
type input "Amizetta Storage"
click at [211, 180] on div "Rich Text Area. Press ALT-0 for help." at bounding box center [545, 187] width 742 height 14
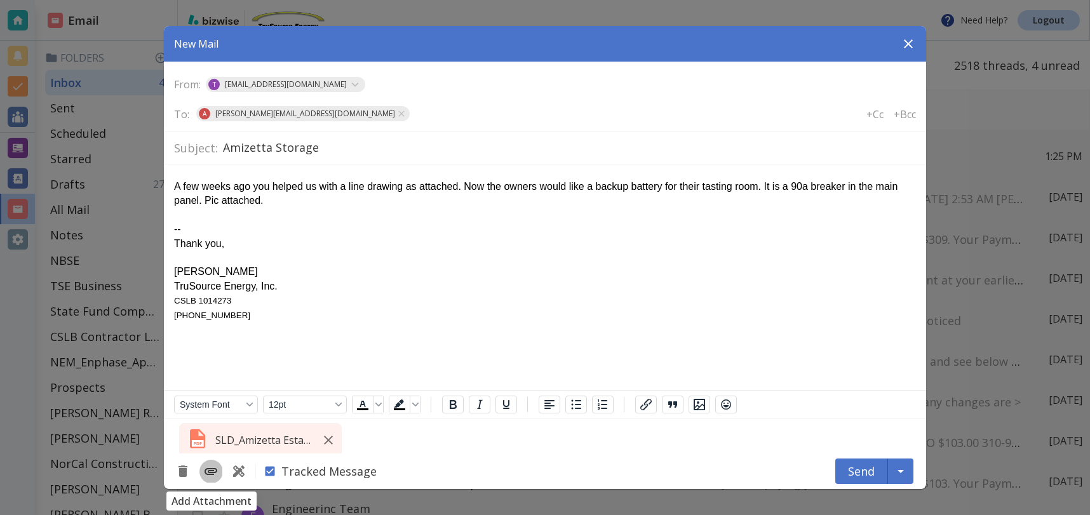
click at [210, 473] on icon "Add Attachment" at bounding box center [211, 471] width 13 height 7
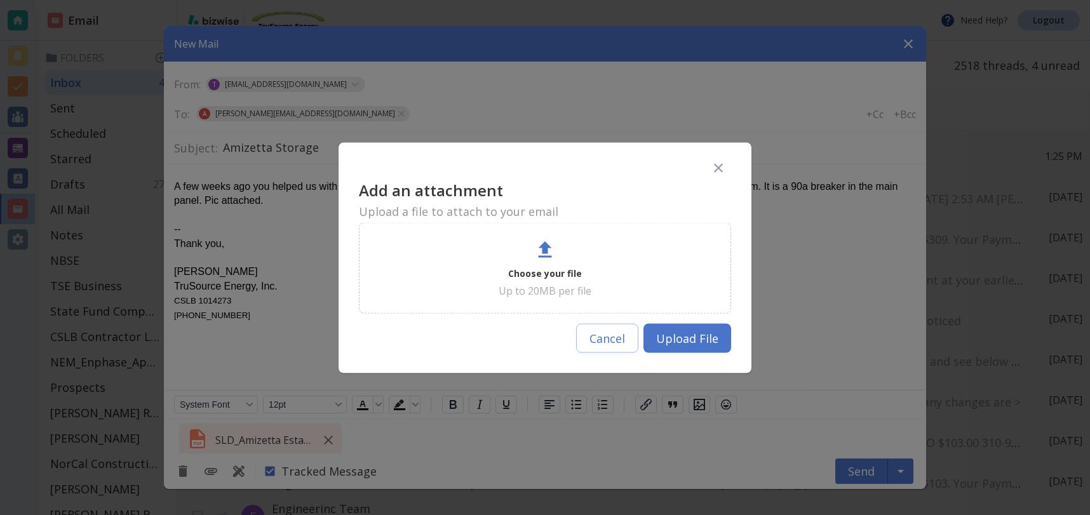
click at [530, 286] on p "Up to 20MB per file" at bounding box center [545, 290] width 93 height 14
click at [542, 276] on p "Choose your file" at bounding box center [545, 273] width 74 height 15
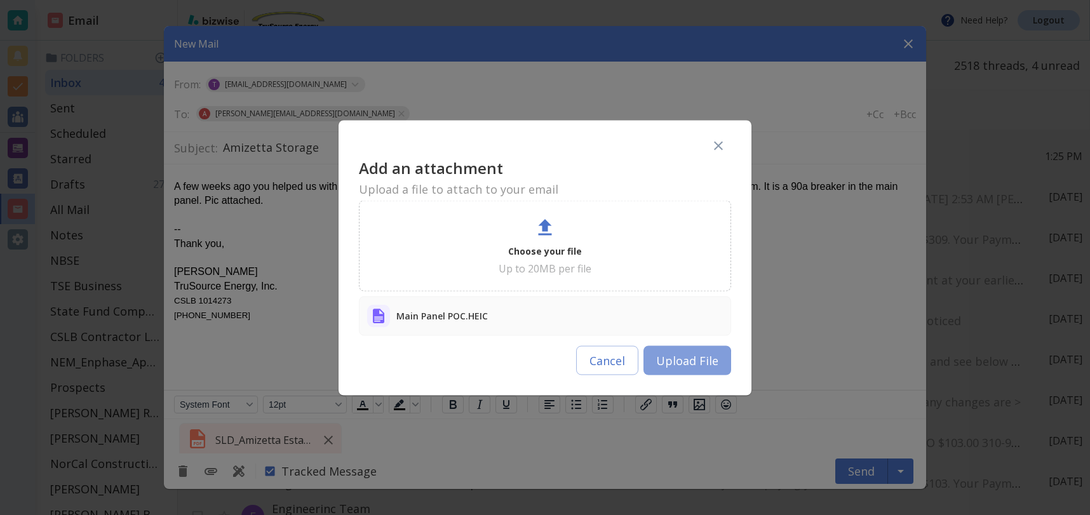
click at [677, 363] on button "Upload File" at bounding box center [687, 360] width 88 height 29
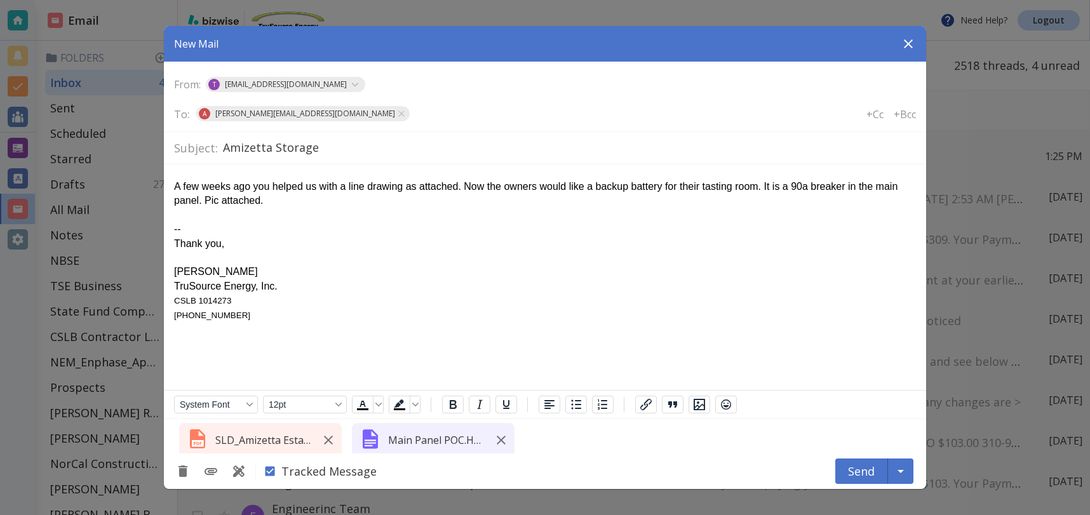
click at [278, 202] on div "A few weeks ago you helped us with a line drawing as attached. Now the owners w…" at bounding box center [545, 194] width 742 height 29
drag, startPoint x: 218, startPoint y: 201, endPoint x: 312, endPoint y: 227, distance: 97.4
click at [217, 202] on div "A few weeks ago you helped us with a line drawing as attached. Now the owners w…" at bounding box center [545, 194] width 742 height 29
click at [486, 201] on div "A few weeks ago you helped us with a line drawing as attached. Now the owners w…" at bounding box center [545, 194] width 742 height 29
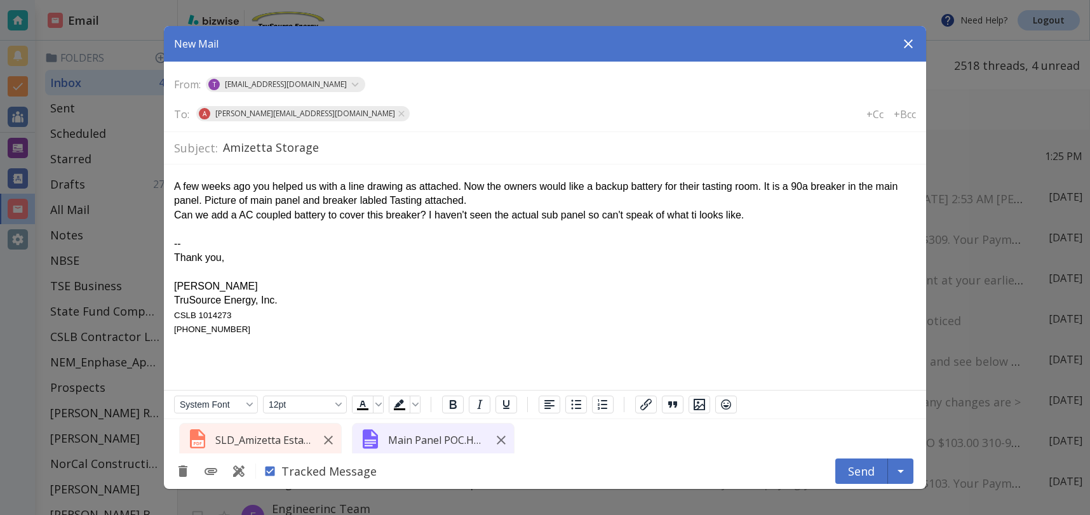
click at [703, 215] on div "Can we add a AC coupled battery to cover this breaker? I haven't seen the actua…" at bounding box center [545, 215] width 742 height 14
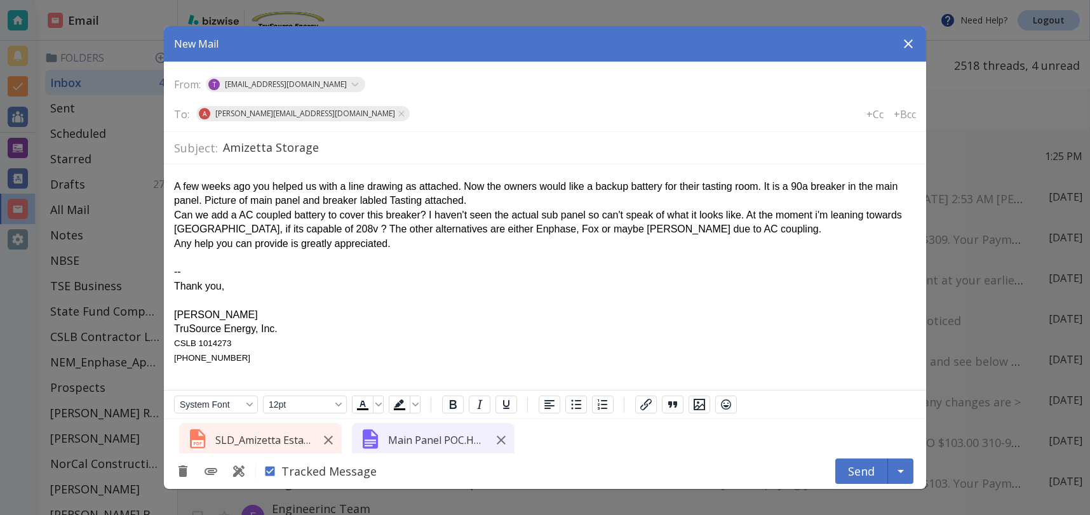
click at [856, 473] on button "Send" at bounding box center [861, 471] width 53 height 25
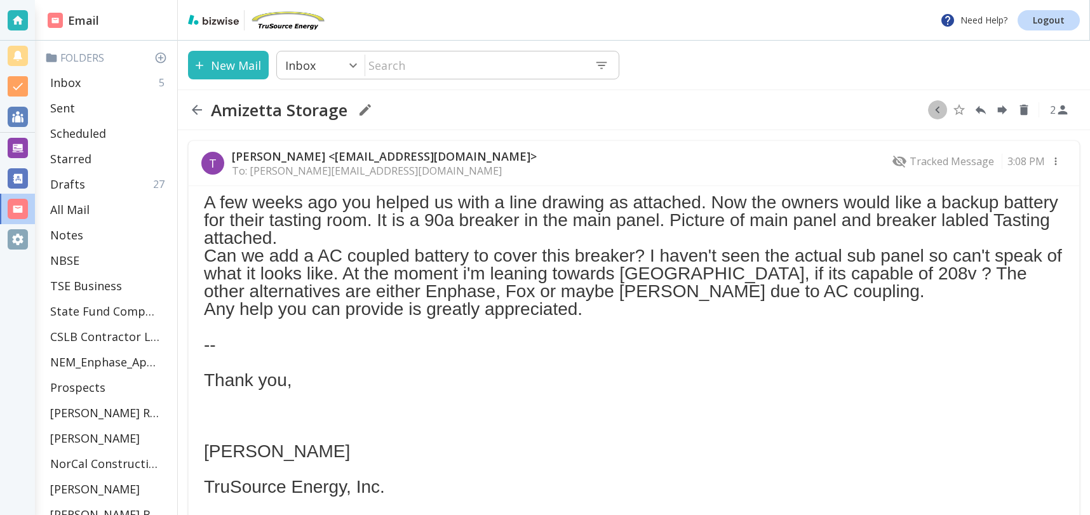
click at [936, 105] on icon "button" at bounding box center [938, 110] width 14 height 14
drag, startPoint x: 623, startPoint y: 311, endPoint x: 204, endPoint y: 210, distance: 431.2
click at [204, 210] on div "A few weeks ago you helped us with a line drawing as attached. Now the owners w…" at bounding box center [634, 381] width 860 height 374
click at [633, 328] on div "-- Thank you, [PERSON_NAME] TruSource Energy, Inc. CSLB 1014273 [PHONE_NUMBER]" at bounding box center [634, 442] width 860 height 249
click at [77, 76] on p "Inbox" at bounding box center [65, 82] width 30 height 15
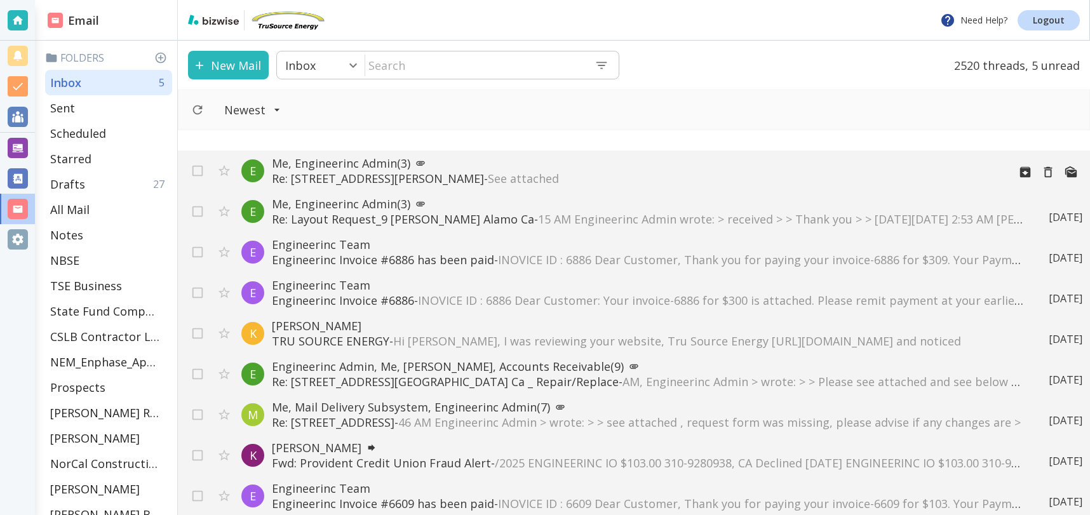
click at [418, 174] on p "Re: [STREET_ADDRESS][PERSON_NAME] attached" at bounding box center [635, 178] width 727 height 15
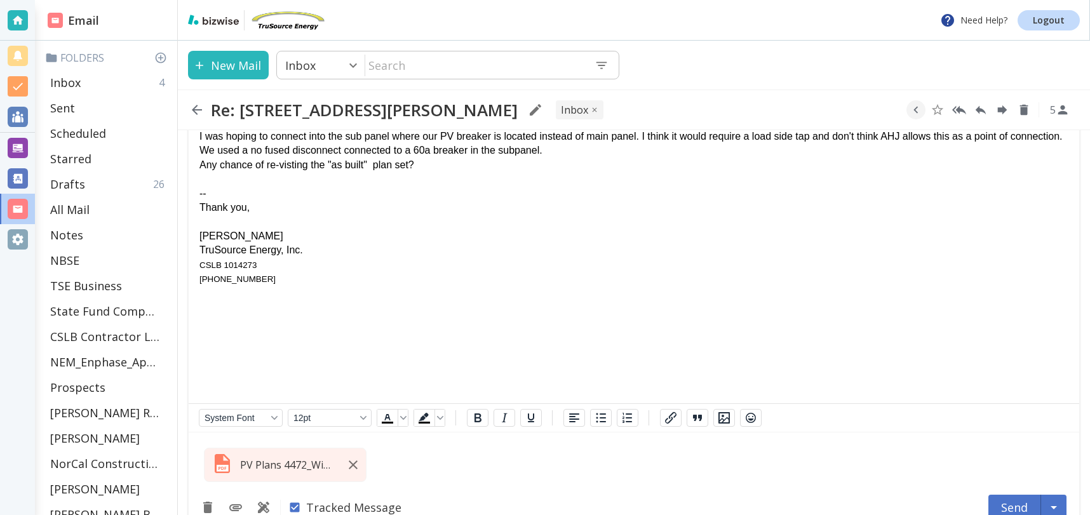
scroll to position [378, 0]
drag, startPoint x: 317, startPoint y: 152, endPoint x: 365, endPoint y: 179, distance: 55.5
click at [317, 152] on div "I was hoping to connect into the sub panel where our PV breaker is located inst…" at bounding box center [633, 142] width 869 height 29
click at [1015, 507] on button "Send" at bounding box center [1014, 506] width 53 height 25
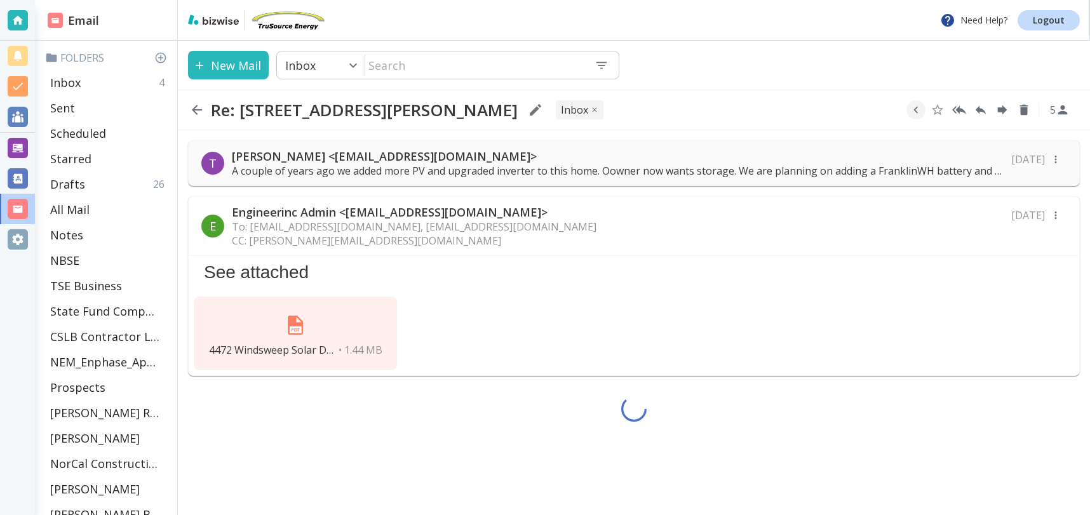
scroll to position [0, 0]
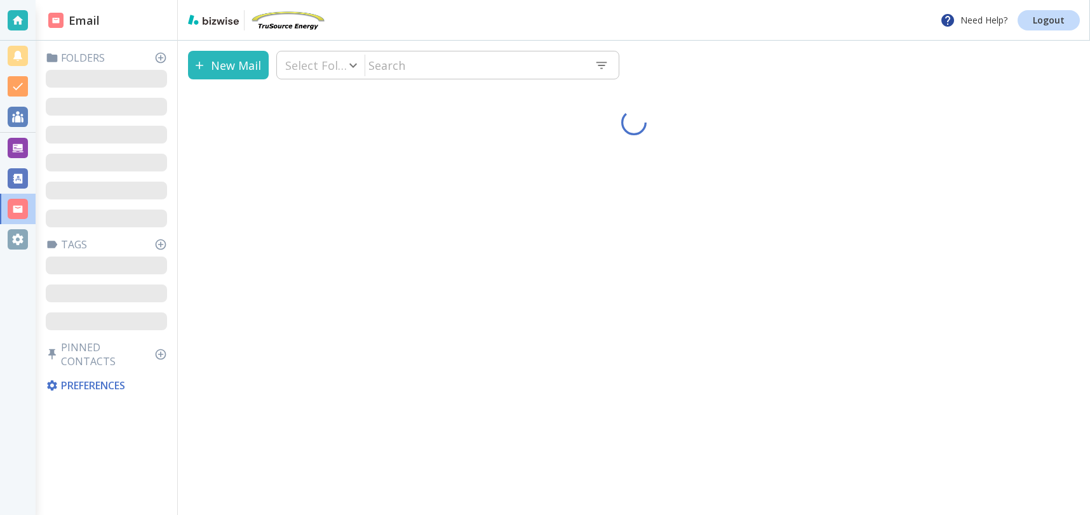
type input "0"
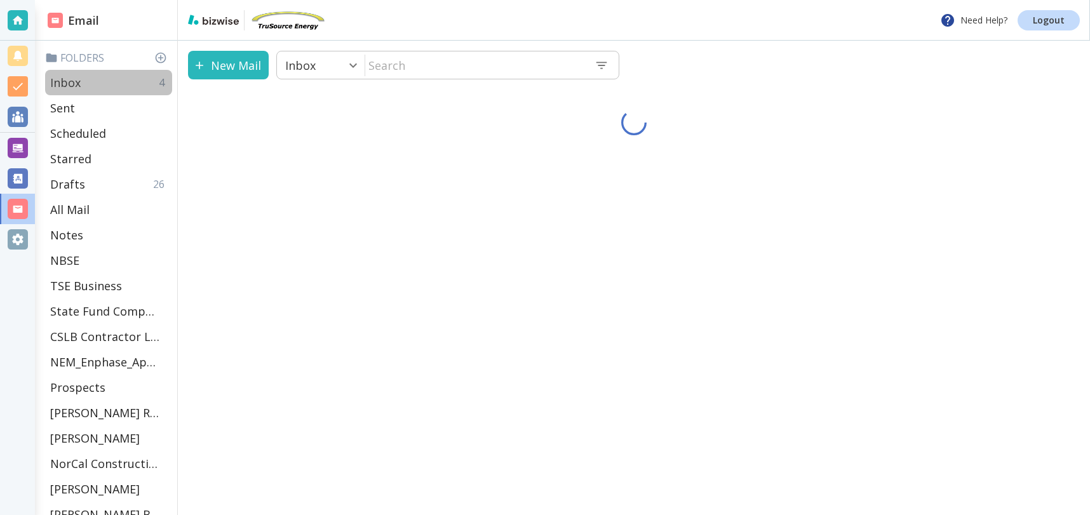
click at [88, 81] on div "Inbox 4" at bounding box center [108, 82] width 127 height 25
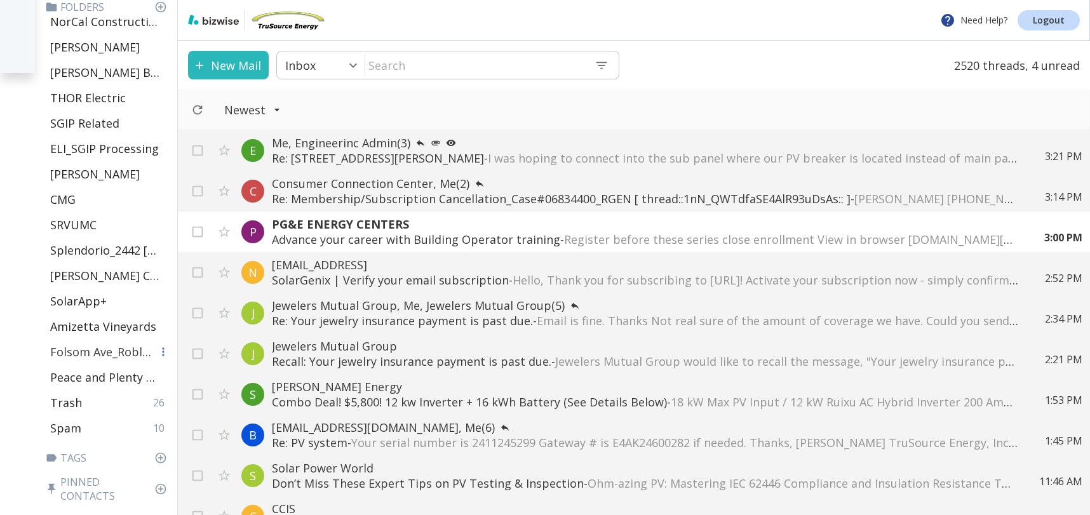
scroll to position [450, 0]
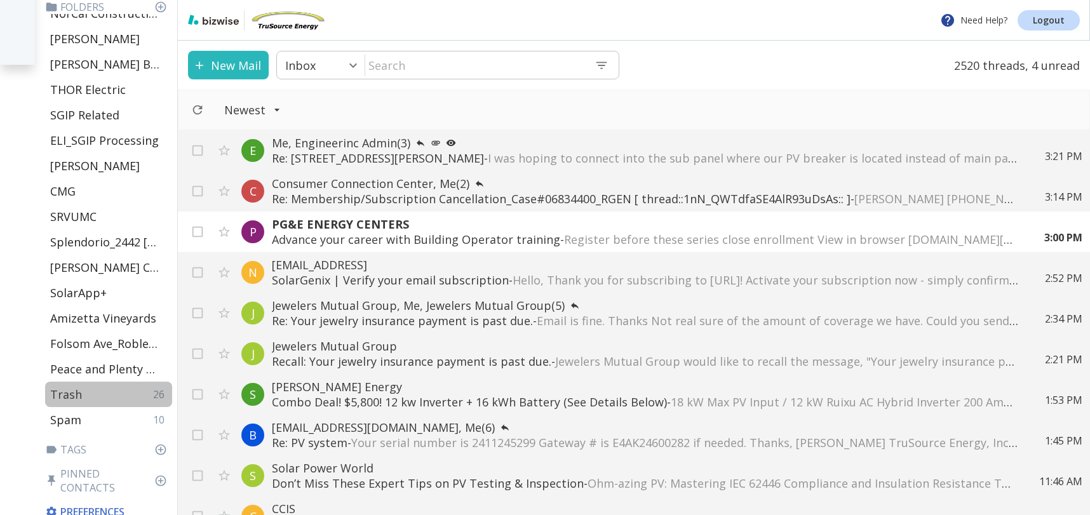
click at [71, 391] on p "Trash" at bounding box center [66, 394] width 32 height 15
type input "44"
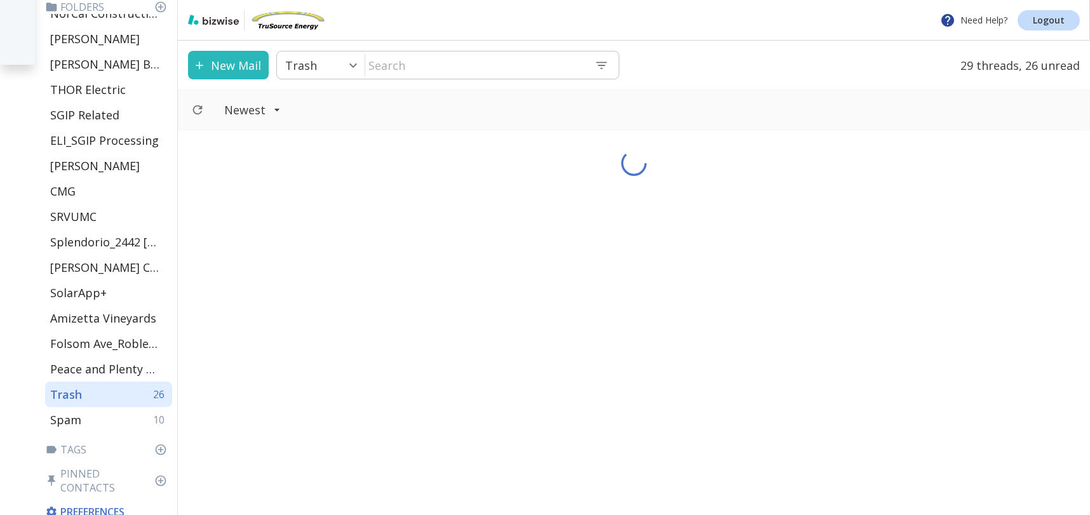
click at [492, 66] on input "text" at bounding box center [474, 65] width 219 height 26
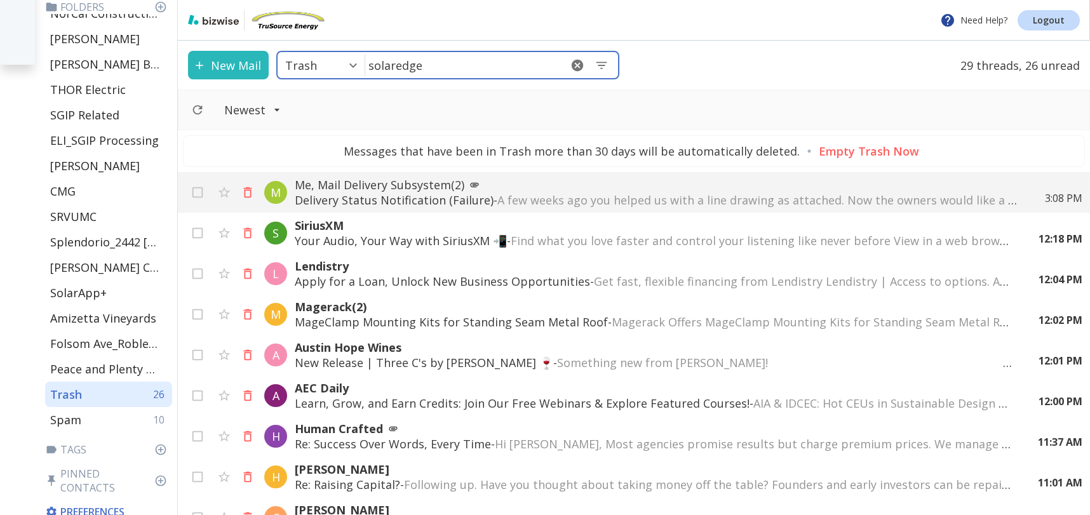
type input "solaredge"
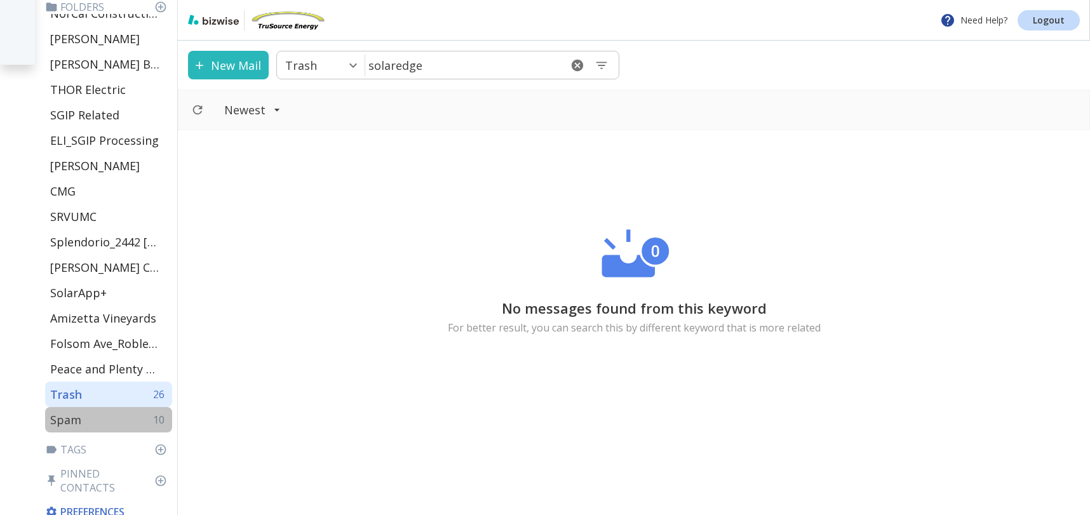
click at [80, 415] on p "Spam" at bounding box center [65, 419] width 31 height 15
type input "45"
